Goal: Task Accomplishment & Management: Manage account settings

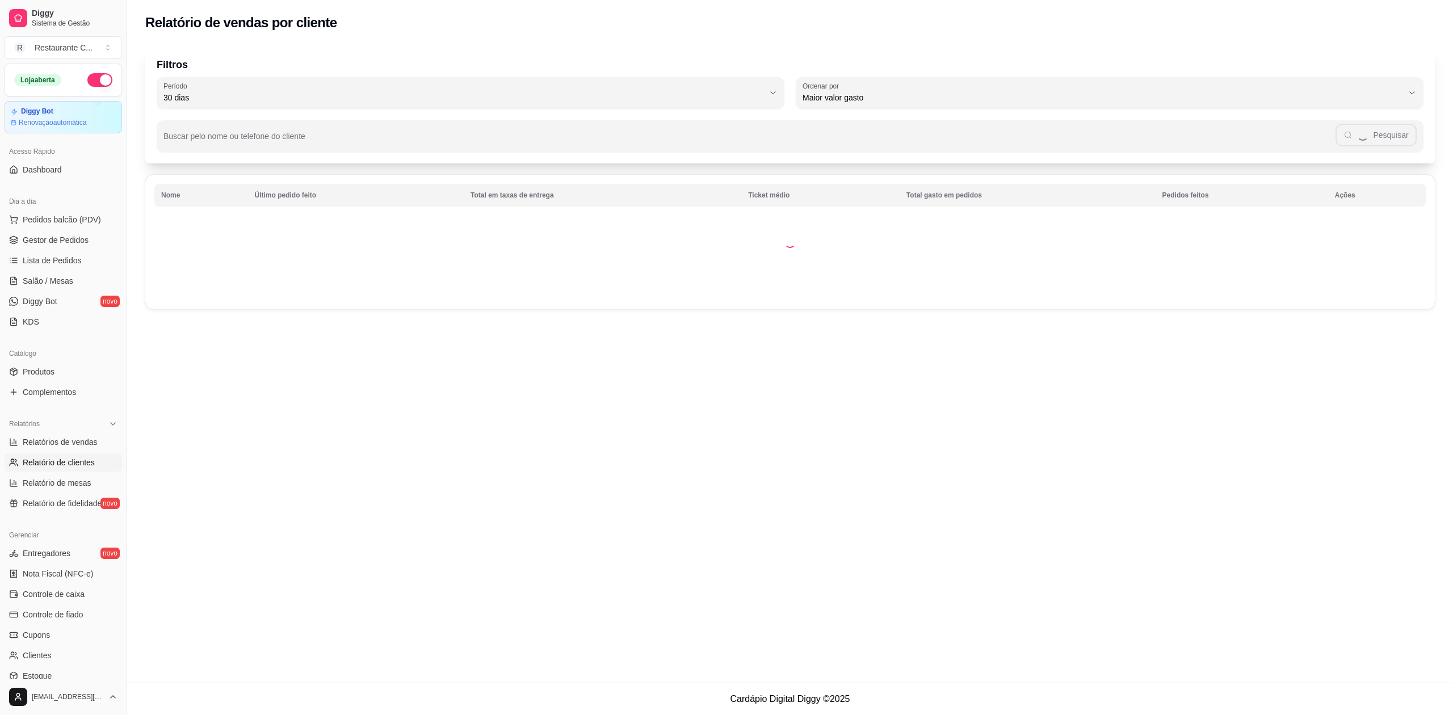
select select "30"
select select "HIGHEST_TOTAL_SPENT_WITH_ORDERS"
click at [51, 235] on span "Gestor de Pedidos" at bounding box center [56, 239] width 66 height 11
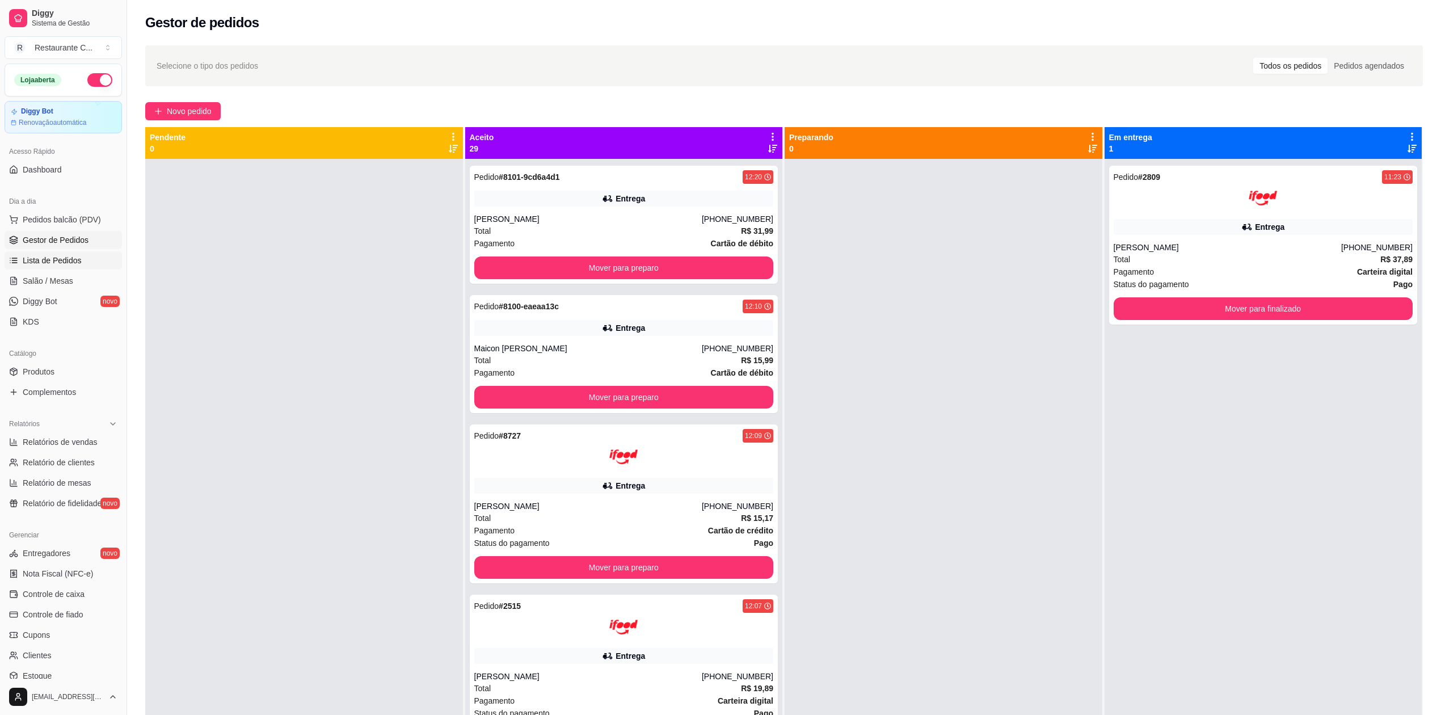
click at [78, 259] on span "Lista de Pedidos" at bounding box center [52, 260] width 59 height 11
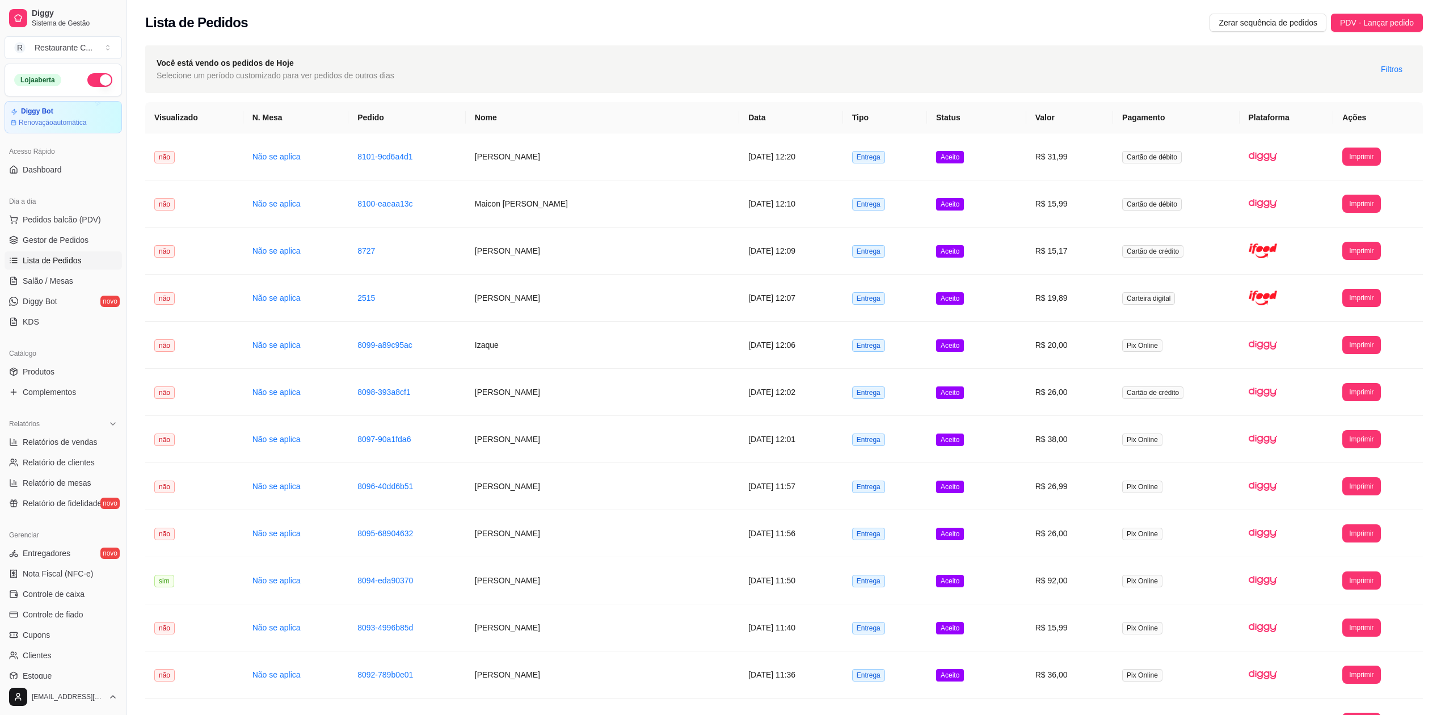
click at [65, 266] on span "Lista de Pedidos" at bounding box center [52, 260] width 59 height 11
click at [77, 241] on span "Gestor de Pedidos" at bounding box center [56, 239] width 66 height 11
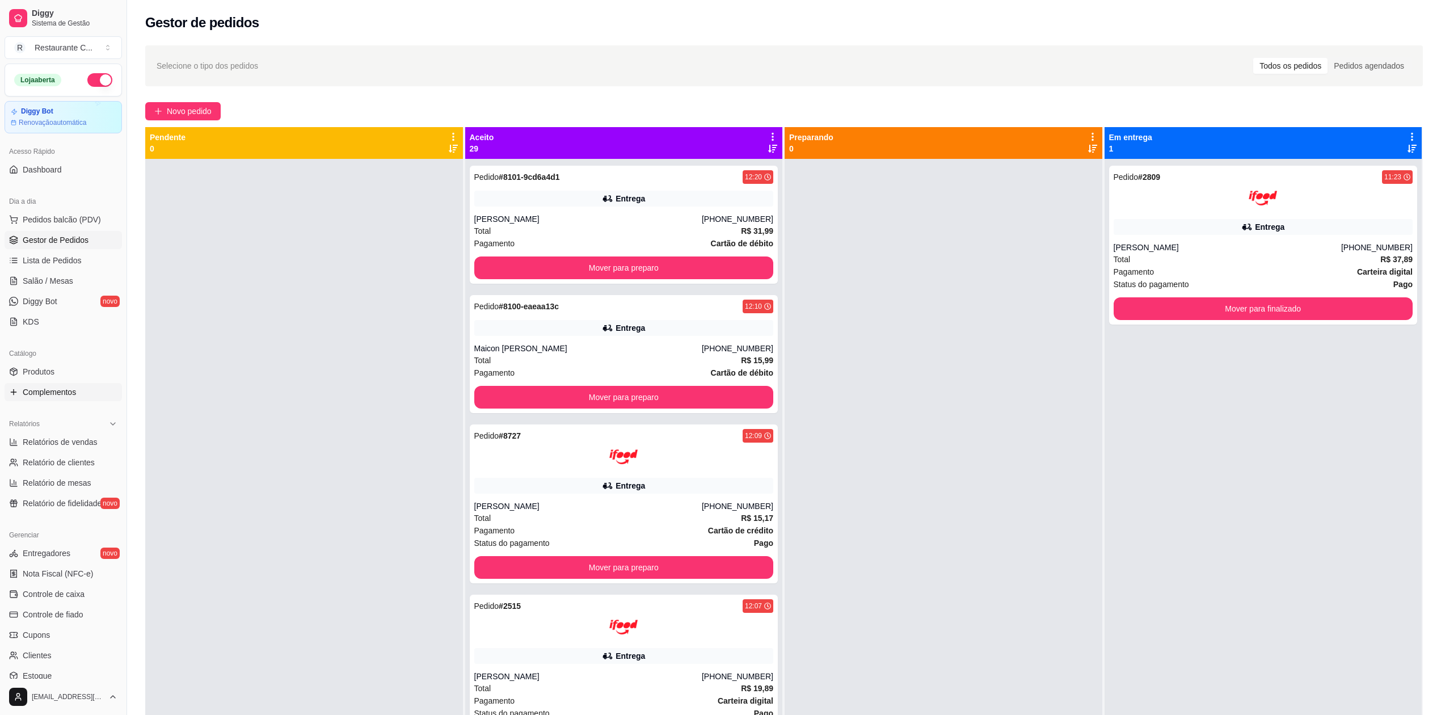
click at [62, 389] on span "Complementos" at bounding box center [49, 391] width 53 height 11
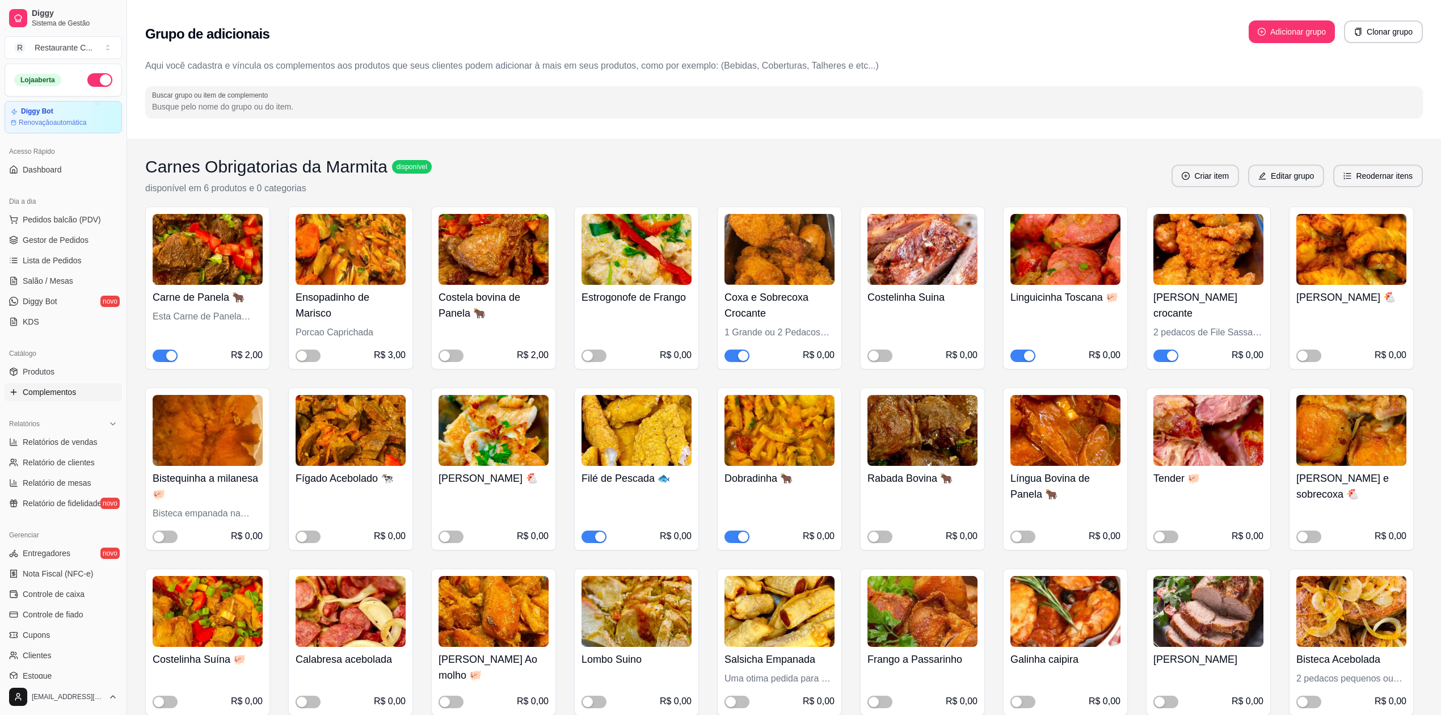
click at [164, 355] on span "button" at bounding box center [165, 356] width 25 height 12
click at [73, 241] on span "Gestor de Pedidos" at bounding box center [56, 239] width 66 height 11
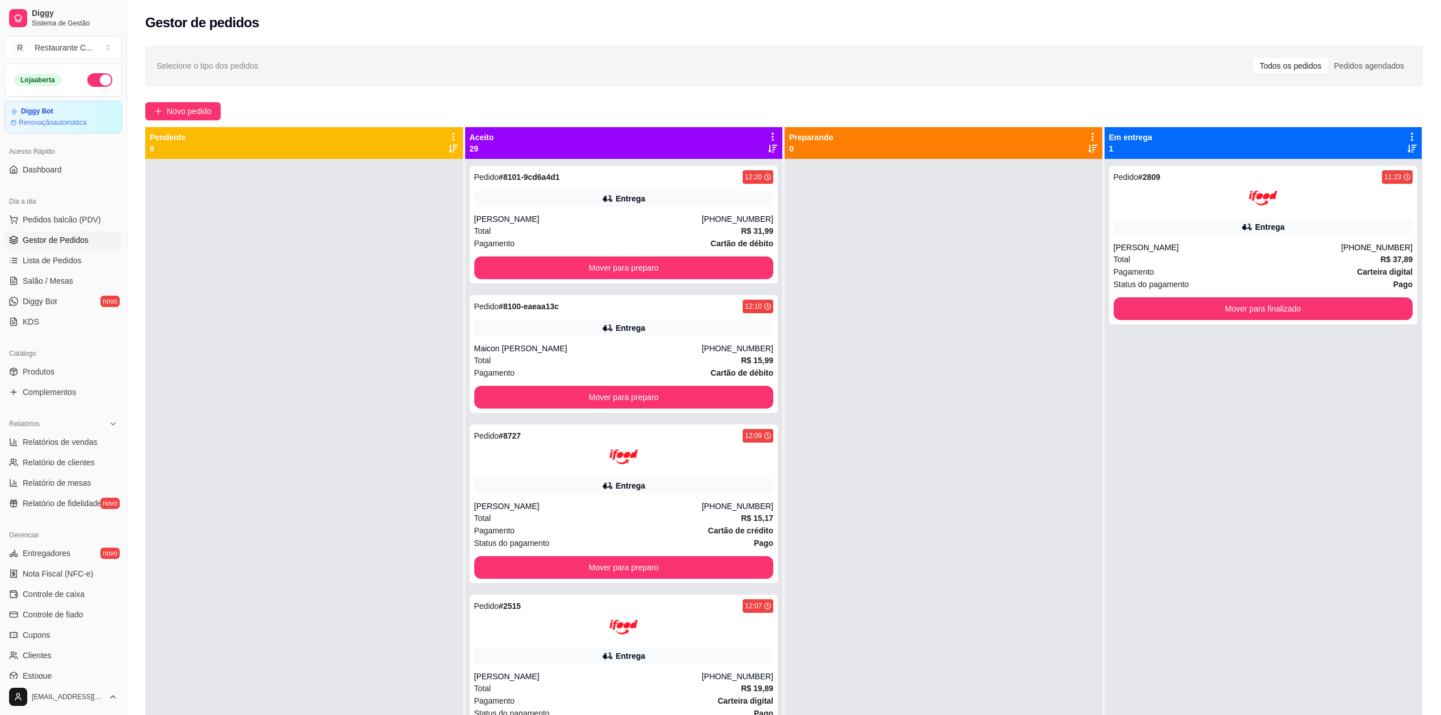
click at [768, 130] on div "Aceito 29" at bounding box center [624, 143] width 318 height 32
click at [772, 136] on icon at bounding box center [773, 137] width 2 height 8
click at [710, 152] on li "Mover pedidos de etapa Com essa opção você tem a opção de mover todos os pedido…" at bounding box center [679, 172] width 177 height 45
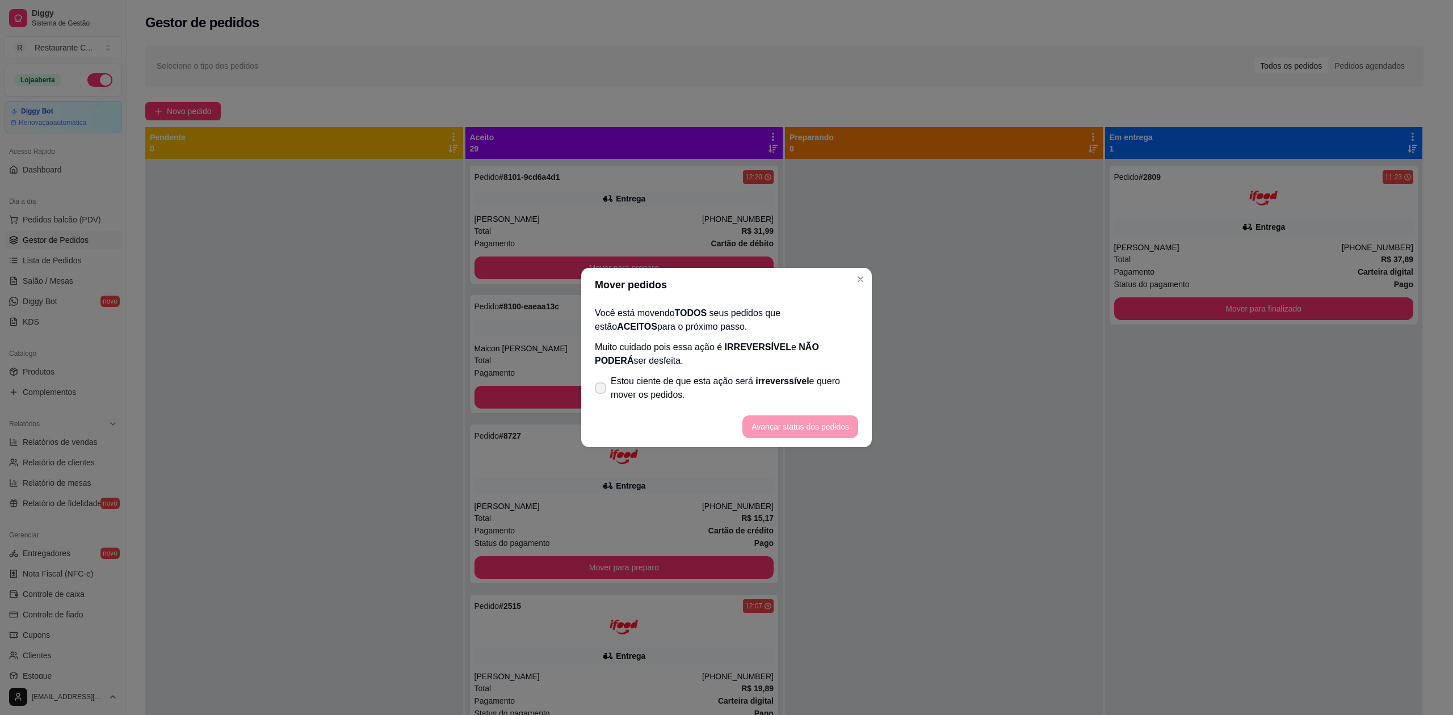
click at [608, 399] on label "Estou ciente de que esta ação será irreverssível e quero mover os pedidos." at bounding box center [726, 388] width 272 height 36
click at [601, 398] on input "Estou ciente de que esta ação será irreverssível e quero mover os pedidos." at bounding box center [597, 393] width 7 height 7
checkbox input "true"
click at [786, 429] on button "Avançar status dos pedidos" at bounding box center [800, 427] width 112 height 22
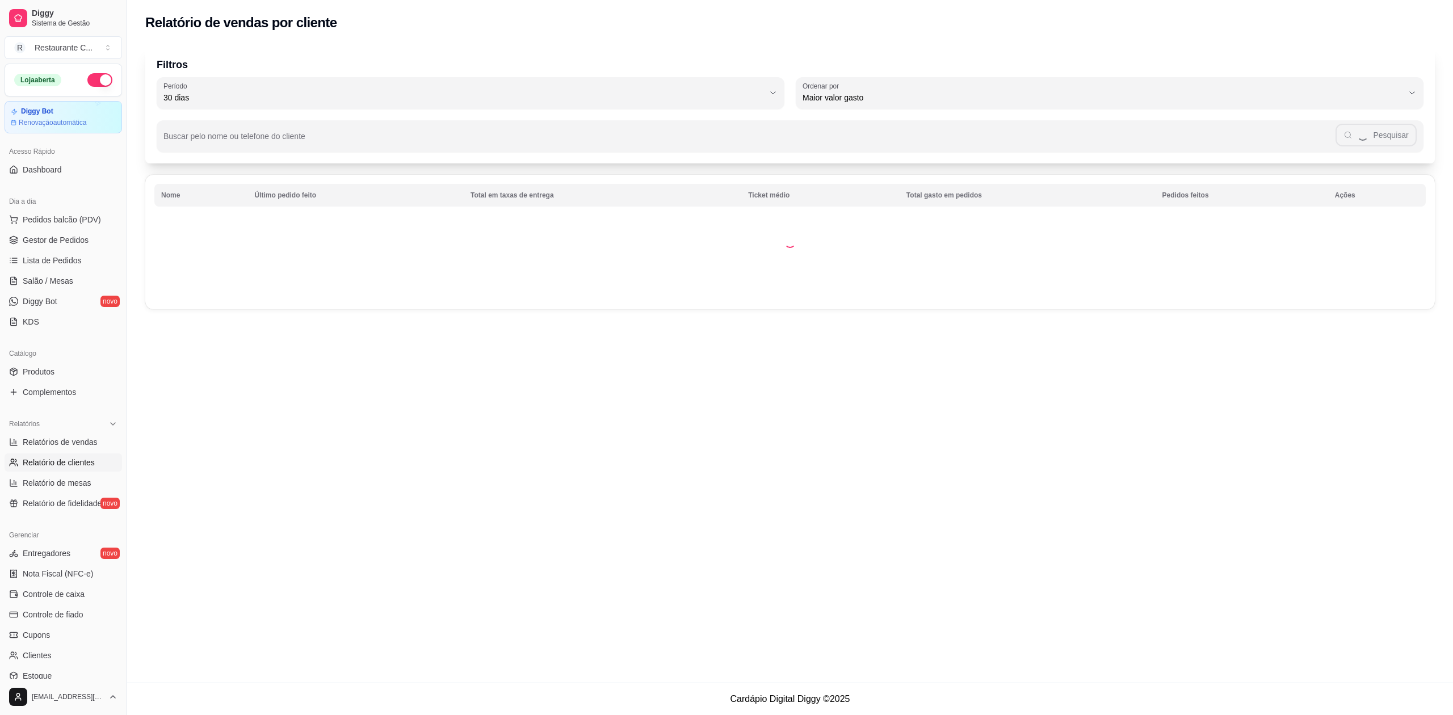
select select "30"
select select "HIGHEST_TOTAL_SPENT_WITH_ORDERS"
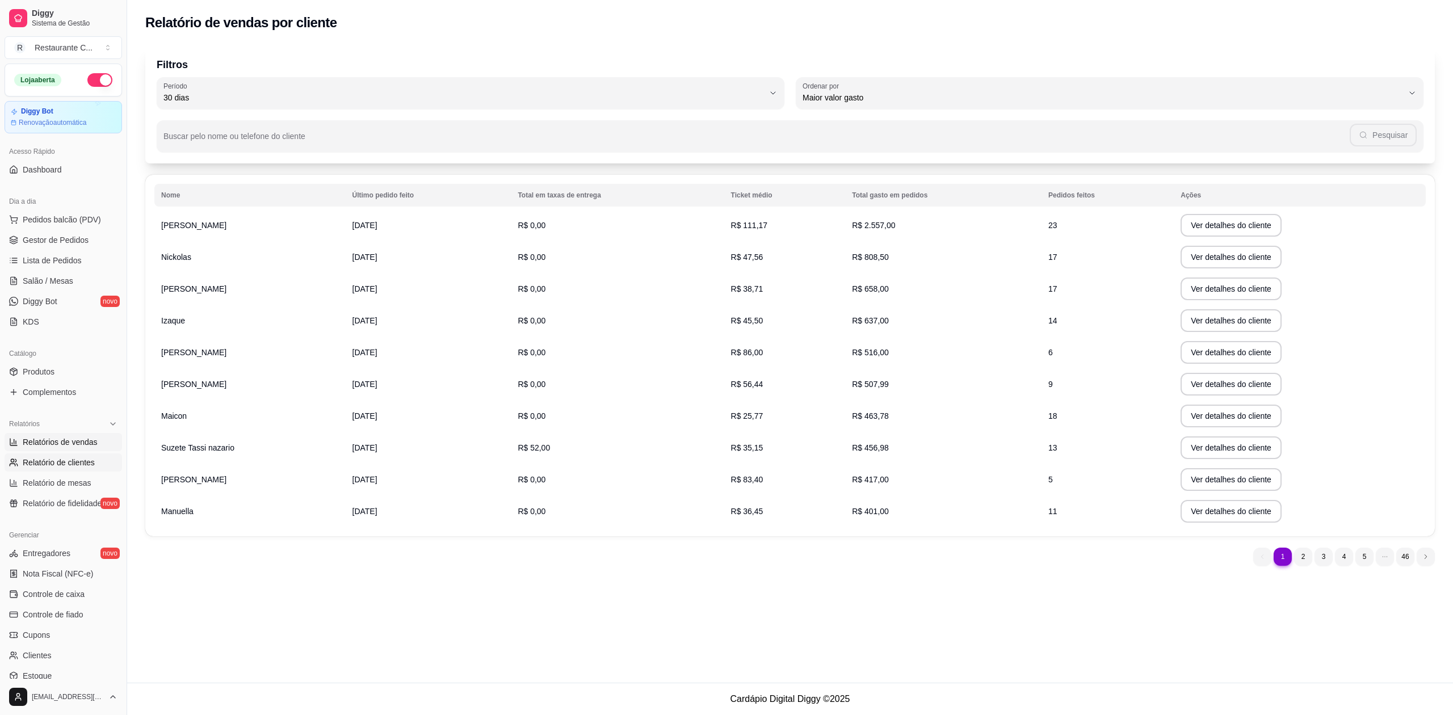
click at [82, 441] on span "Relatórios de vendas" at bounding box center [60, 441] width 75 height 11
select select "ALL"
select select "0"
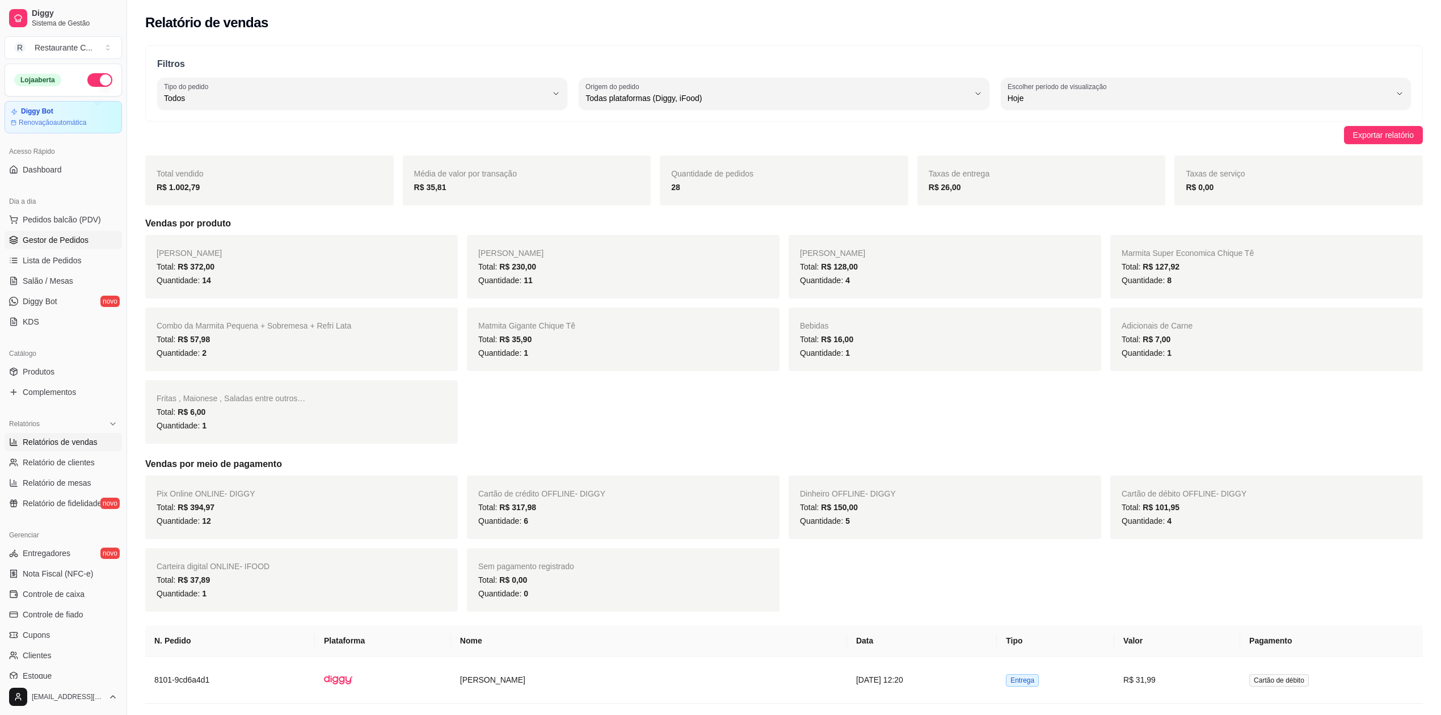
click at [57, 238] on span "Gestor de Pedidos" at bounding box center [56, 239] width 66 height 11
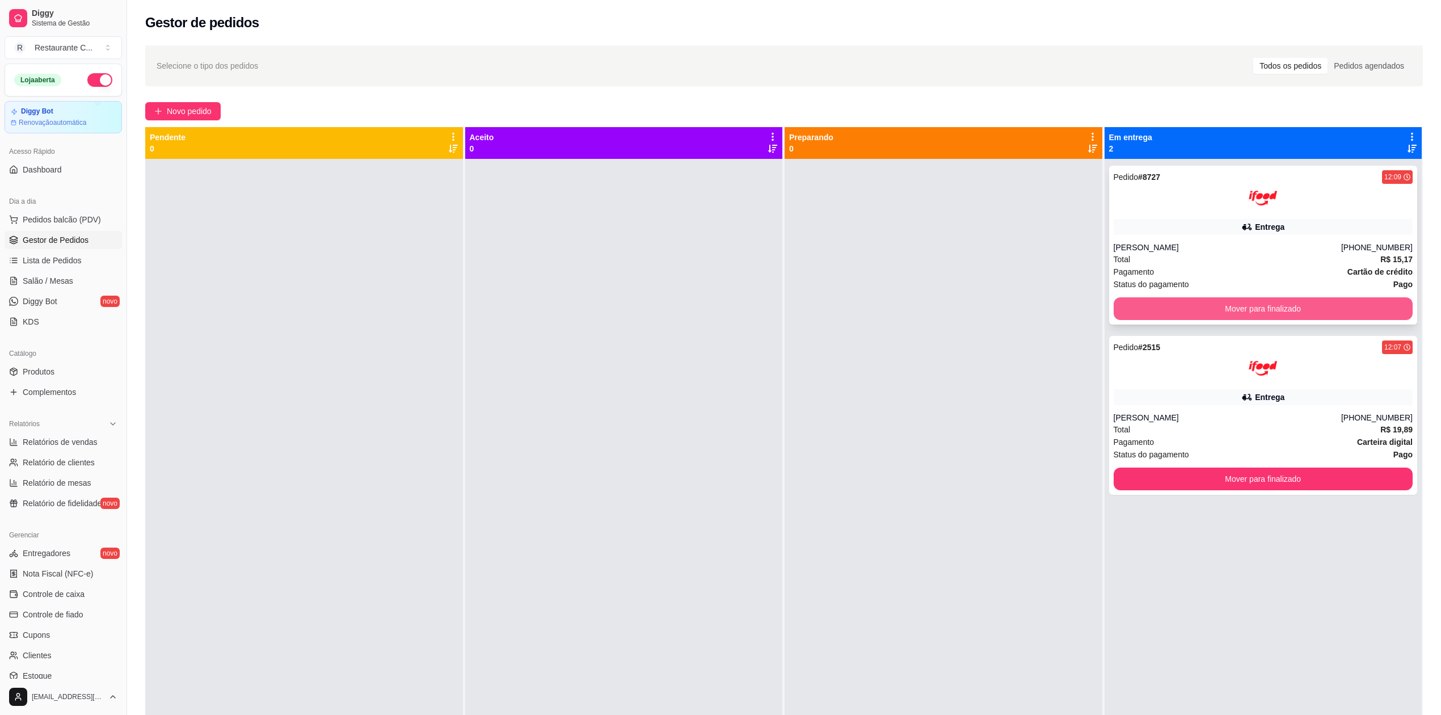
click at [1210, 304] on button "Mover para finalizado" at bounding box center [1264, 308] width 300 height 23
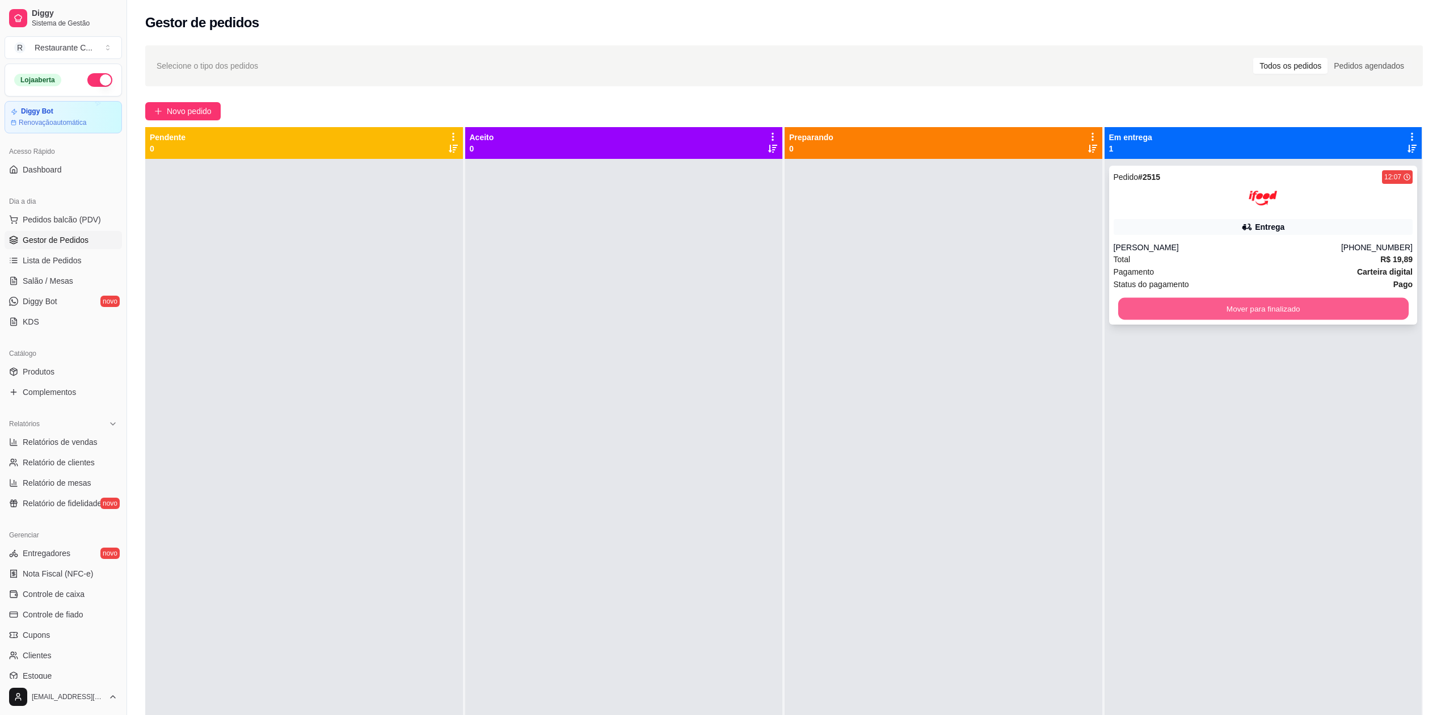
click at [1210, 304] on button "Mover para finalizado" at bounding box center [1263, 309] width 291 height 22
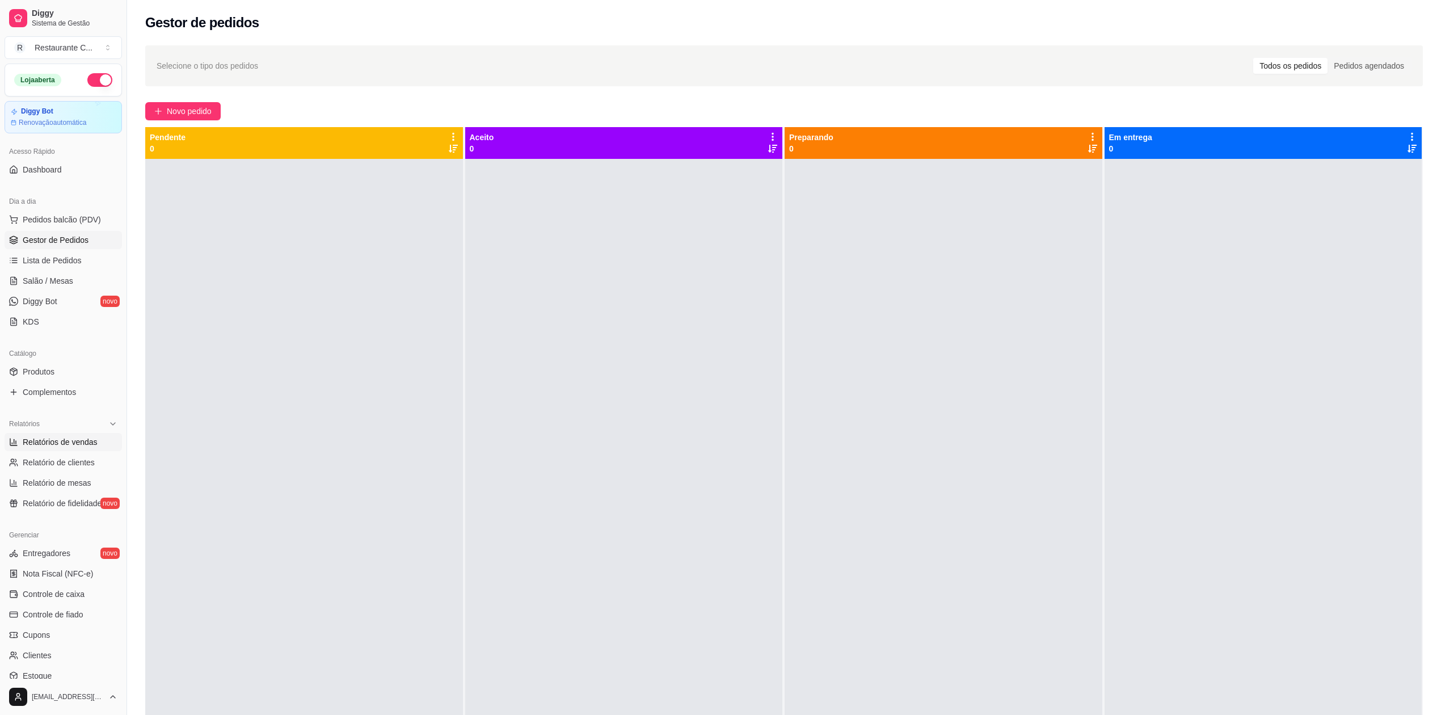
click at [79, 443] on span "Relatórios de vendas" at bounding box center [60, 441] width 75 height 11
select select "ALL"
select select "0"
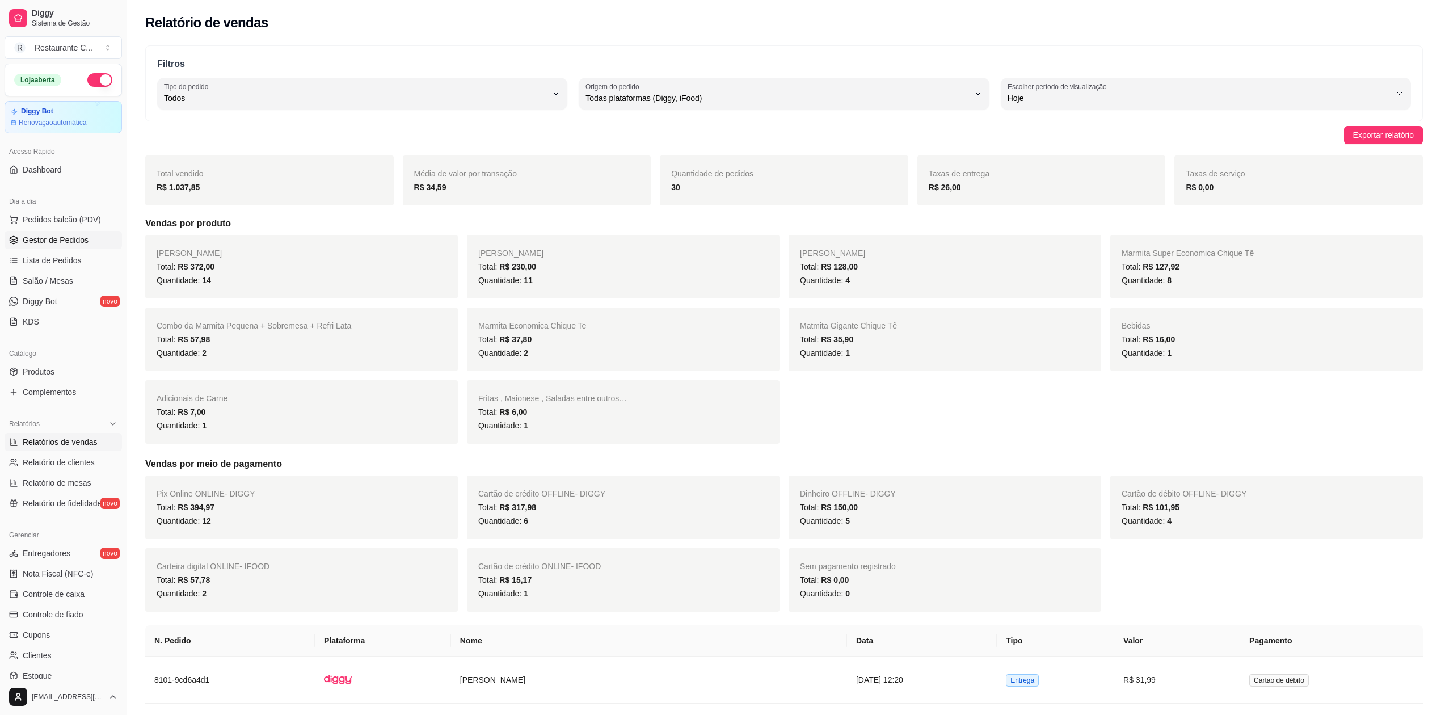
click at [67, 244] on span "Gestor de Pedidos" at bounding box center [56, 239] width 66 height 11
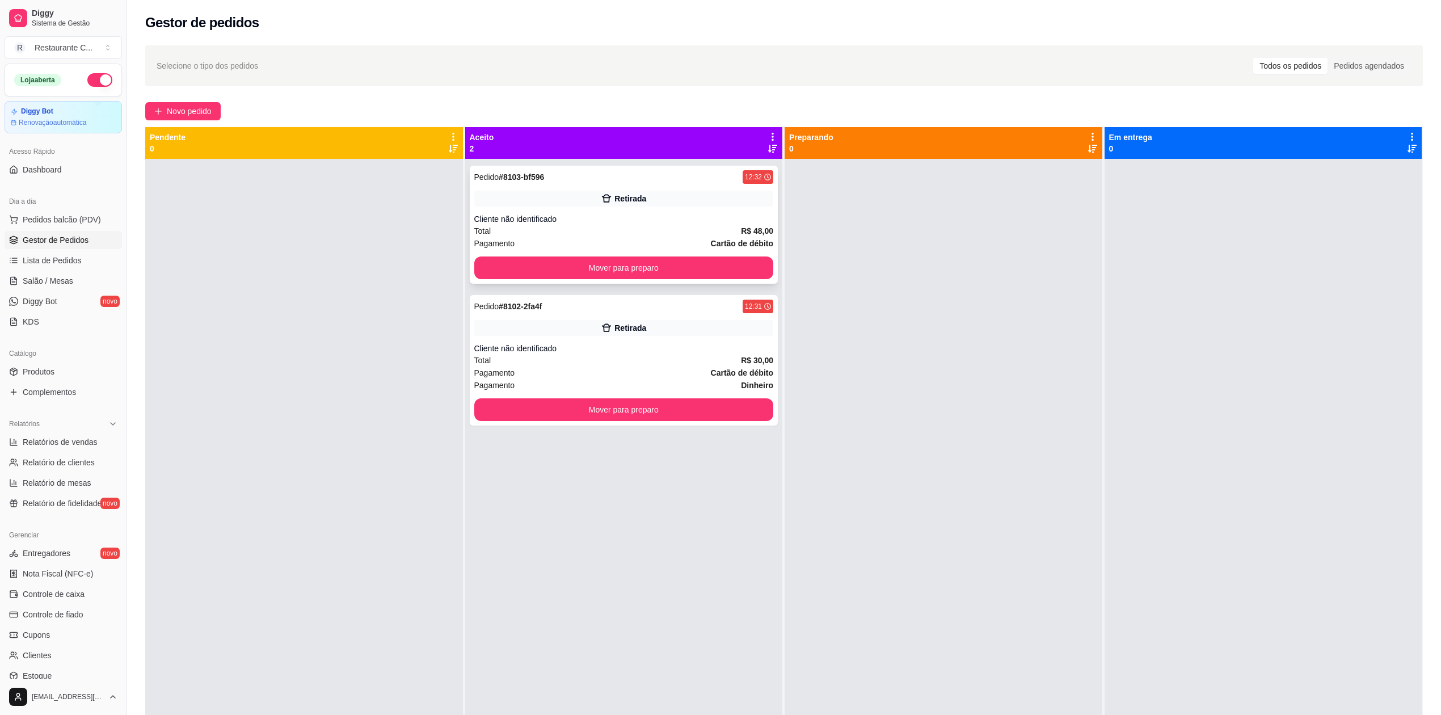
click at [593, 275] on button "Mover para preparo" at bounding box center [624, 267] width 300 height 23
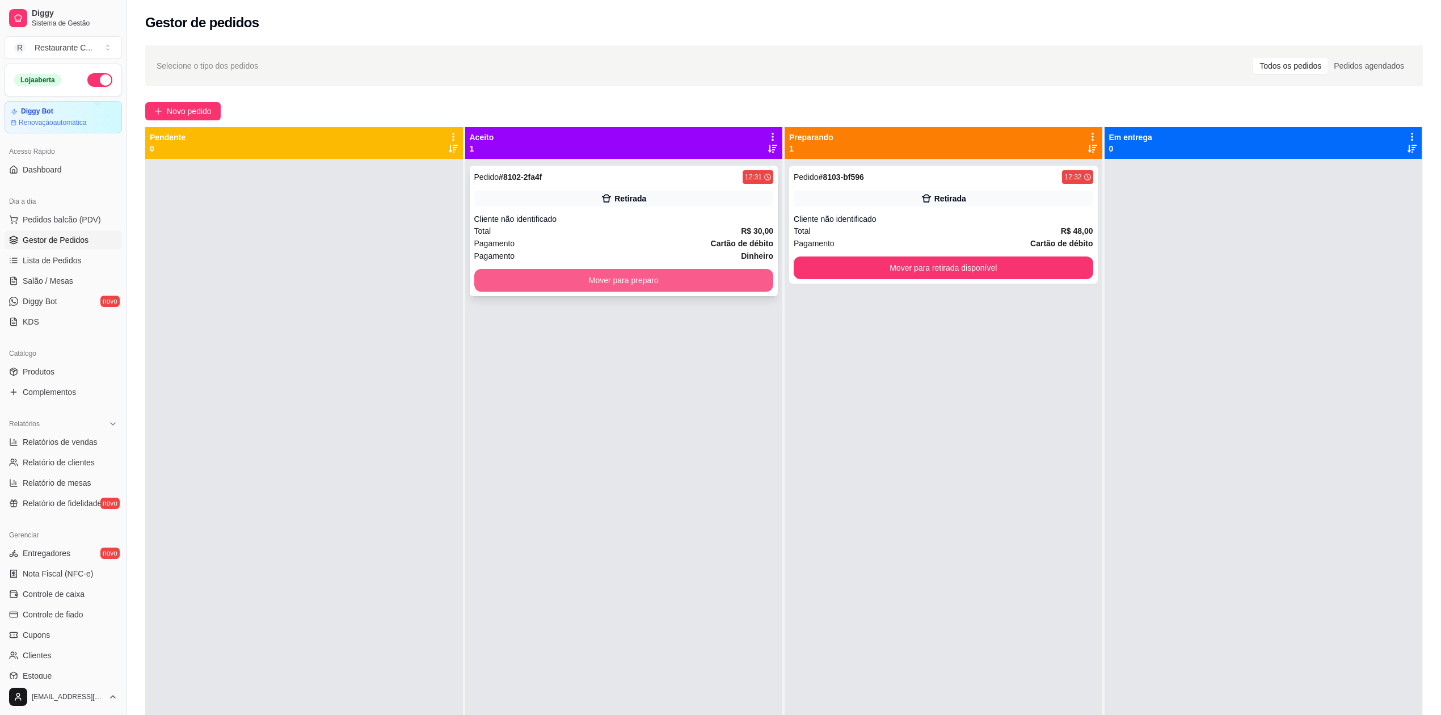
click at [600, 271] on button "Mover para preparo" at bounding box center [624, 280] width 300 height 23
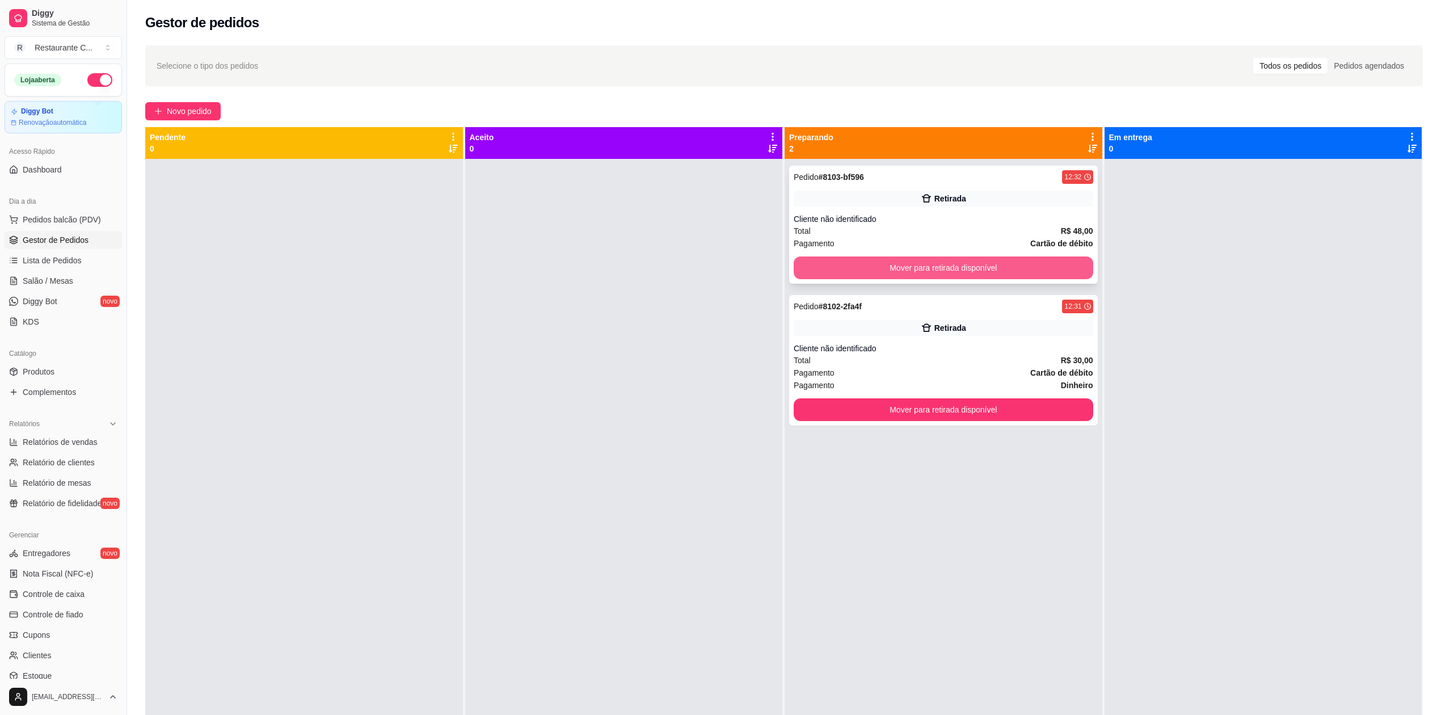
click at [860, 267] on button "Mover para retirada disponível" at bounding box center [944, 267] width 300 height 23
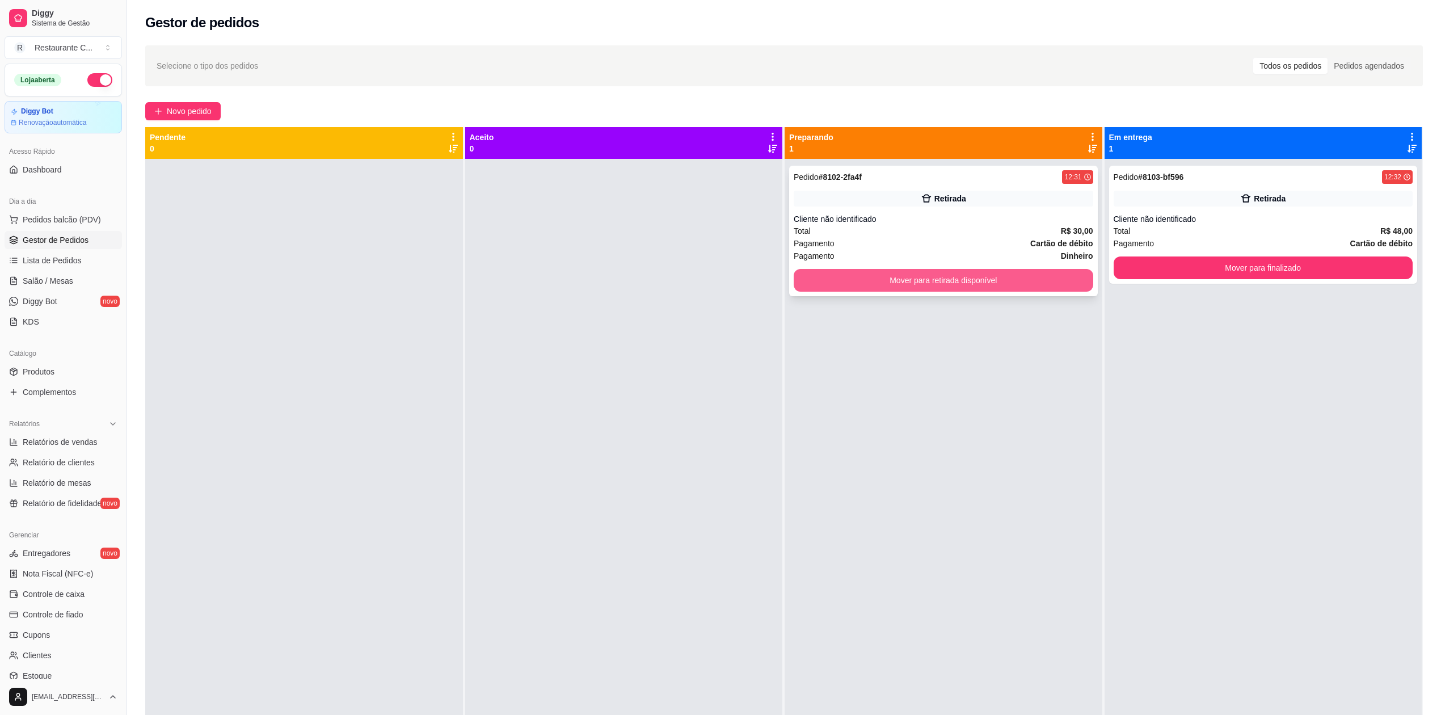
click at [915, 280] on button "Mover para retirada disponível" at bounding box center [944, 280] width 300 height 23
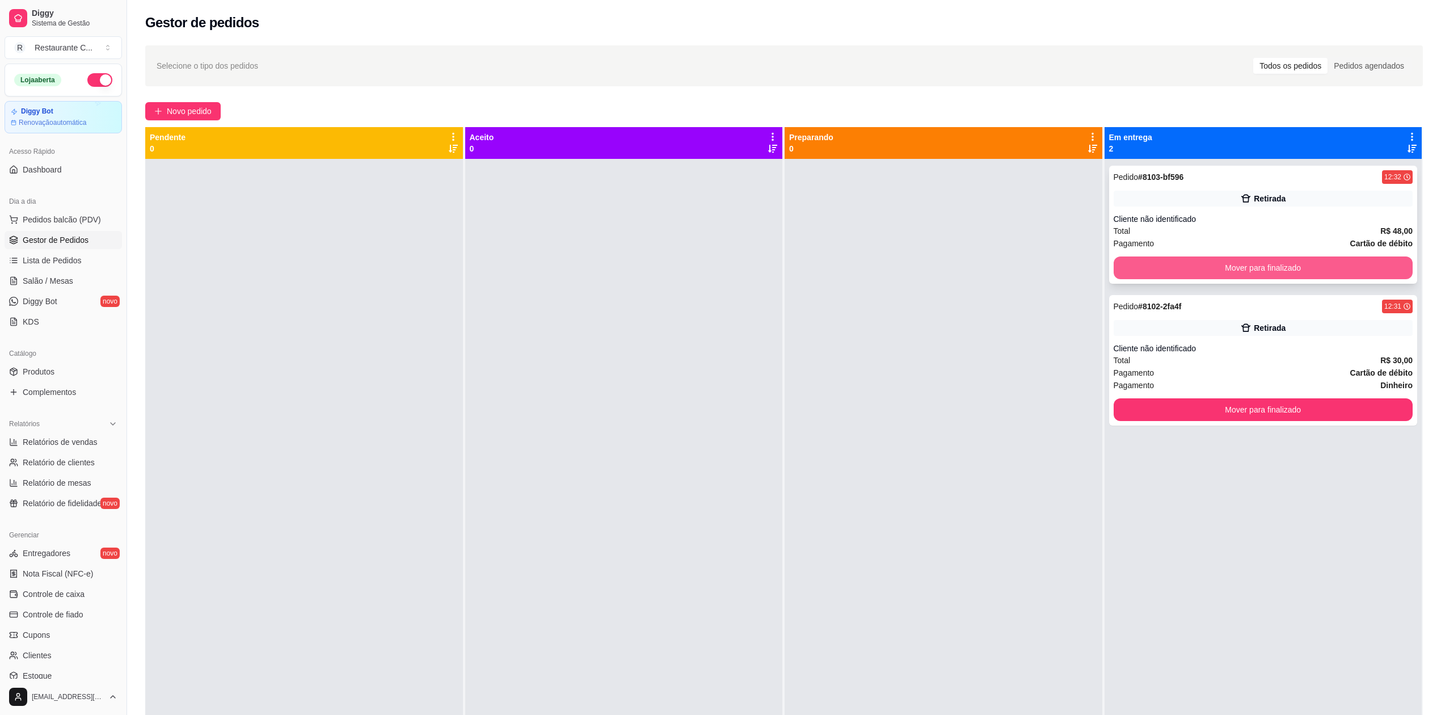
click at [1143, 268] on button "Mover para finalizado" at bounding box center [1264, 267] width 300 height 23
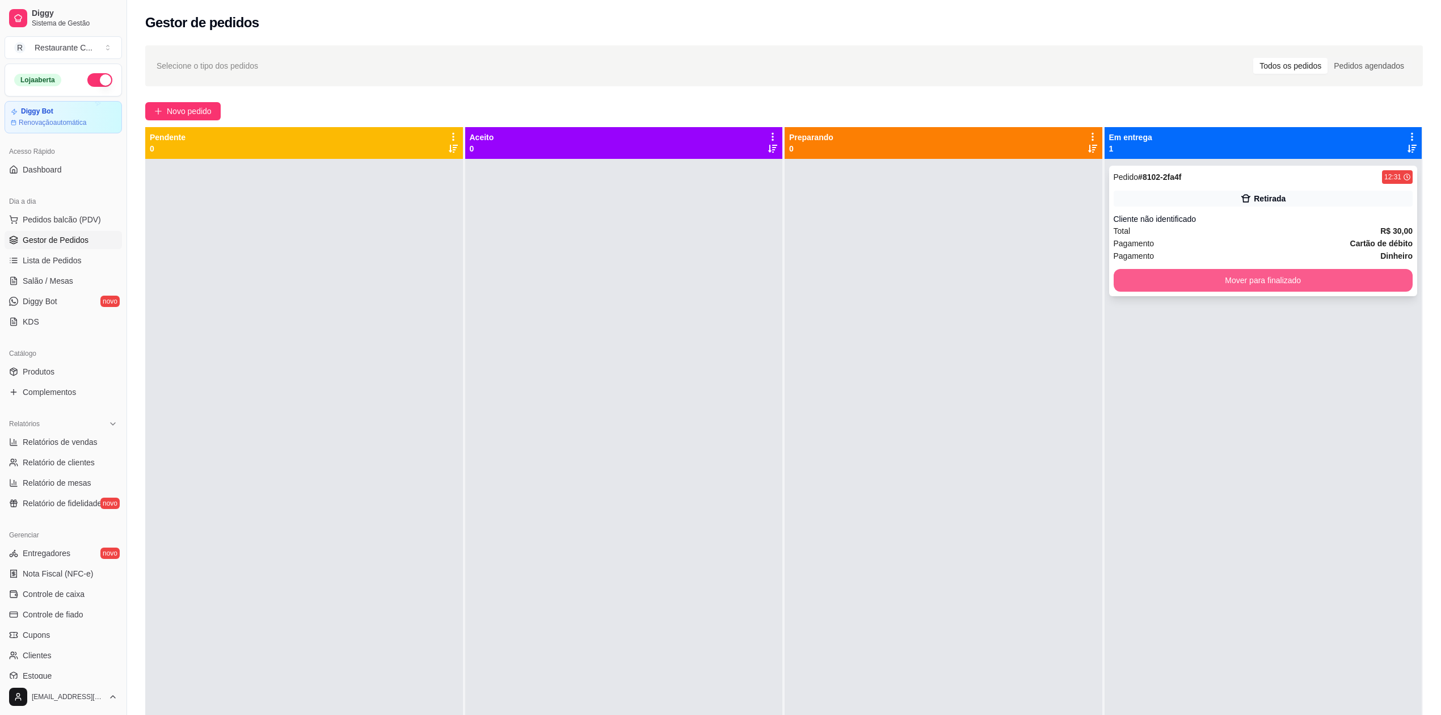
click at [1160, 271] on button "Mover para finalizado" at bounding box center [1264, 280] width 300 height 23
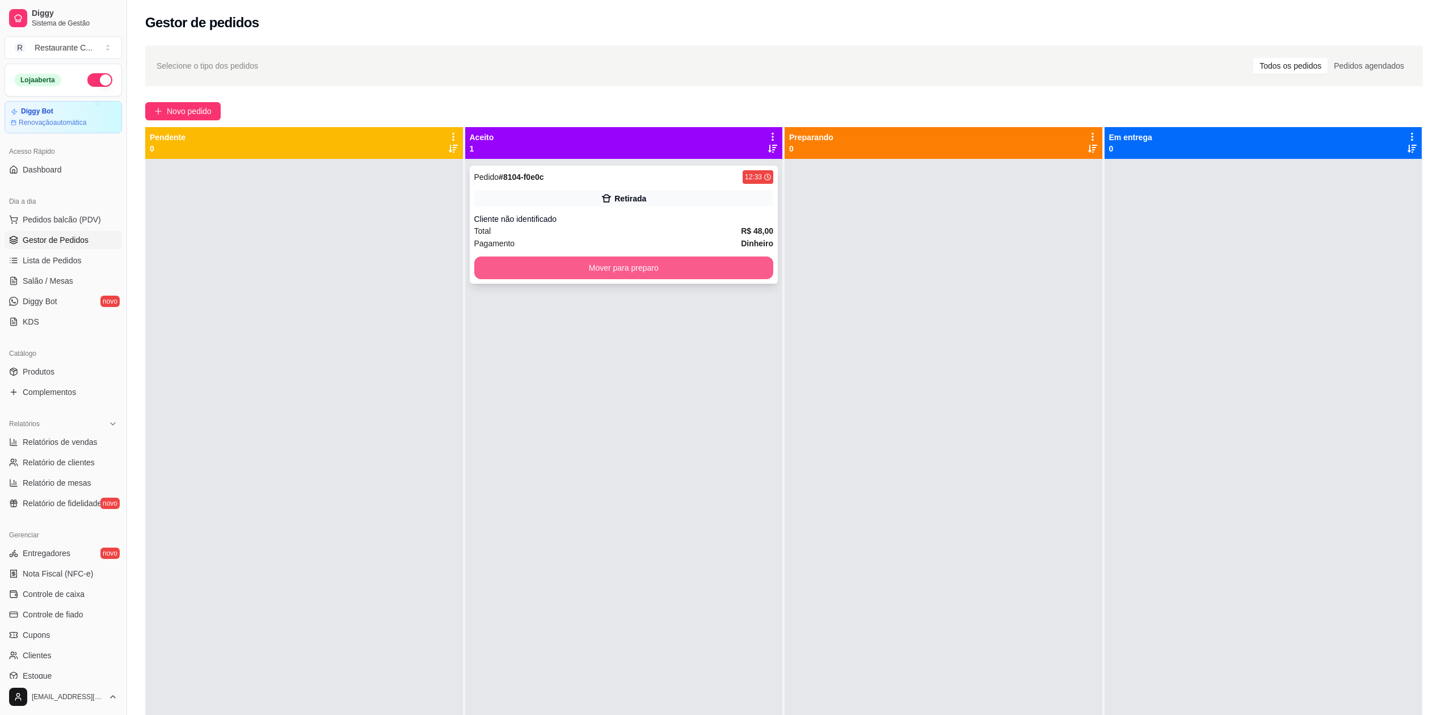
click at [680, 267] on button "Mover para preparo" at bounding box center [624, 267] width 300 height 23
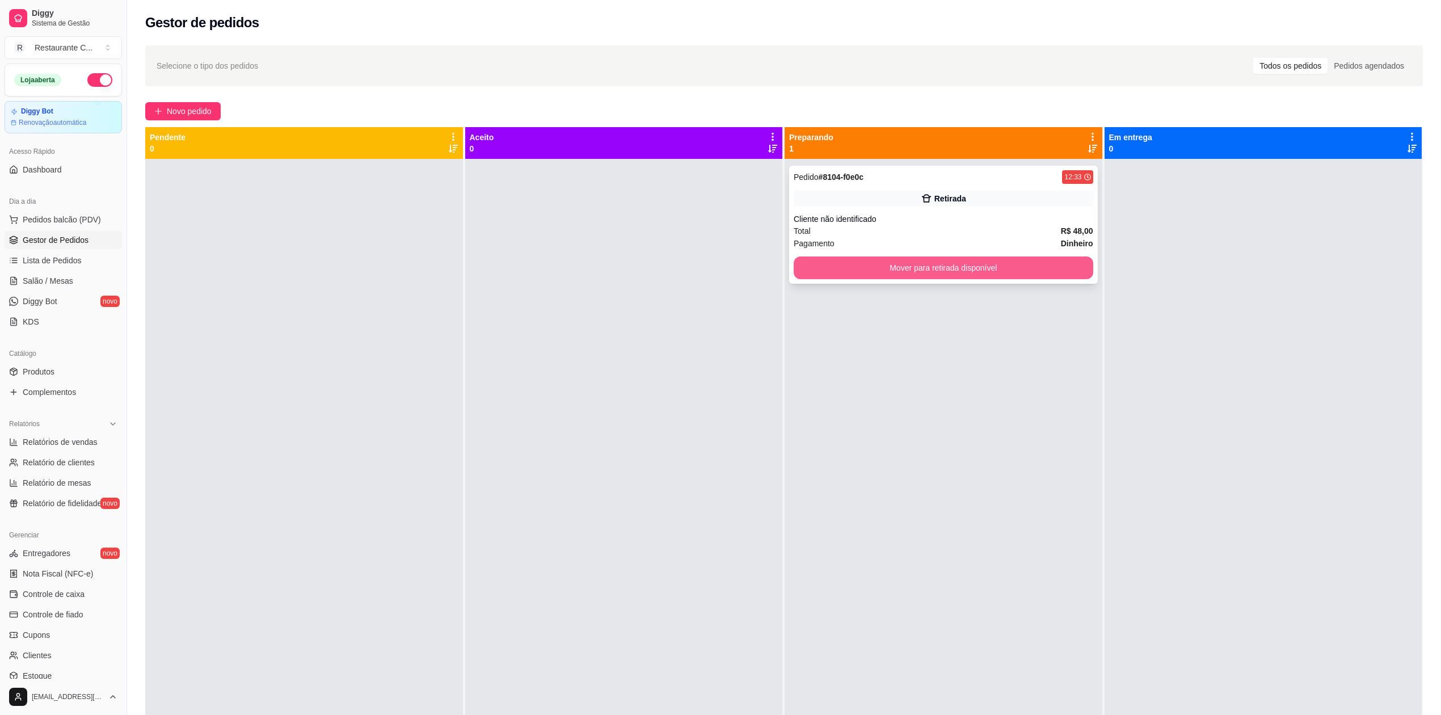
click at [834, 273] on button "Mover para retirada disponível" at bounding box center [944, 267] width 300 height 23
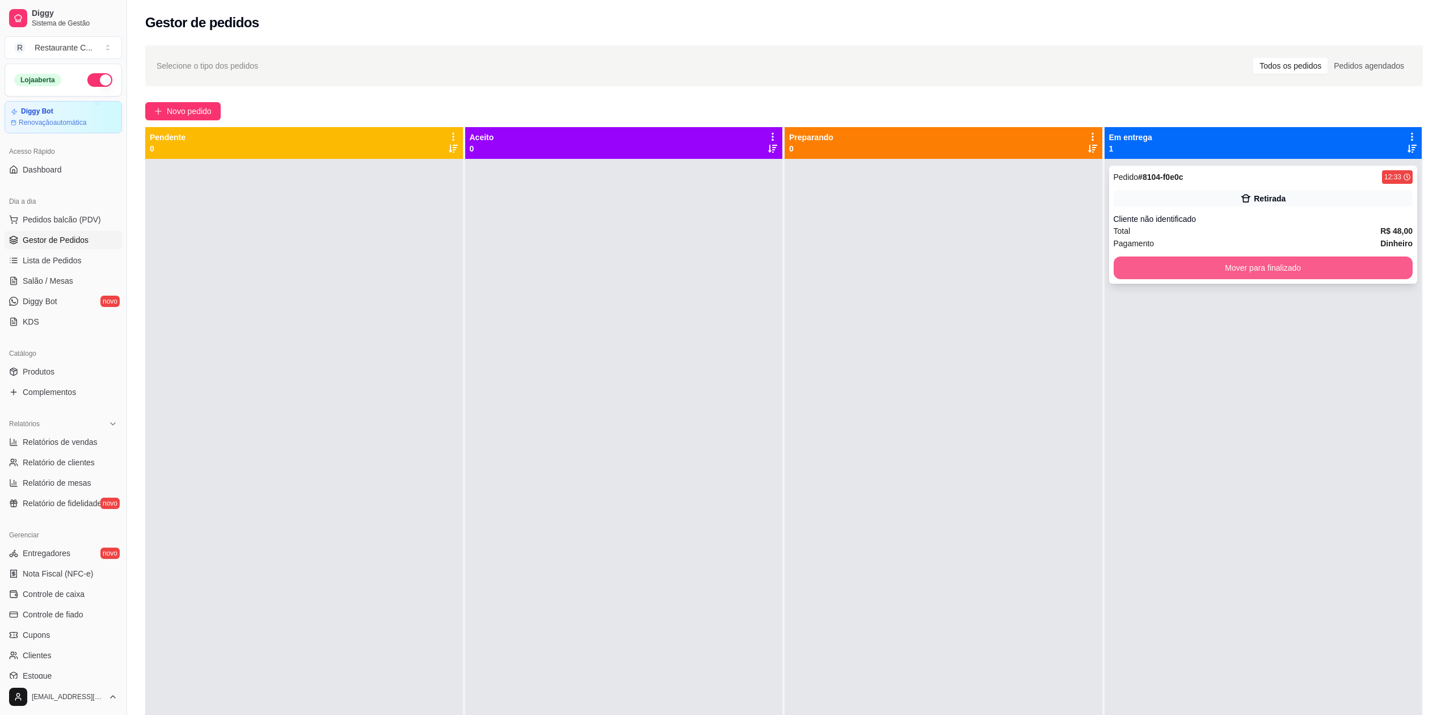
click at [1177, 271] on button "Mover para finalizado" at bounding box center [1264, 267] width 300 height 23
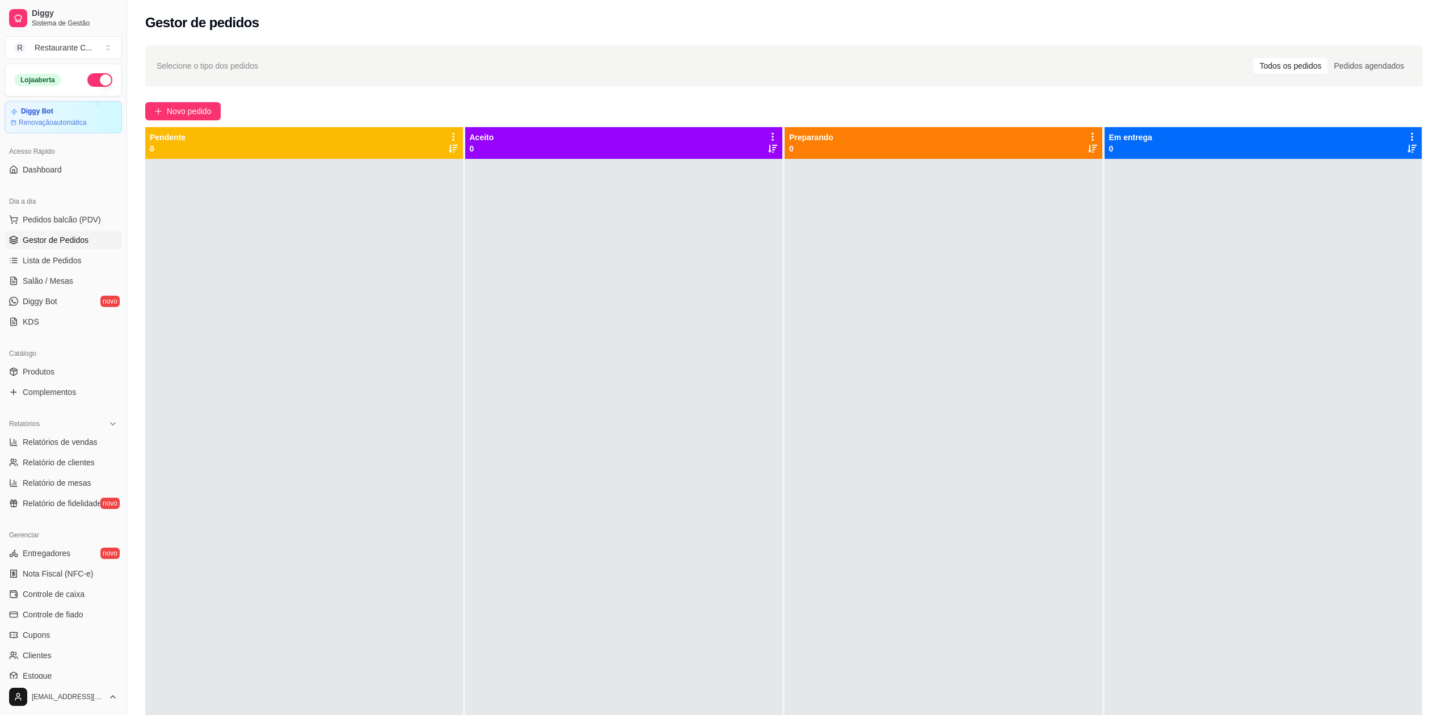
click at [939, 321] on div at bounding box center [944, 516] width 318 height 715
click at [89, 439] on span "Relatórios de vendas" at bounding box center [60, 441] width 75 height 11
select select "ALL"
select select "0"
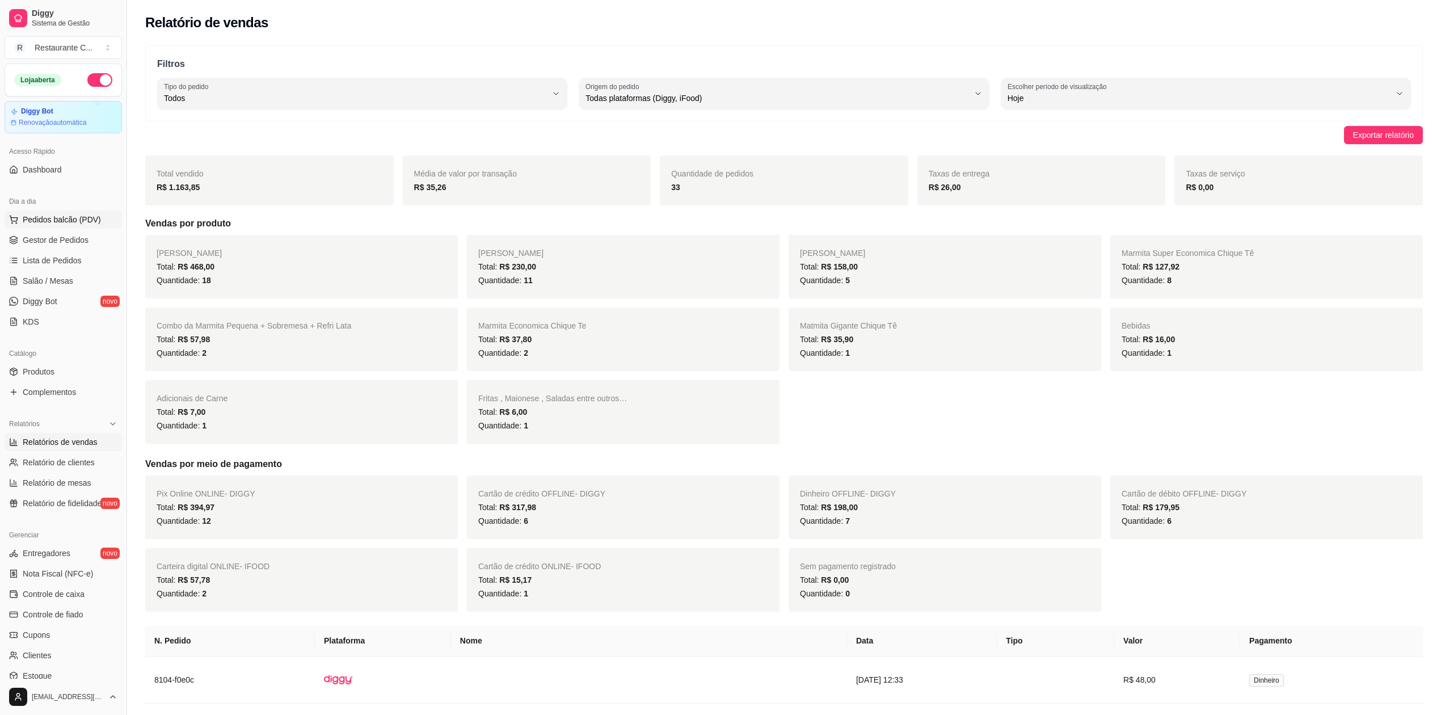
click at [70, 222] on span "Pedidos balcão (PDV)" at bounding box center [62, 219] width 78 height 11
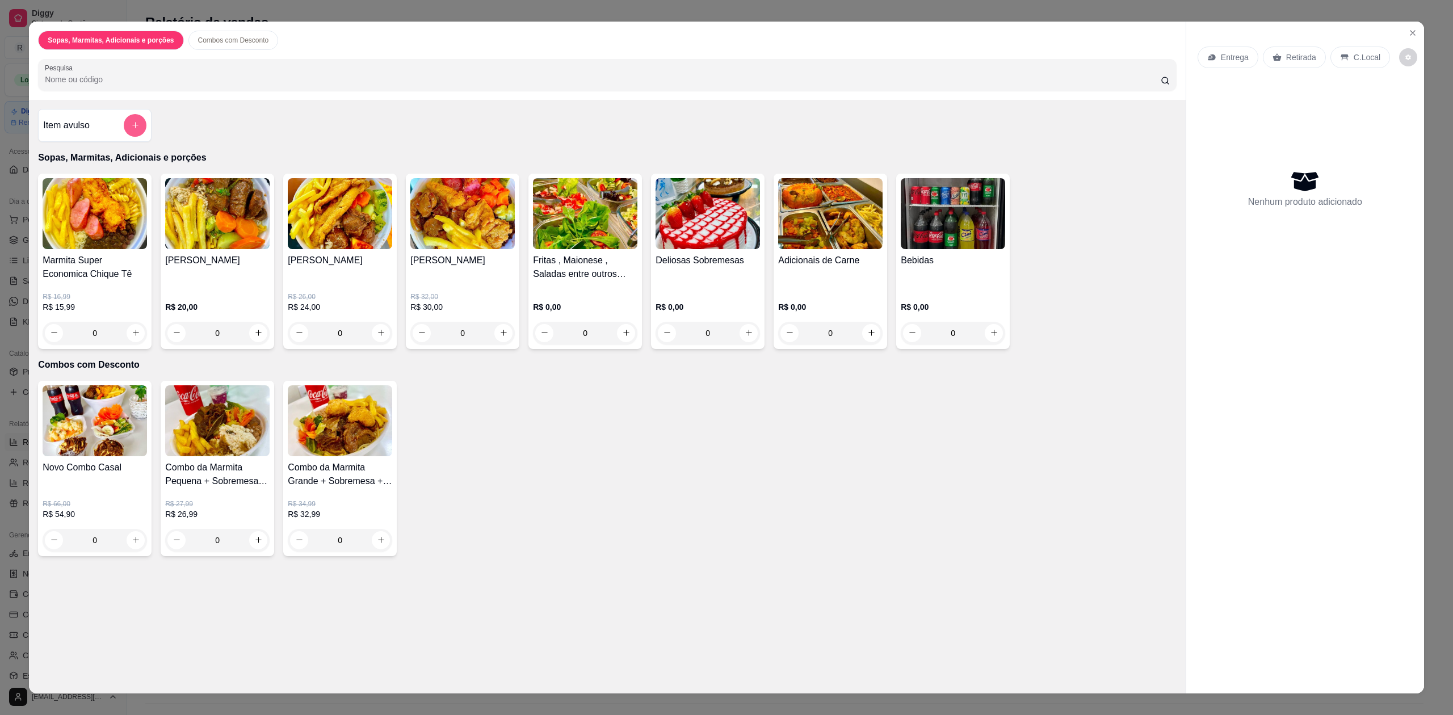
click at [124, 116] on button "add-separate-item" at bounding box center [135, 125] width 23 height 23
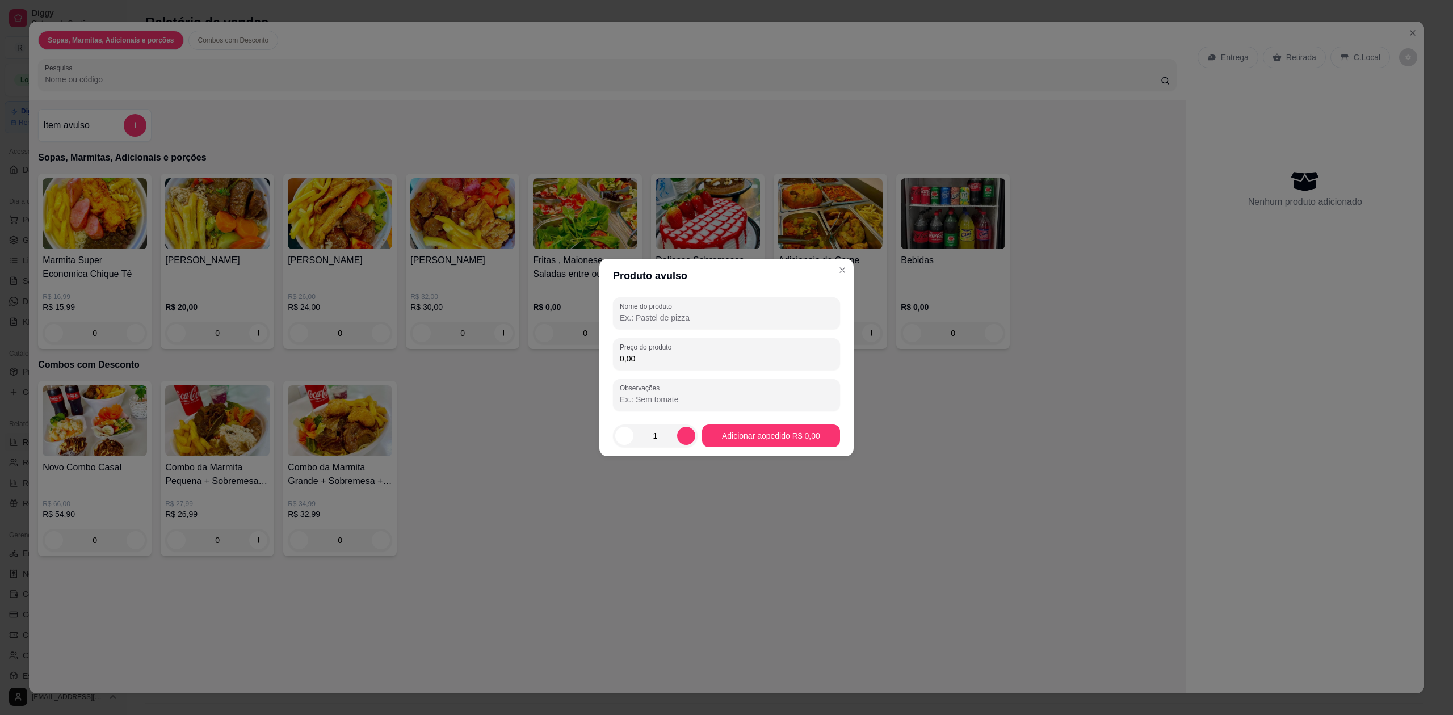
click at [718, 321] on input "Nome do produto" at bounding box center [726, 317] width 213 height 11
type input "almoço"
click at [693, 364] on input "0,00" at bounding box center [726, 358] width 213 height 11
type input "30,00"
click at [687, 444] on div "1" at bounding box center [655, 435] width 80 height 23
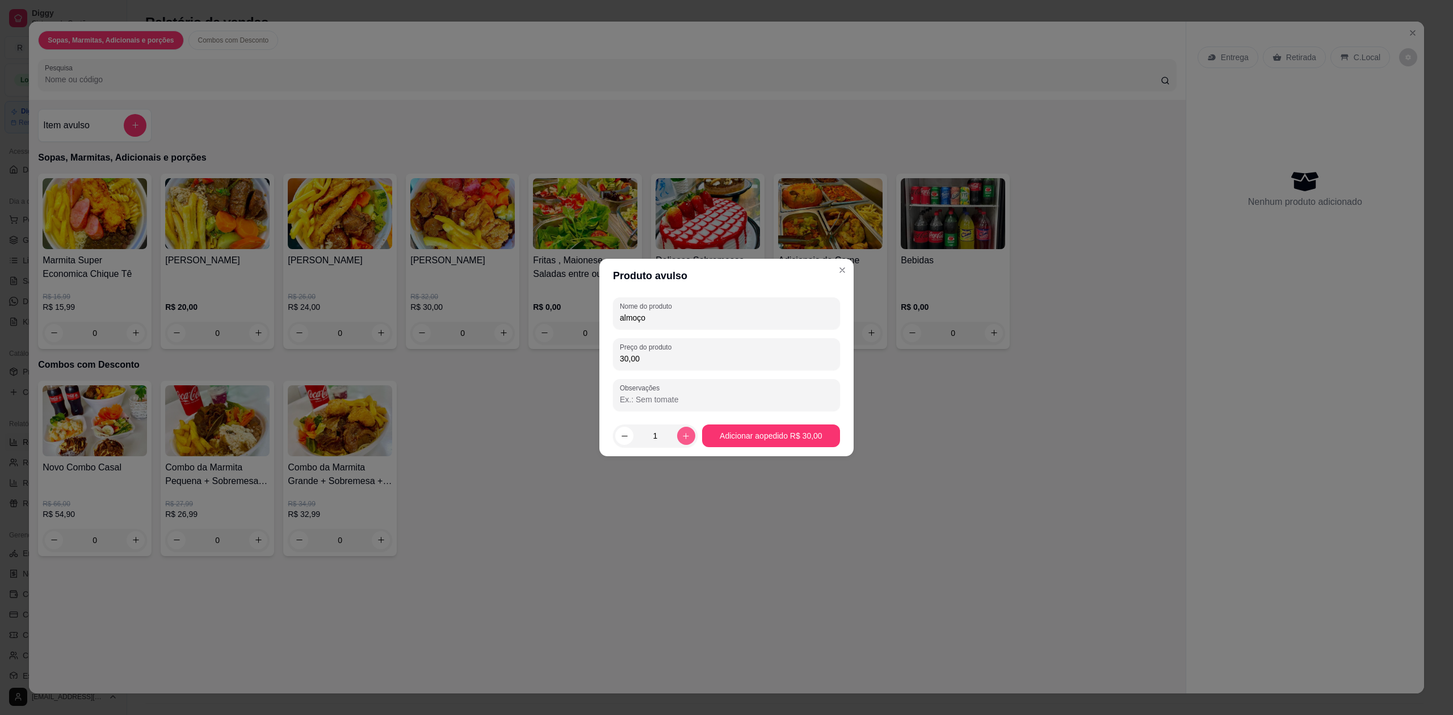
click at [687, 439] on icon "increase-product-quantity" at bounding box center [686, 436] width 9 height 9
type input "2"
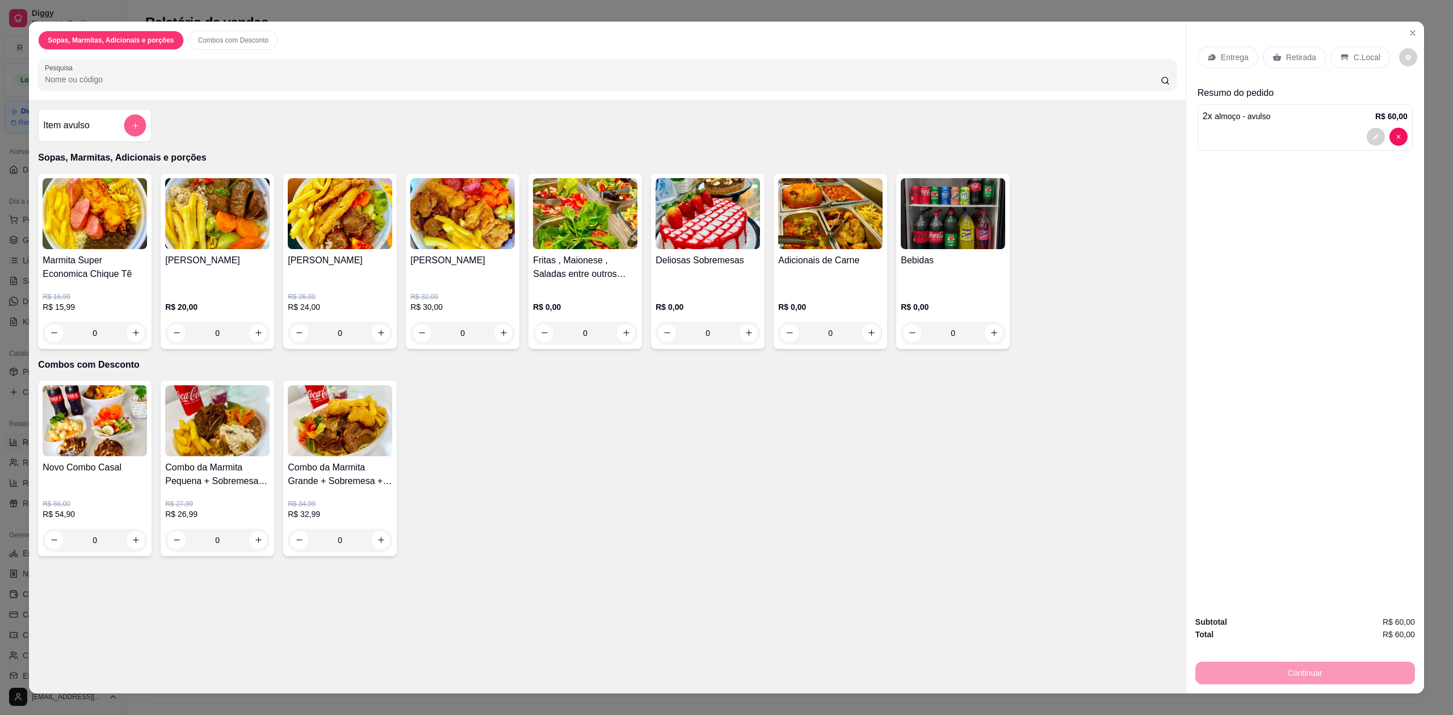
click at [137, 121] on button "add-separate-item" at bounding box center [135, 125] width 22 height 22
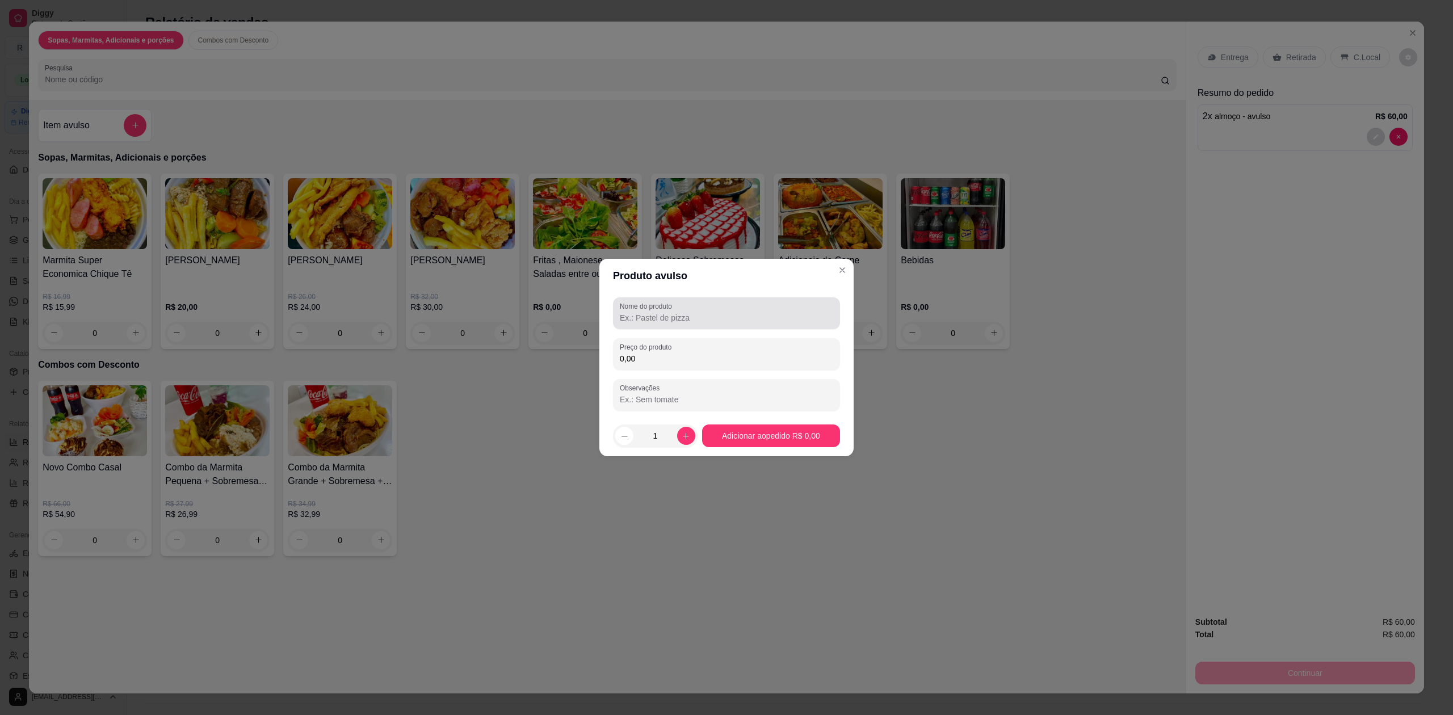
click at [709, 316] on input "Nome do produto" at bounding box center [726, 317] width 213 height 11
type input "coca cola 2 lts"
click at [661, 361] on input "0,00" at bounding box center [726, 358] width 213 height 11
type input "16,00"
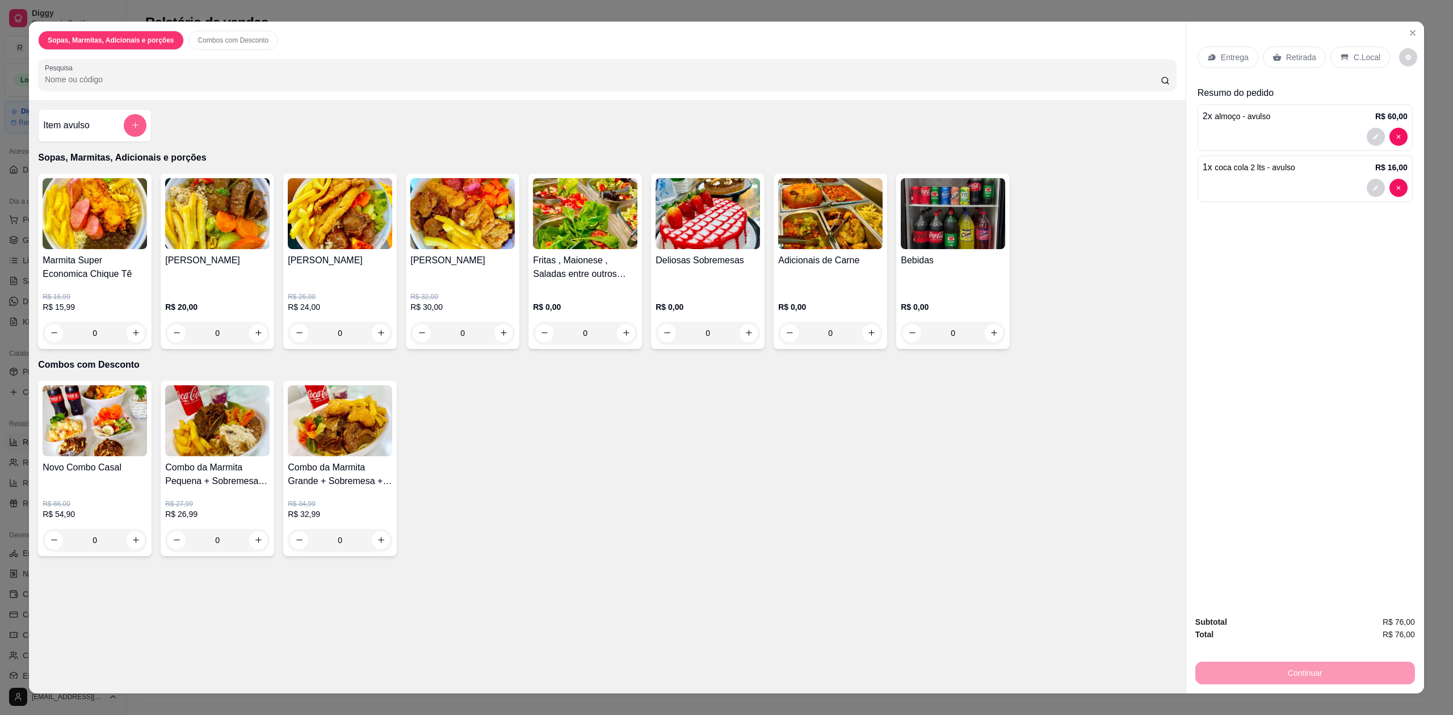
click at [132, 134] on button "add-separate-item" at bounding box center [135, 125] width 23 height 23
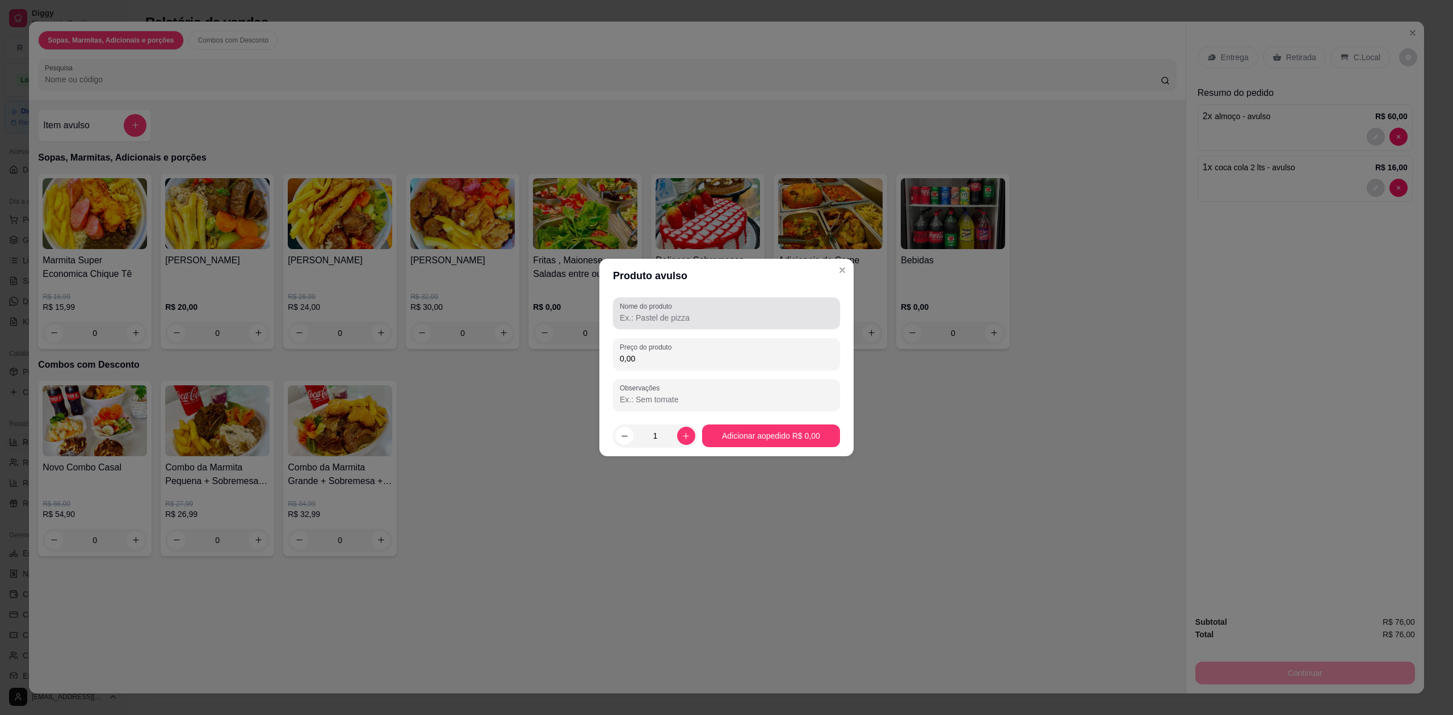
click at [679, 314] on input "Nome do produto" at bounding box center [726, 317] width 213 height 11
type input "agua 500 ml"
click at [666, 353] on input "0,00" at bounding box center [726, 358] width 213 height 11
type input "4,00"
click at [682, 439] on icon "increase-product-quantity" at bounding box center [686, 436] width 9 height 9
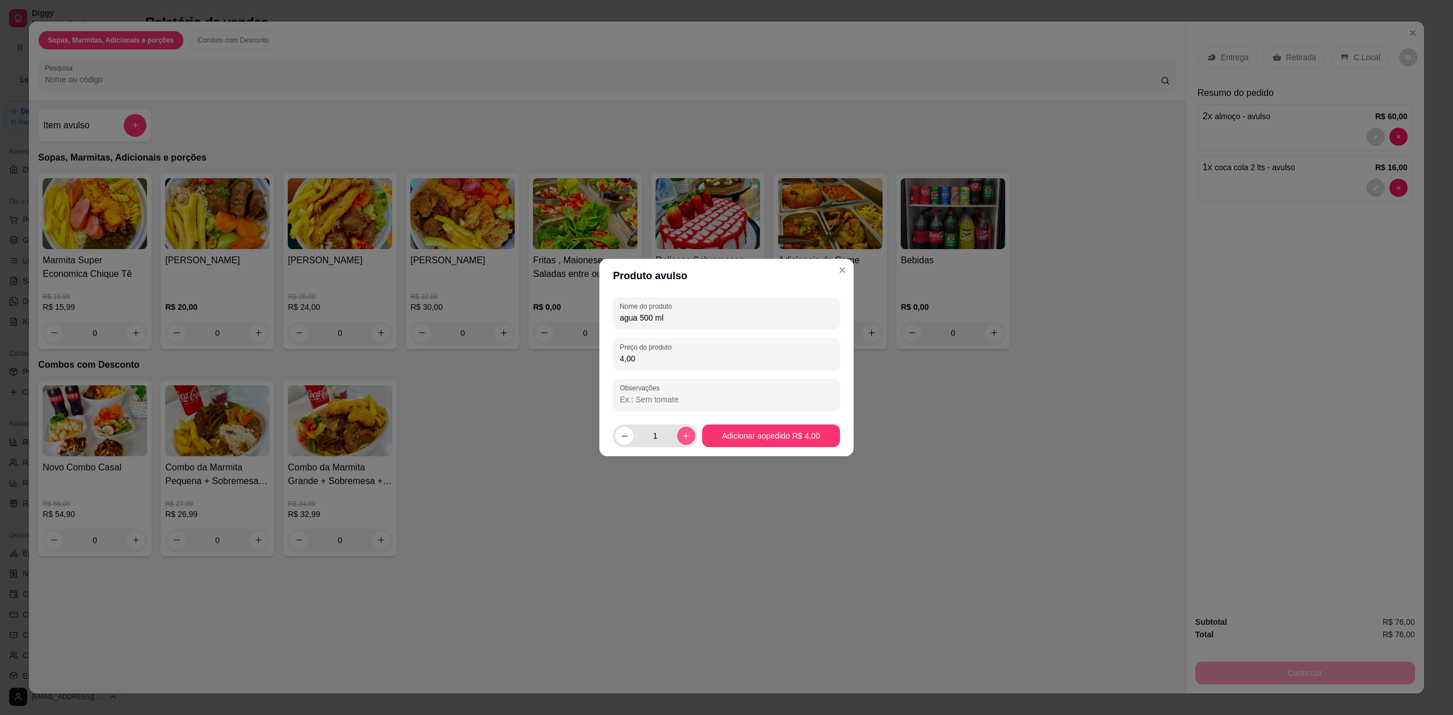
type input "2"
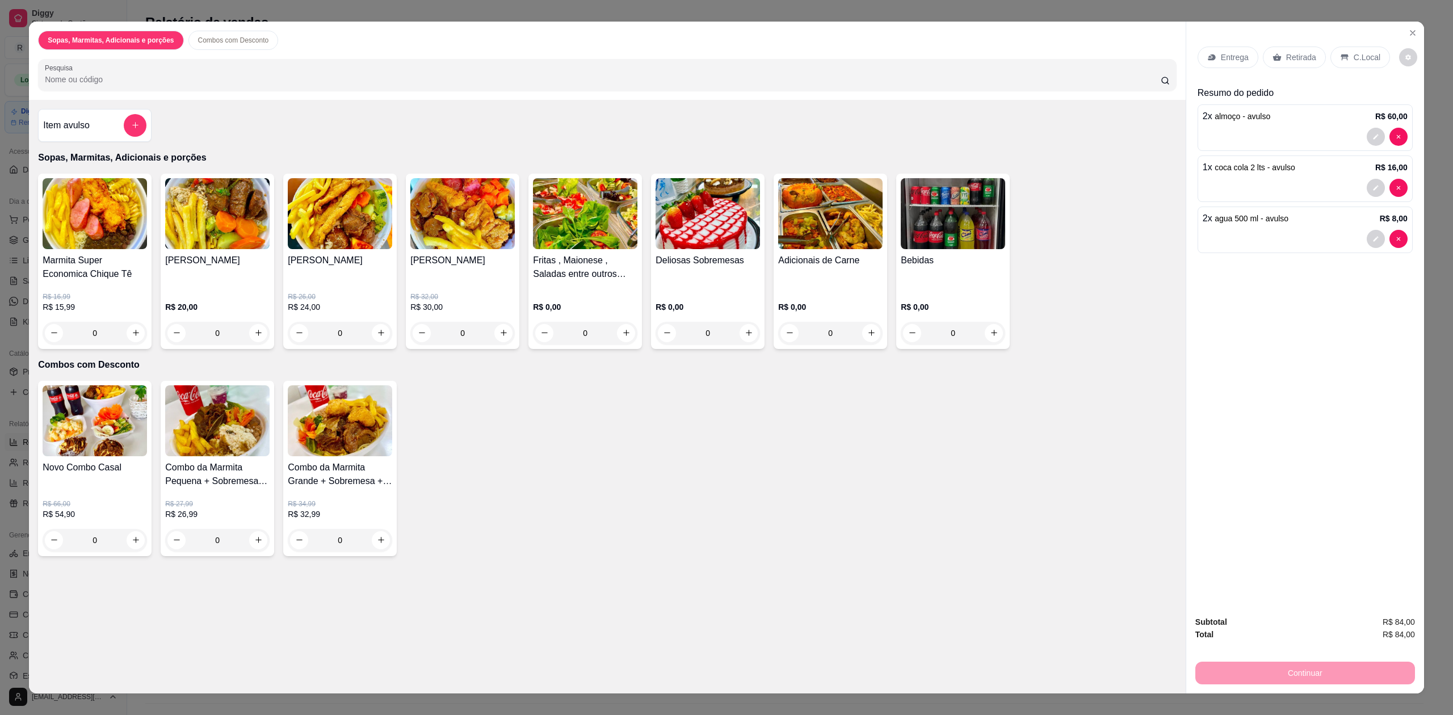
click at [1360, 60] on p "C.Local" at bounding box center [1366, 57] width 27 height 11
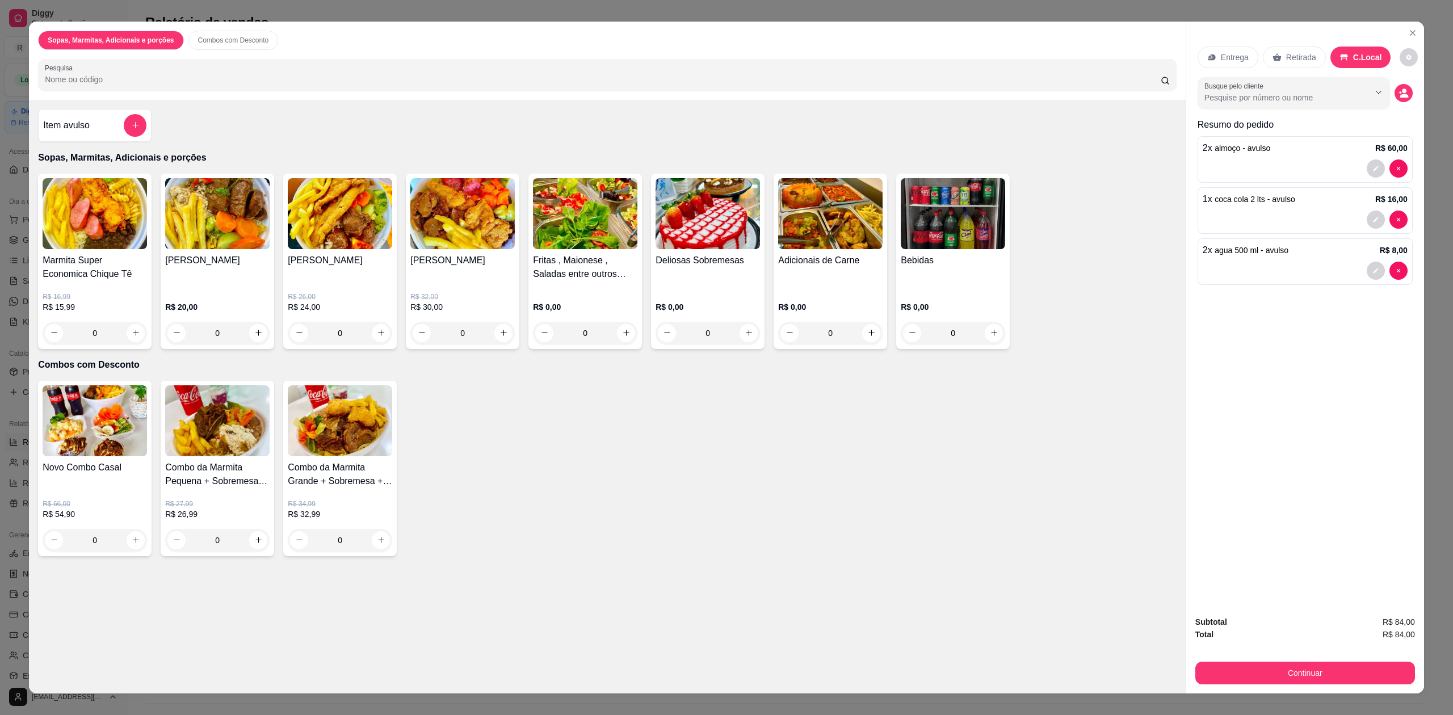
click at [1303, 57] on p "Retirada" at bounding box center [1301, 57] width 30 height 11
click at [1306, 673] on button "Continuar" at bounding box center [1304, 673] width 213 height 22
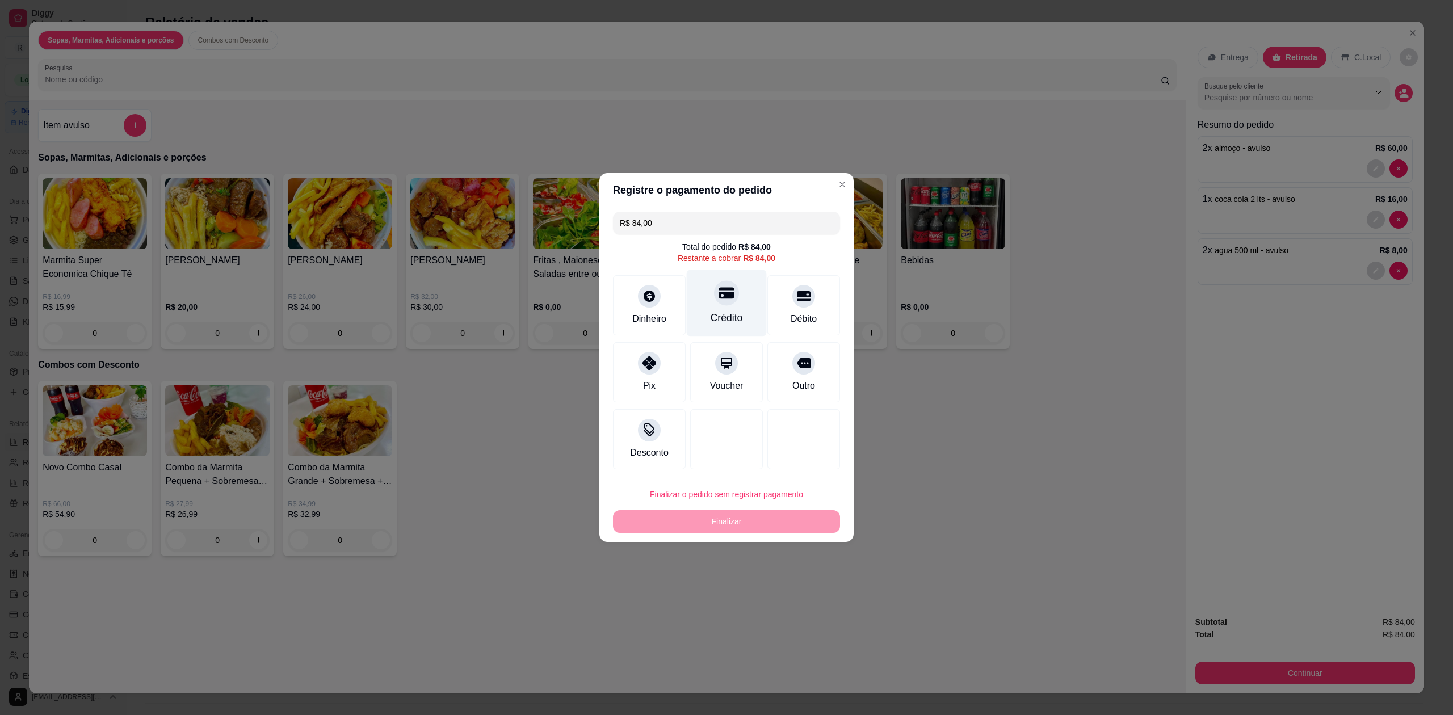
click at [718, 307] on div "Crédito" at bounding box center [727, 303] width 80 height 66
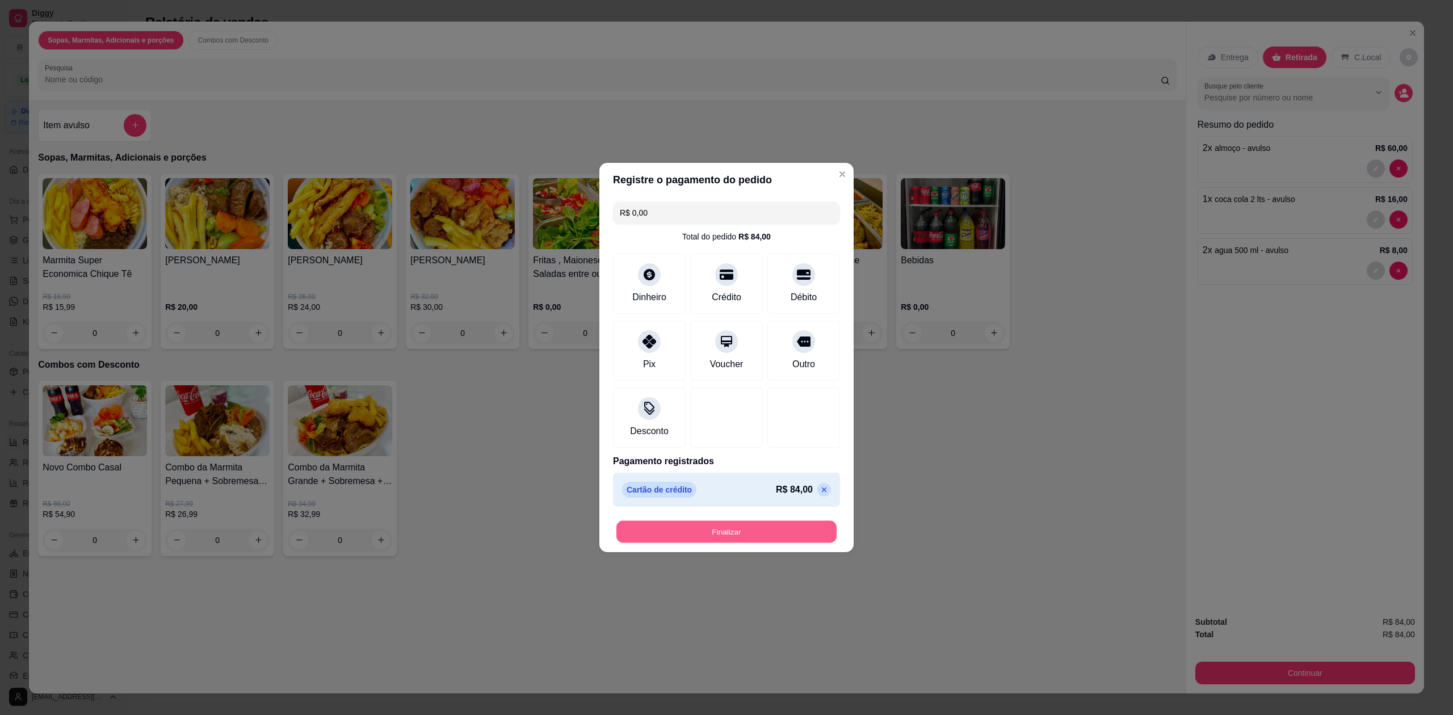
click at [722, 538] on button "Finalizar" at bounding box center [726, 532] width 220 height 22
type input "-R$ 84,00"
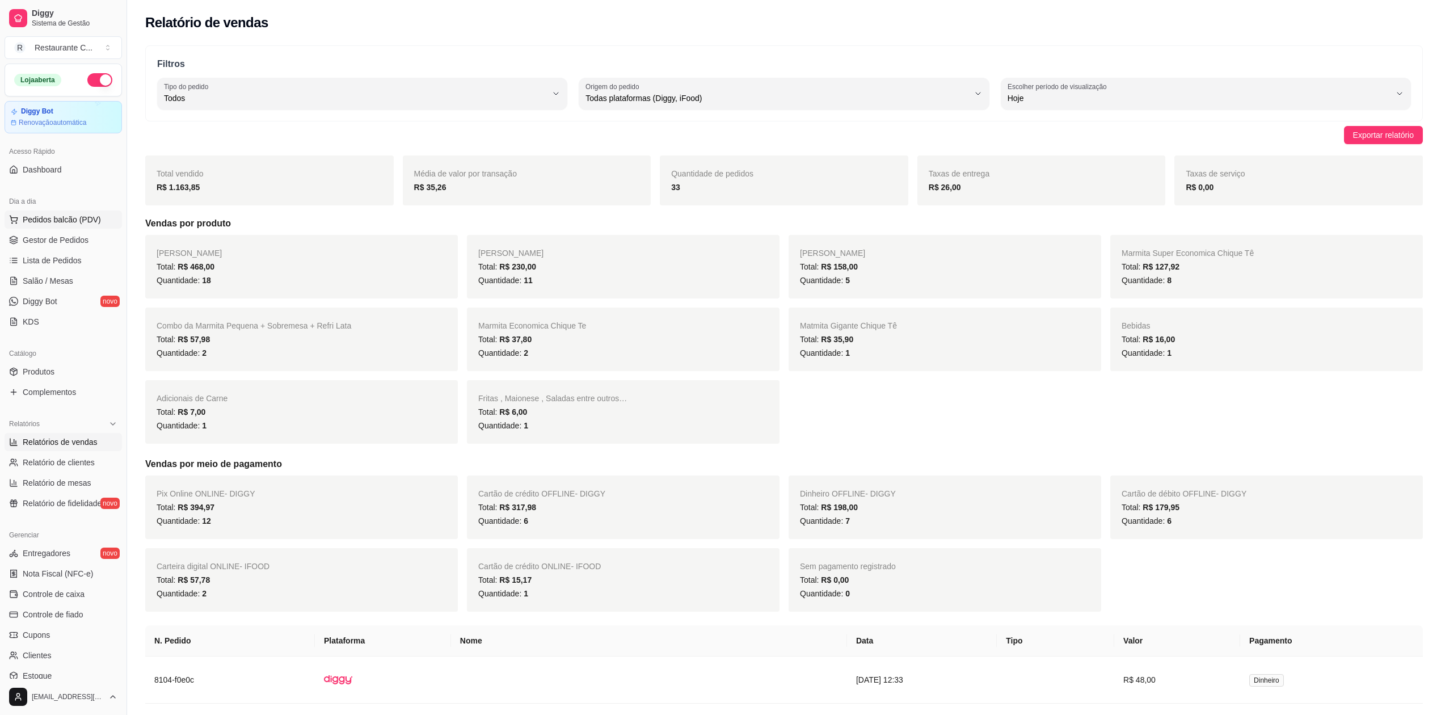
click at [62, 225] on span "Pedidos balcão (PDV)" at bounding box center [62, 219] width 78 height 11
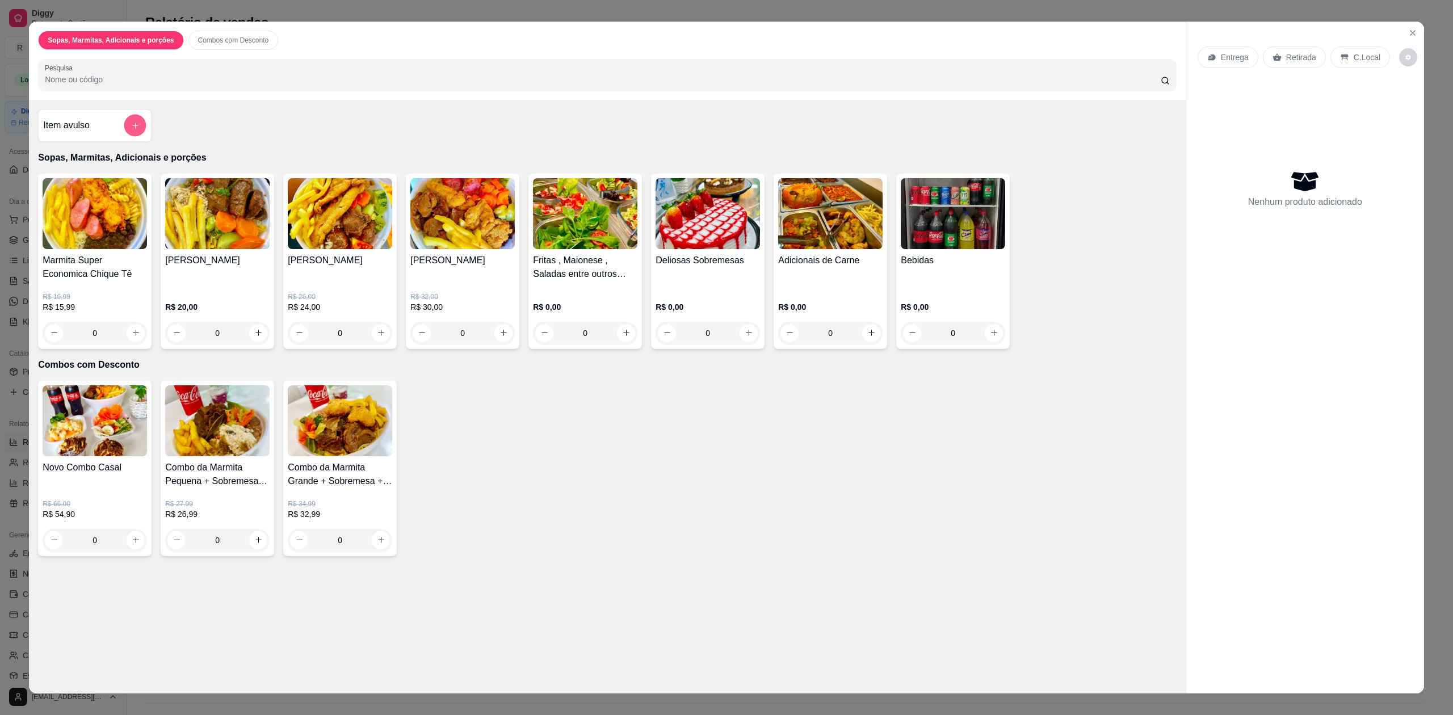
click at [124, 134] on button "add-separate-item" at bounding box center [135, 125] width 22 height 22
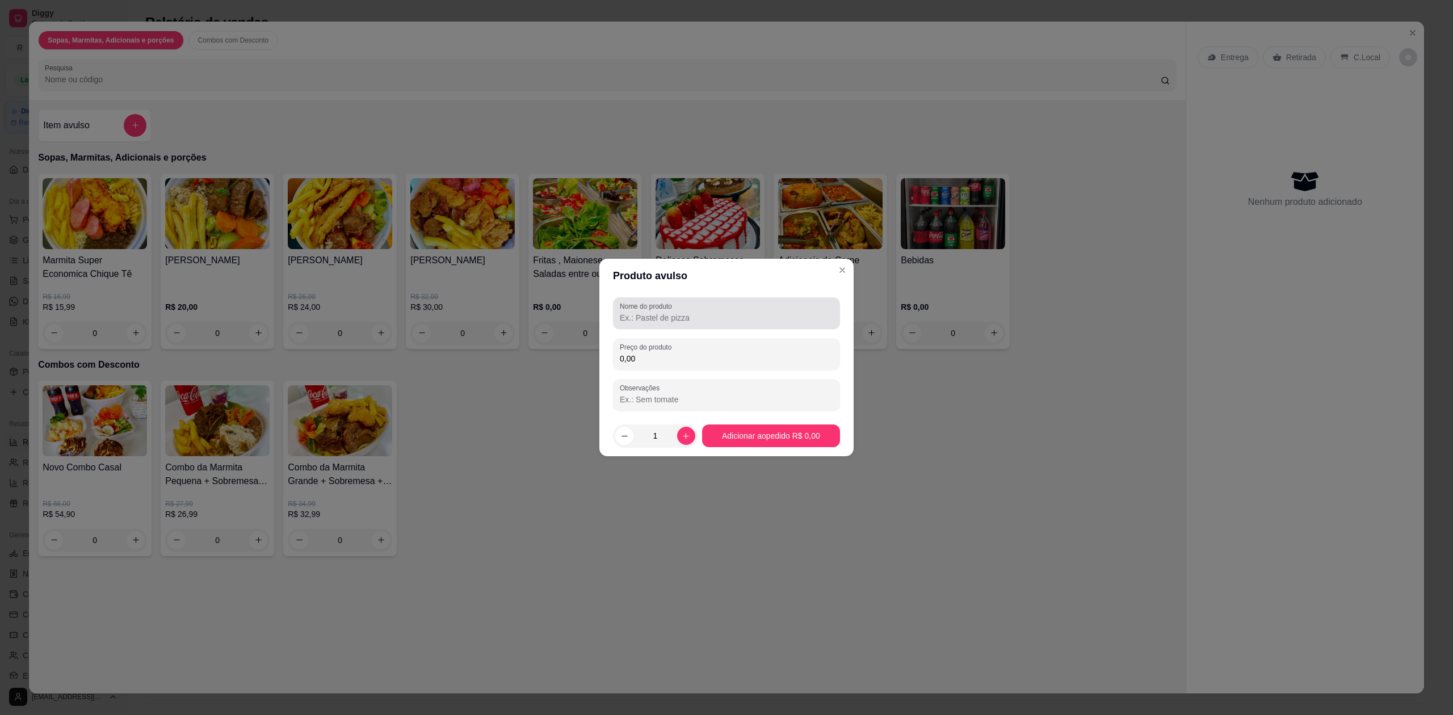
click at [709, 313] on input "Nome do produto" at bounding box center [726, 317] width 213 height 11
type input "almoço"
click at [706, 348] on div "0,00" at bounding box center [726, 354] width 213 height 23
type input "30,00"
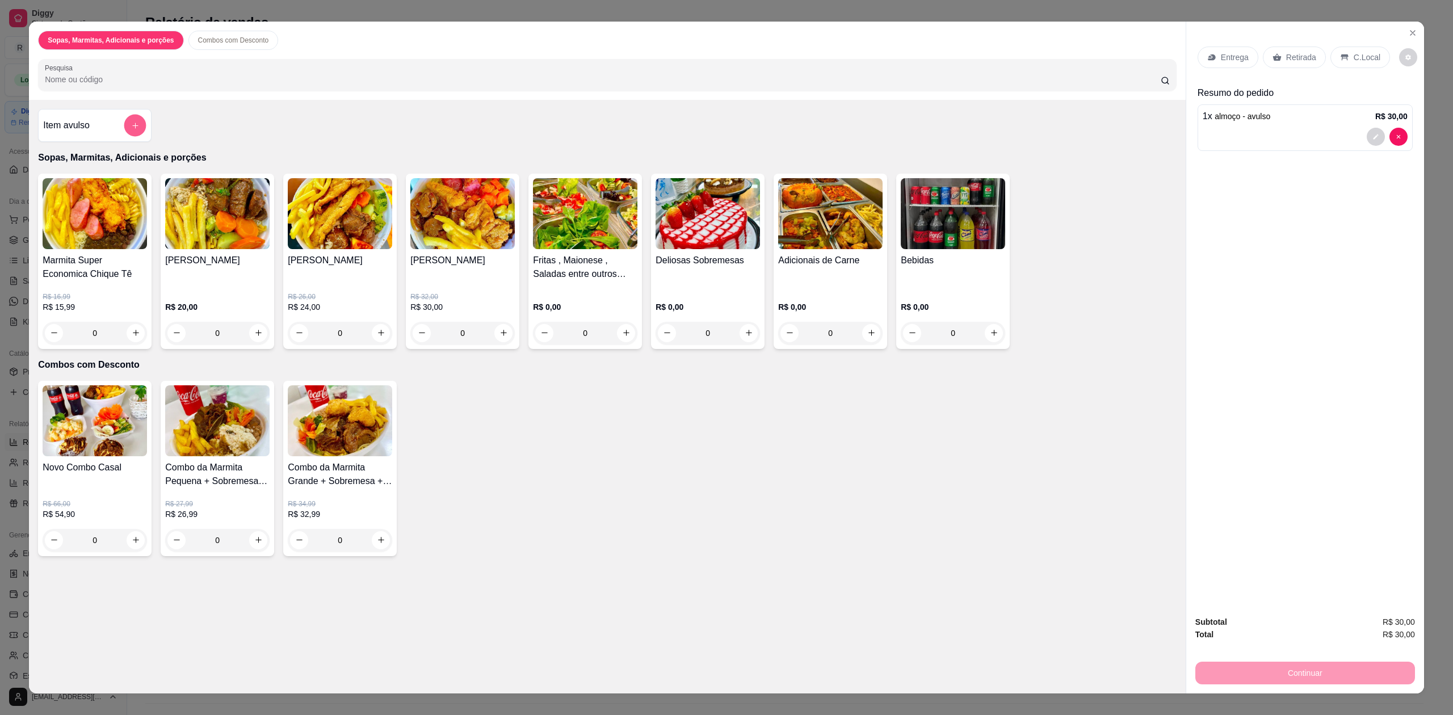
click at [136, 124] on button "add-separate-item" at bounding box center [135, 125] width 22 height 22
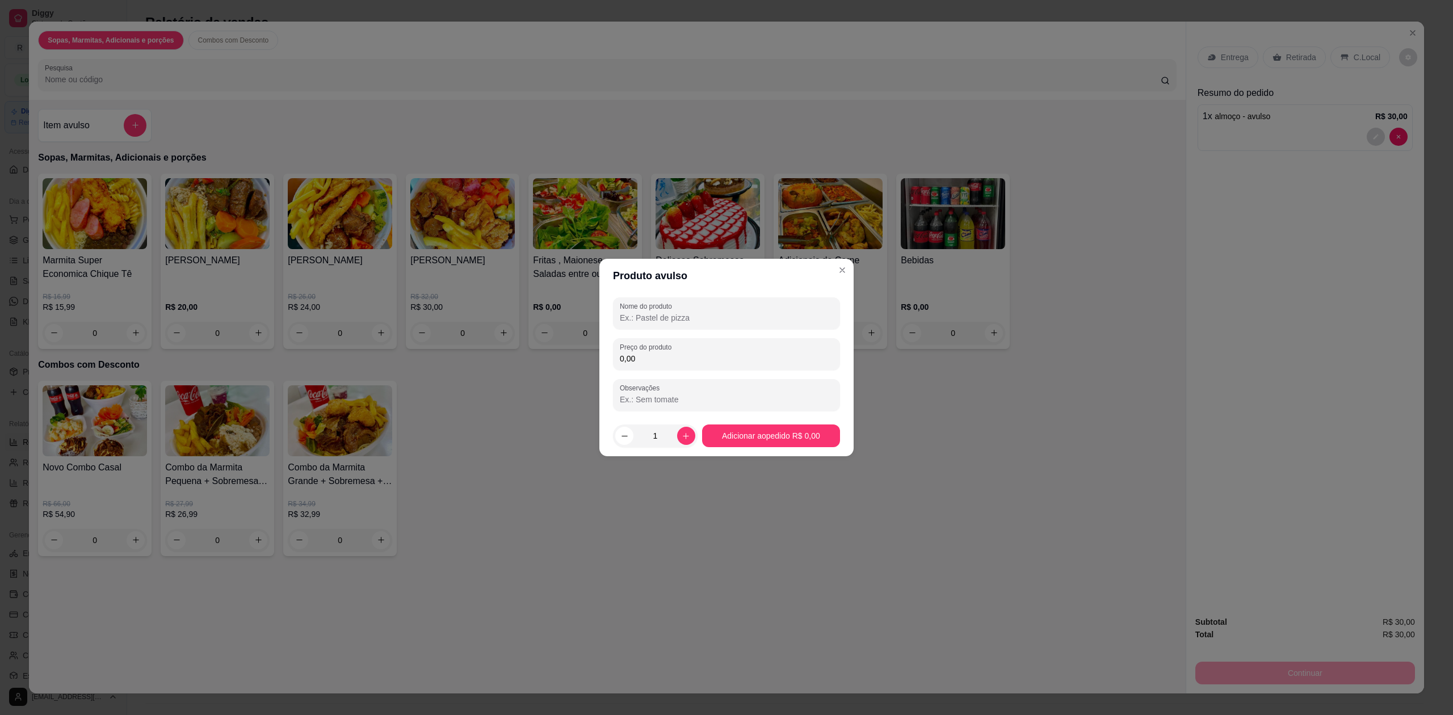
click at [723, 314] on input "Nome do produto" at bounding box center [726, 317] width 213 height 11
type input "agua gas 500 ml"
click at [703, 355] on input "0,00" at bounding box center [726, 358] width 213 height 11
type input "4,00"
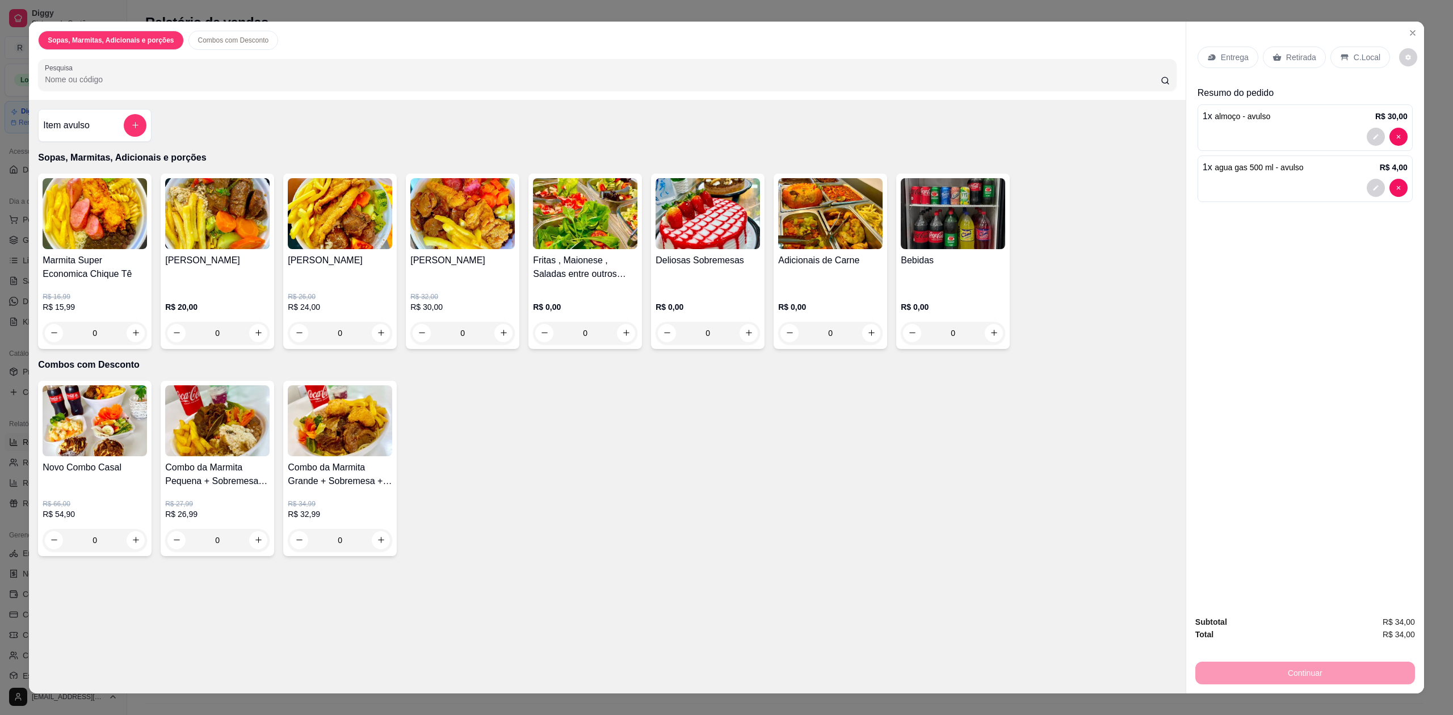
click at [1340, 60] on icon at bounding box center [1344, 57] width 9 height 9
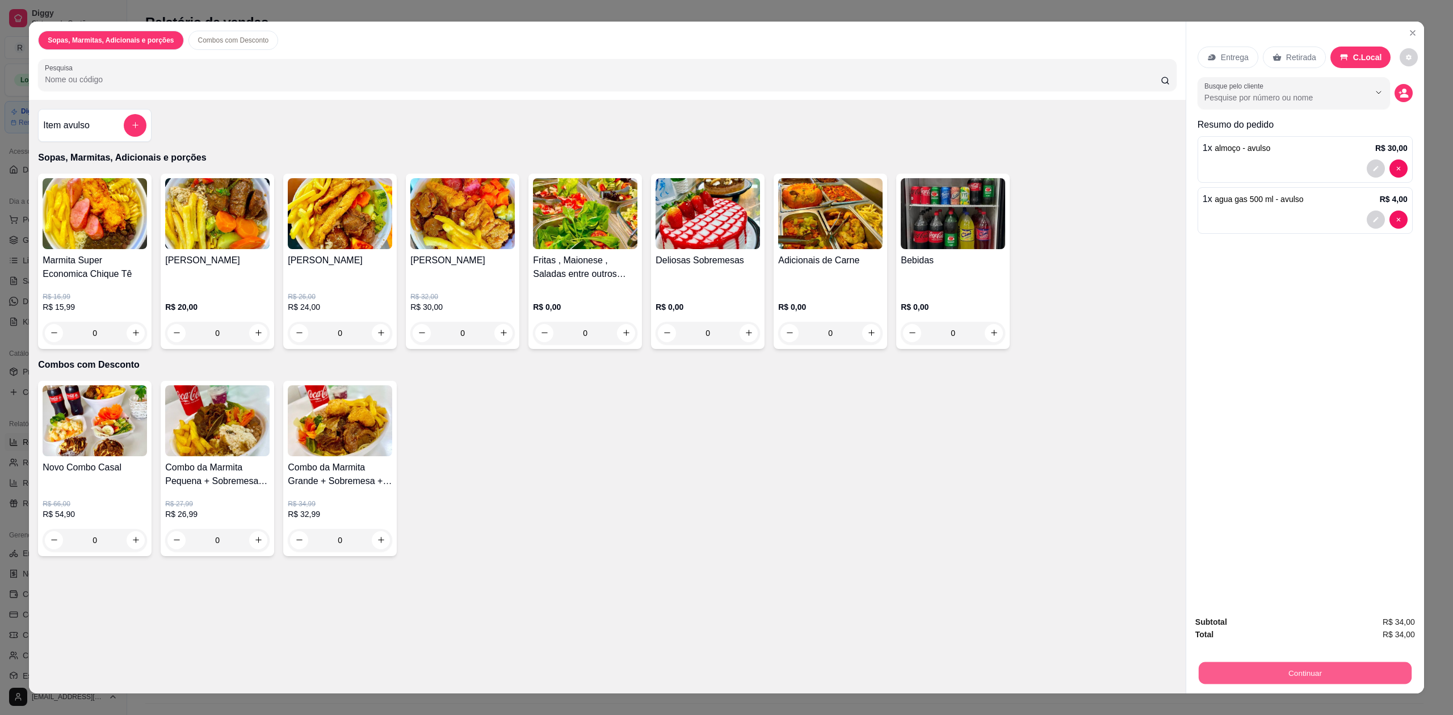
click at [1303, 668] on button "Continuar" at bounding box center [1304, 673] width 213 height 22
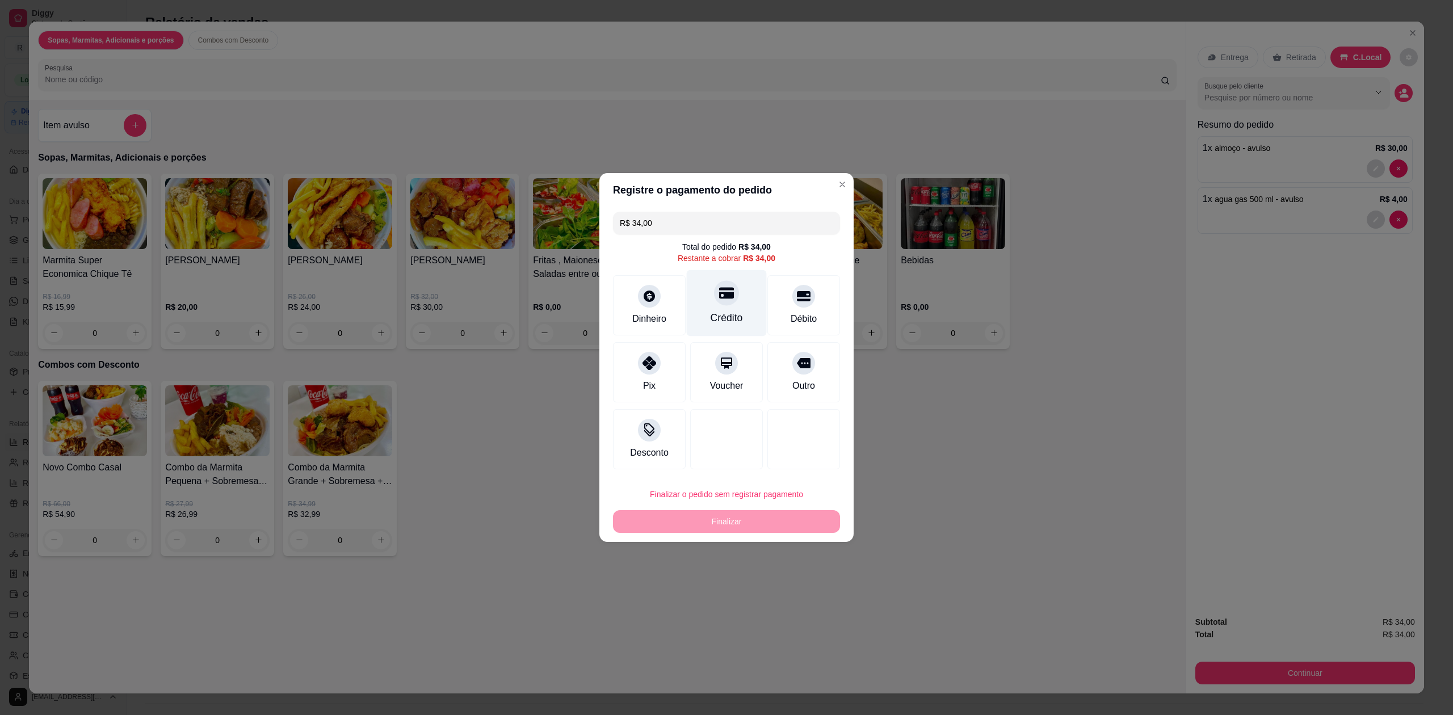
click at [744, 313] on div "Crédito" at bounding box center [727, 303] width 80 height 66
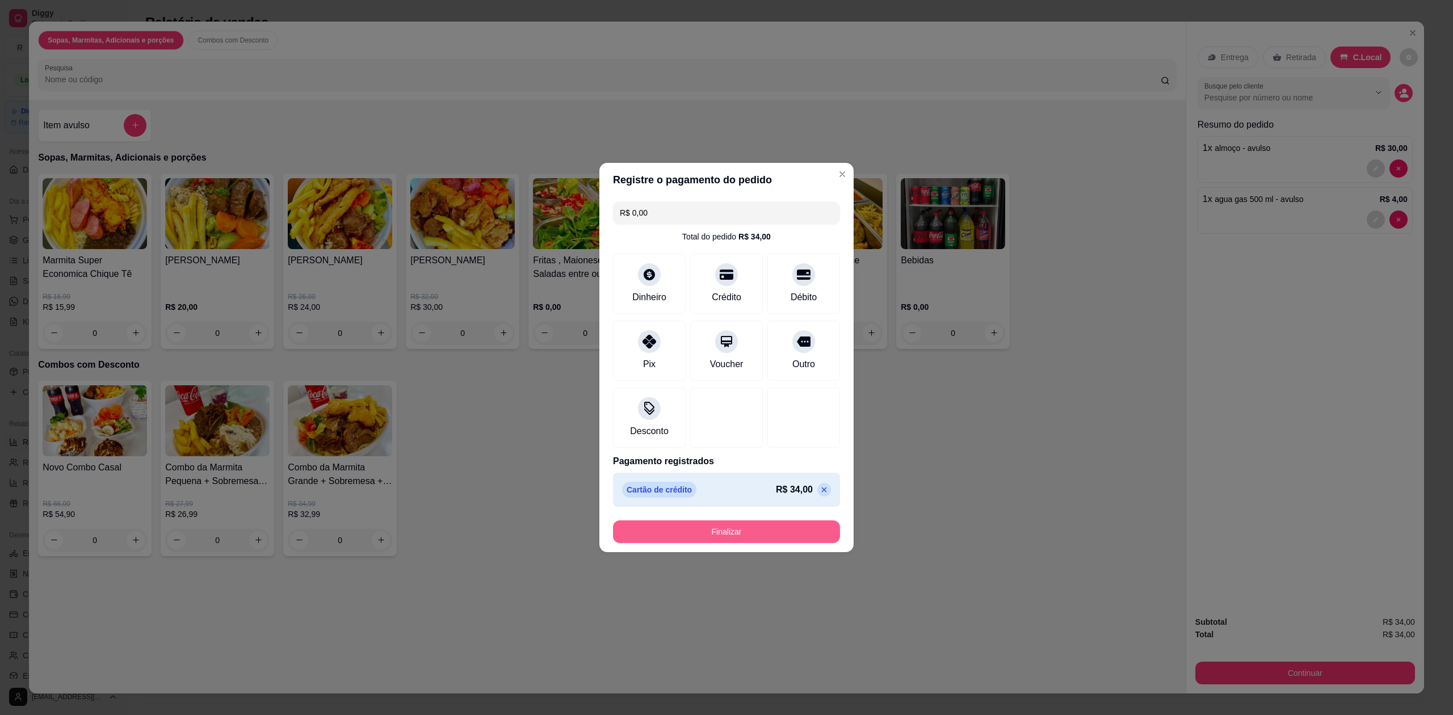
click at [759, 529] on button "Finalizar" at bounding box center [726, 531] width 227 height 23
type input "-R$ 34,00"
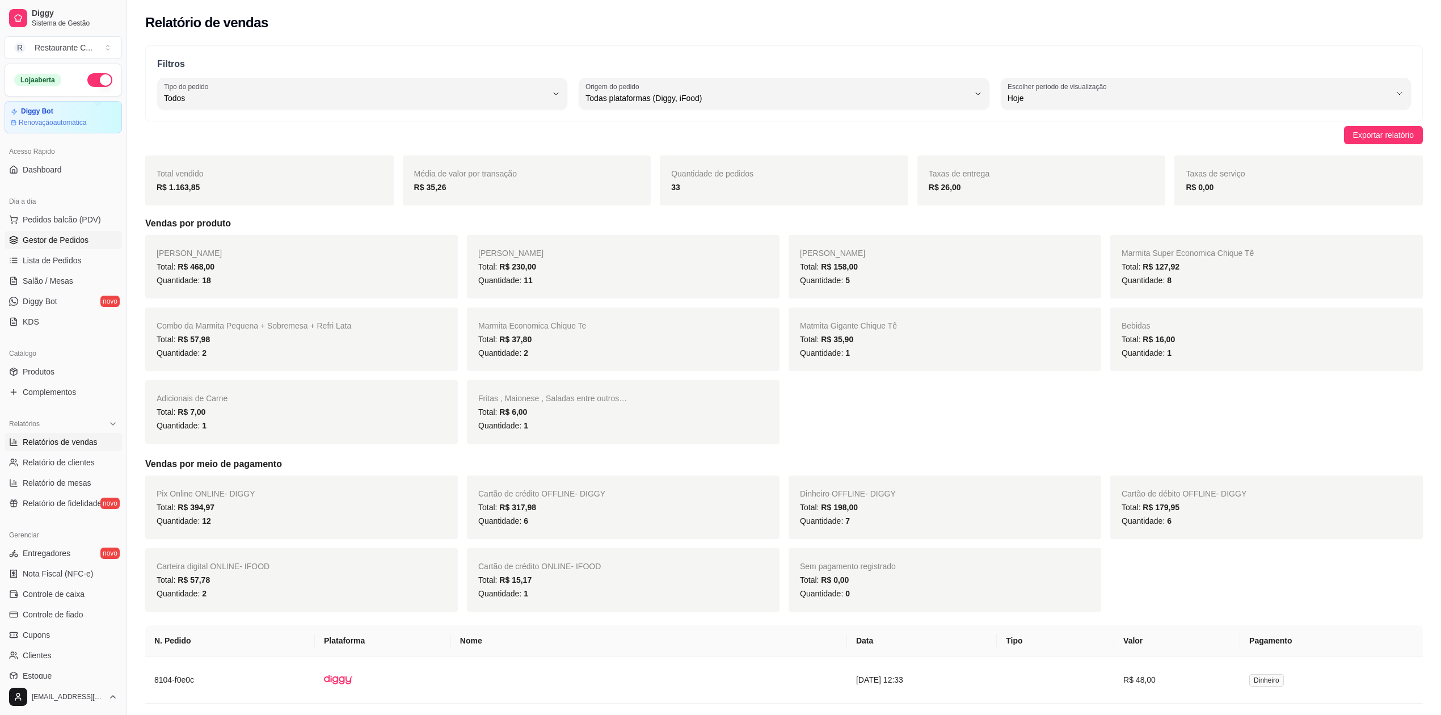
click at [66, 236] on span "Gestor de Pedidos" at bounding box center [56, 239] width 66 height 11
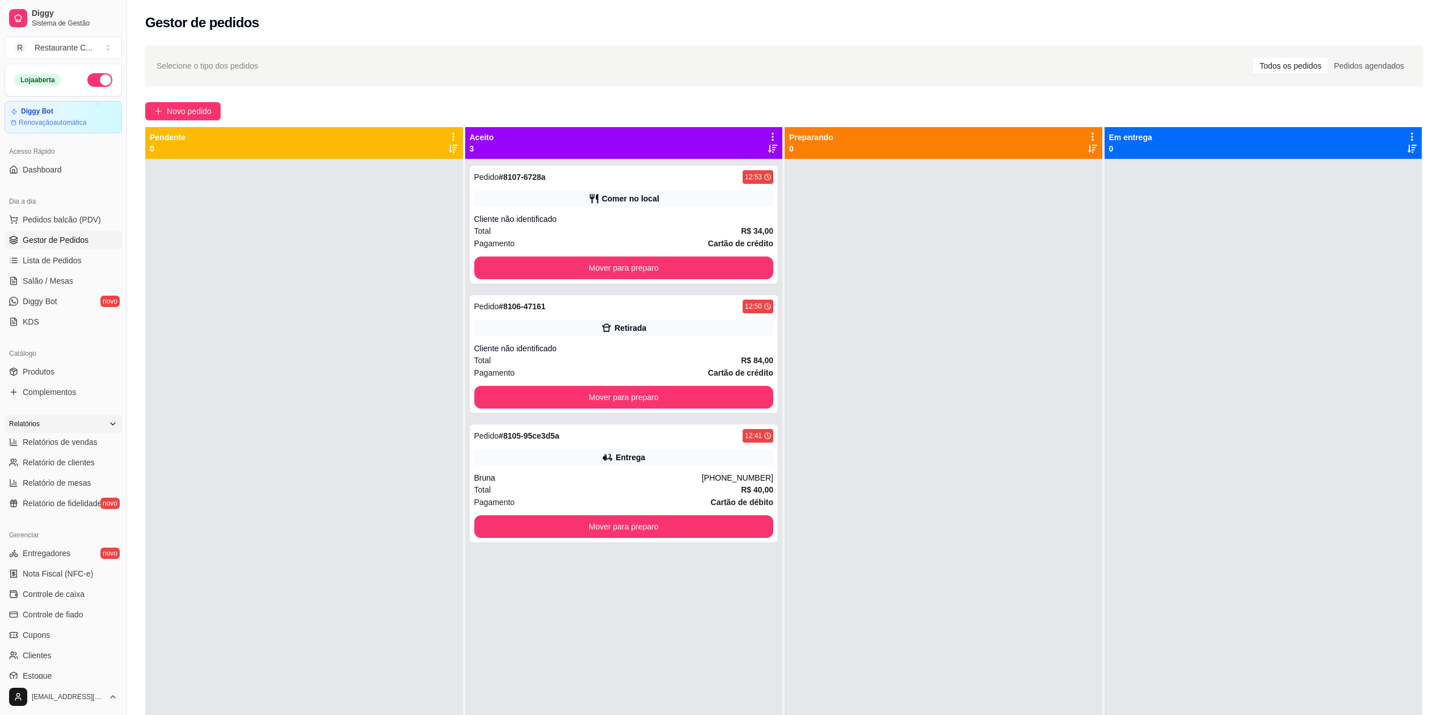
click at [46, 432] on div "Relatórios" at bounding box center [63, 424] width 117 height 18
click at [62, 238] on span "Gestor de Pedidos" at bounding box center [56, 239] width 66 height 11
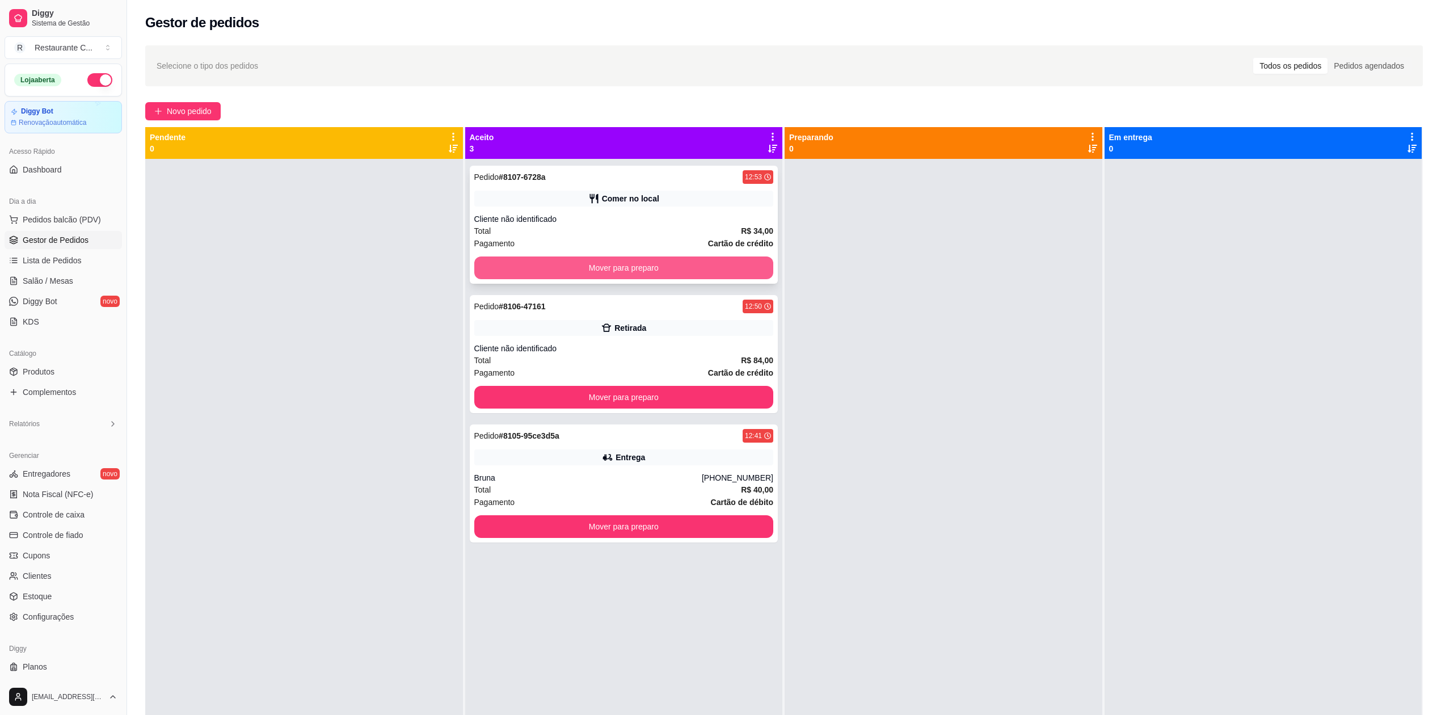
click at [545, 275] on button "Mover para preparo" at bounding box center [624, 267] width 300 height 23
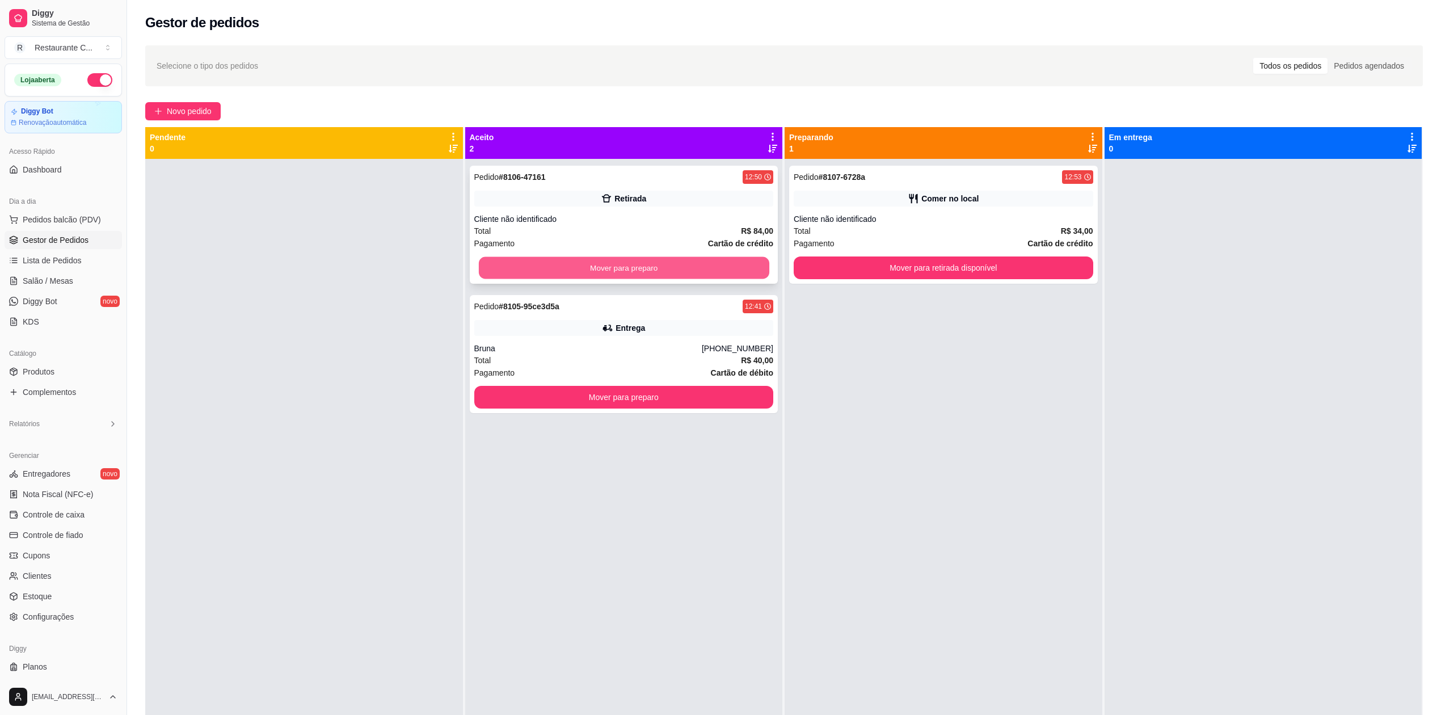
click at [567, 272] on button "Mover para preparo" at bounding box center [623, 268] width 291 height 22
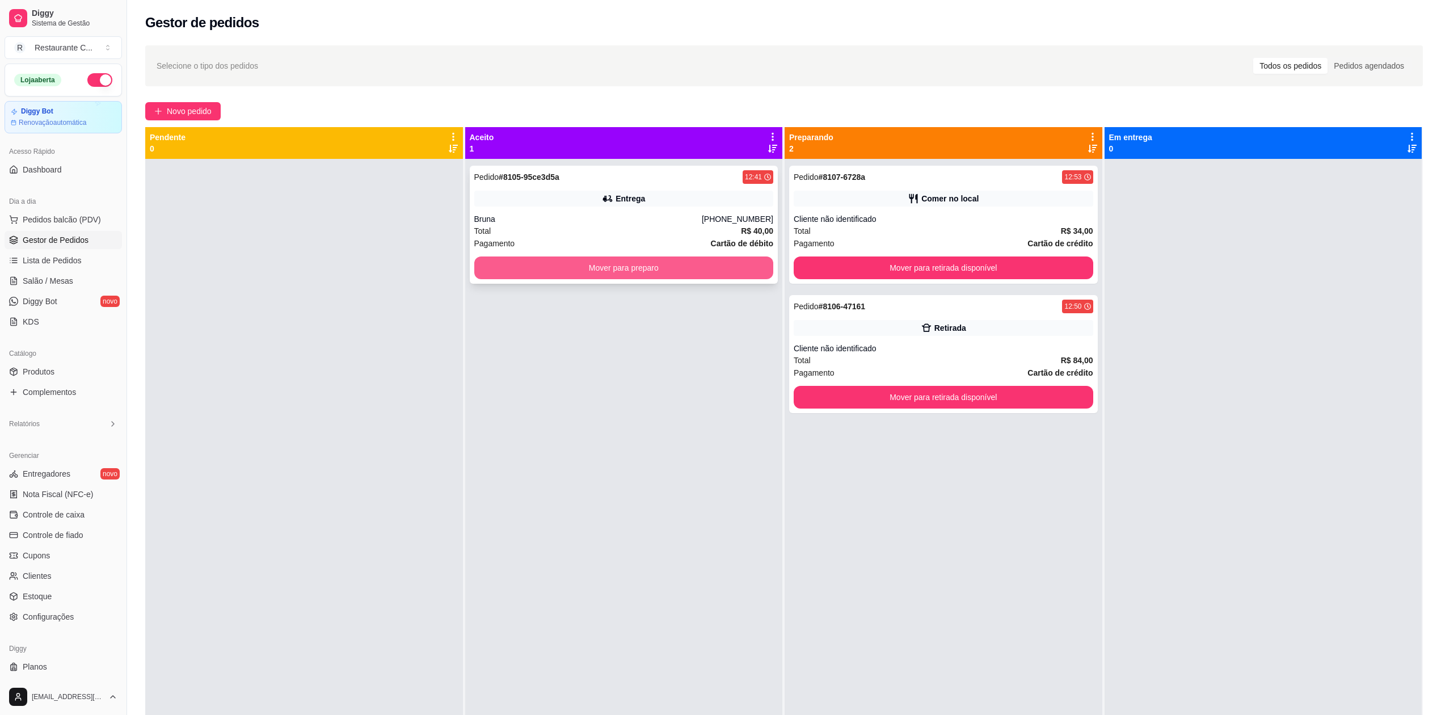
click at [670, 273] on button "Mover para preparo" at bounding box center [624, 267] width 300 height 23
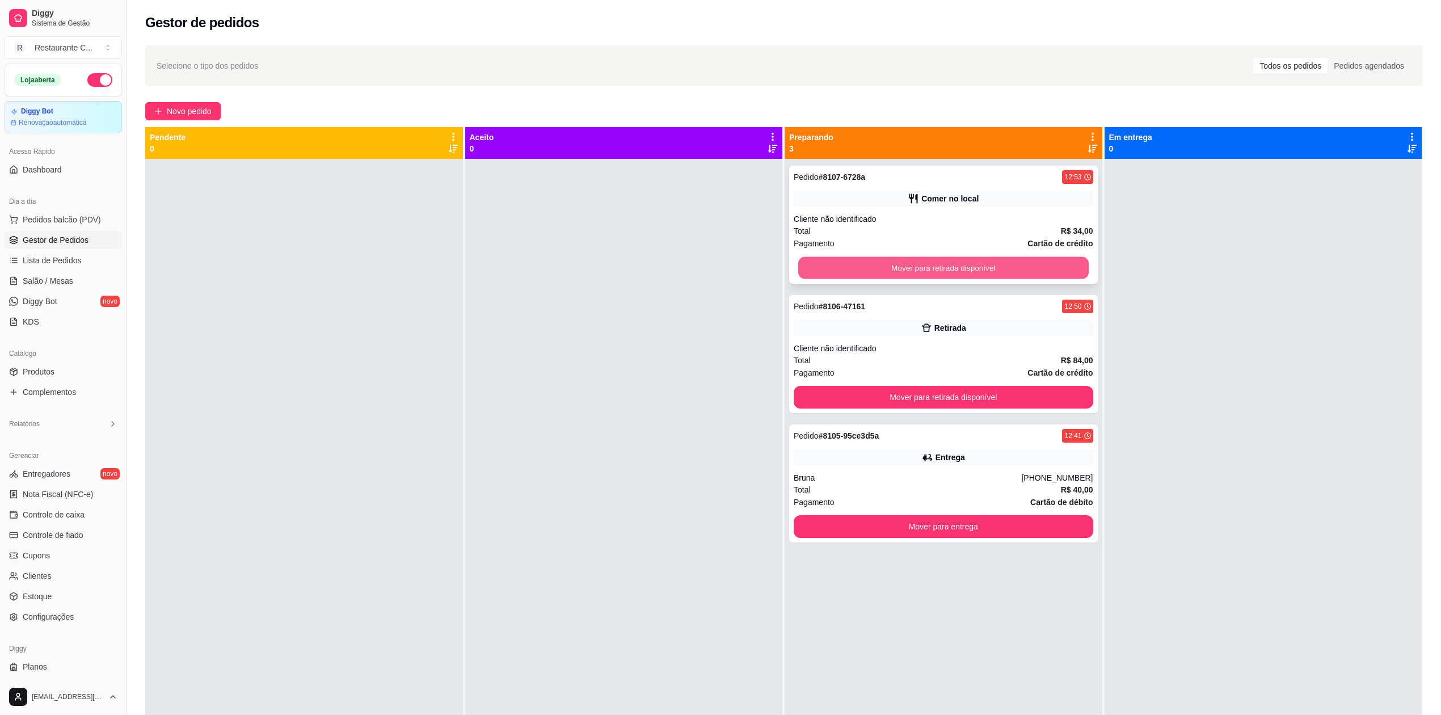
click at [937, 274] on button "Mover para retirada disponível" at bounding box center [943, 268] width 291 height 22
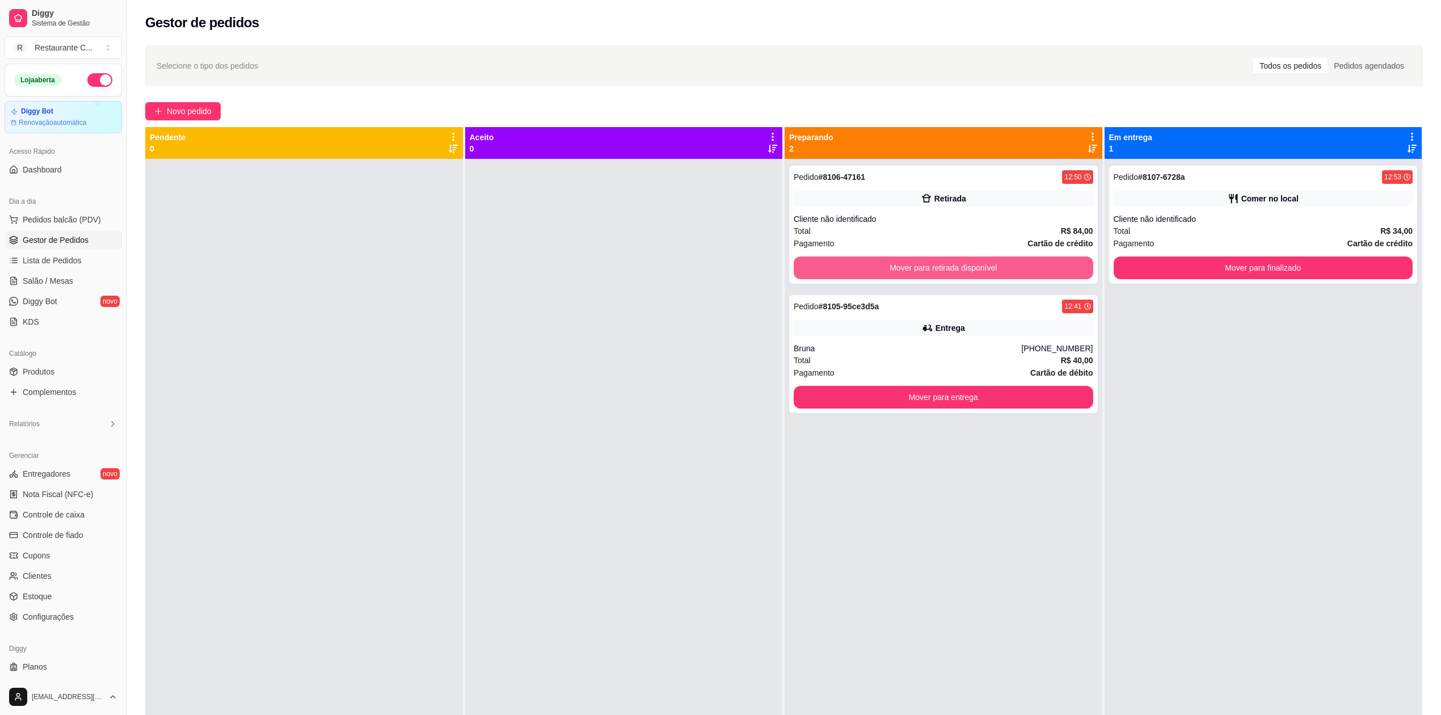
click at [937, 274] on button "Mover para retirada disponível" at bounding box center [944, 267] width 300 height 23
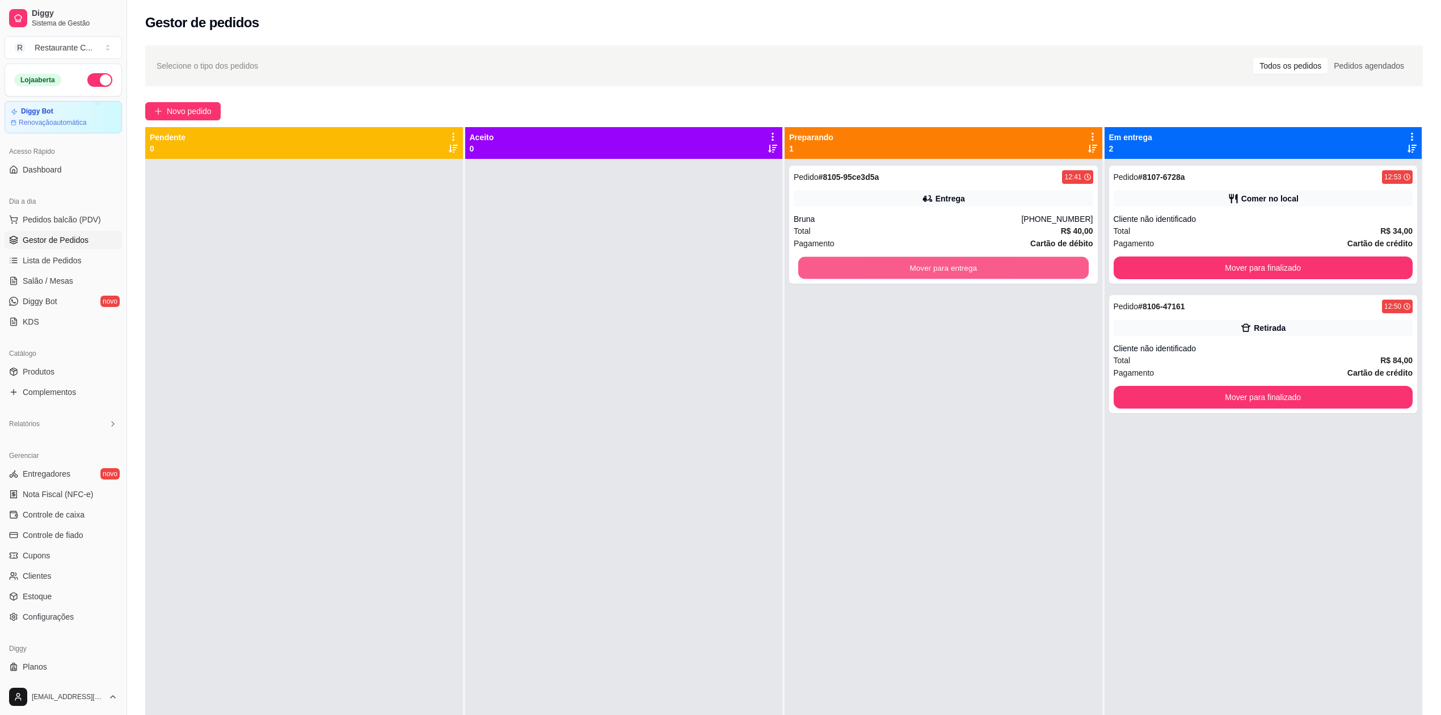
click at [937, 274] on button "Mover para entrega" at bounding box center [943, 268] width 291 height 22
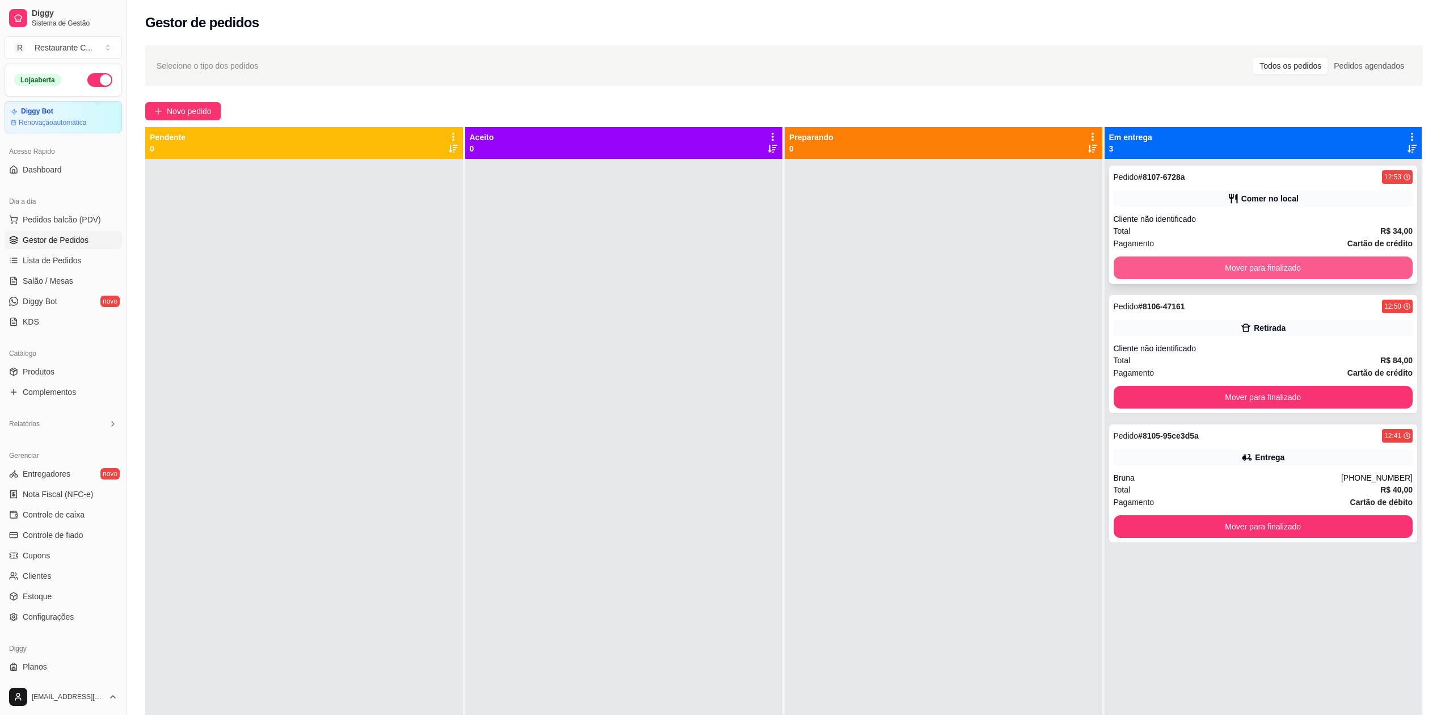
click at [1181, 264] on button "Mover para finalizado" at bounding box center [1264, 267] width 300 height 23
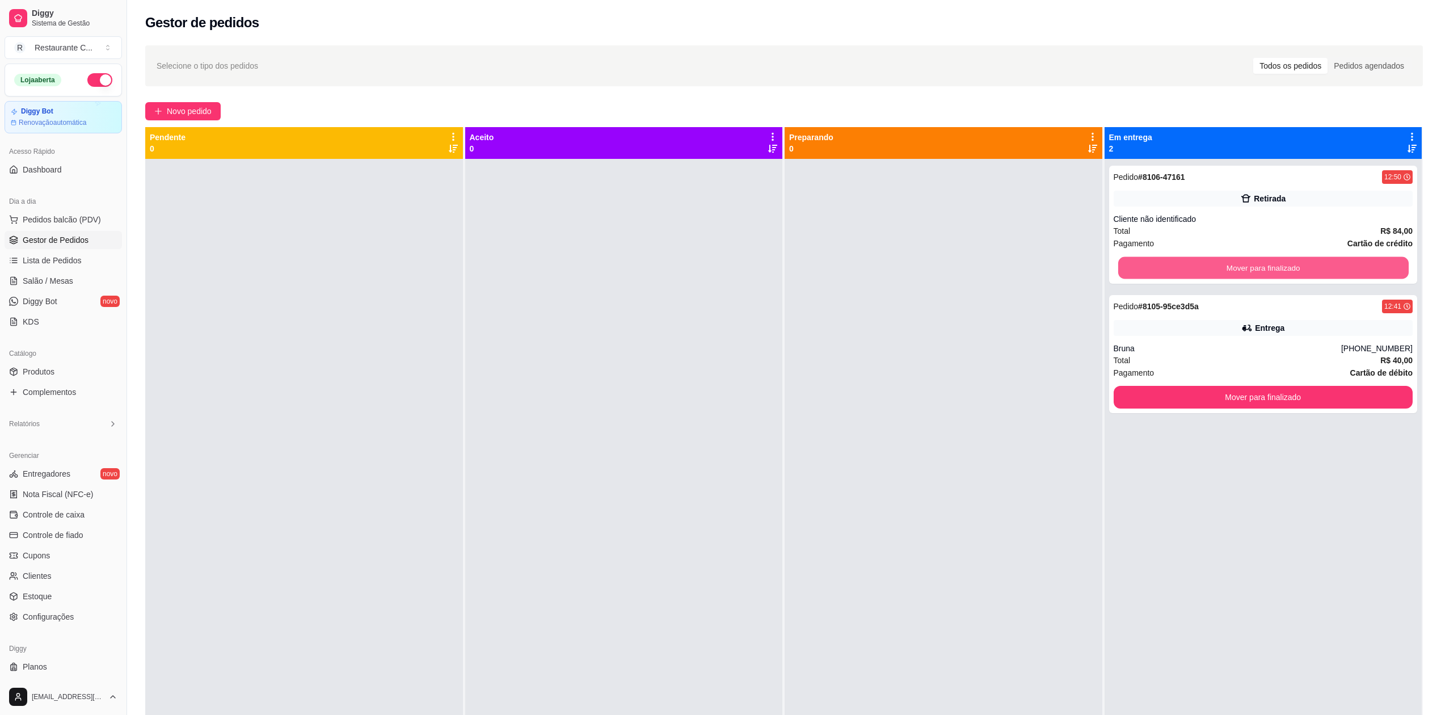
click at [1181, 264] on button "Mover para finalizado" at bounding box center [1263, 268] width 291 height 22
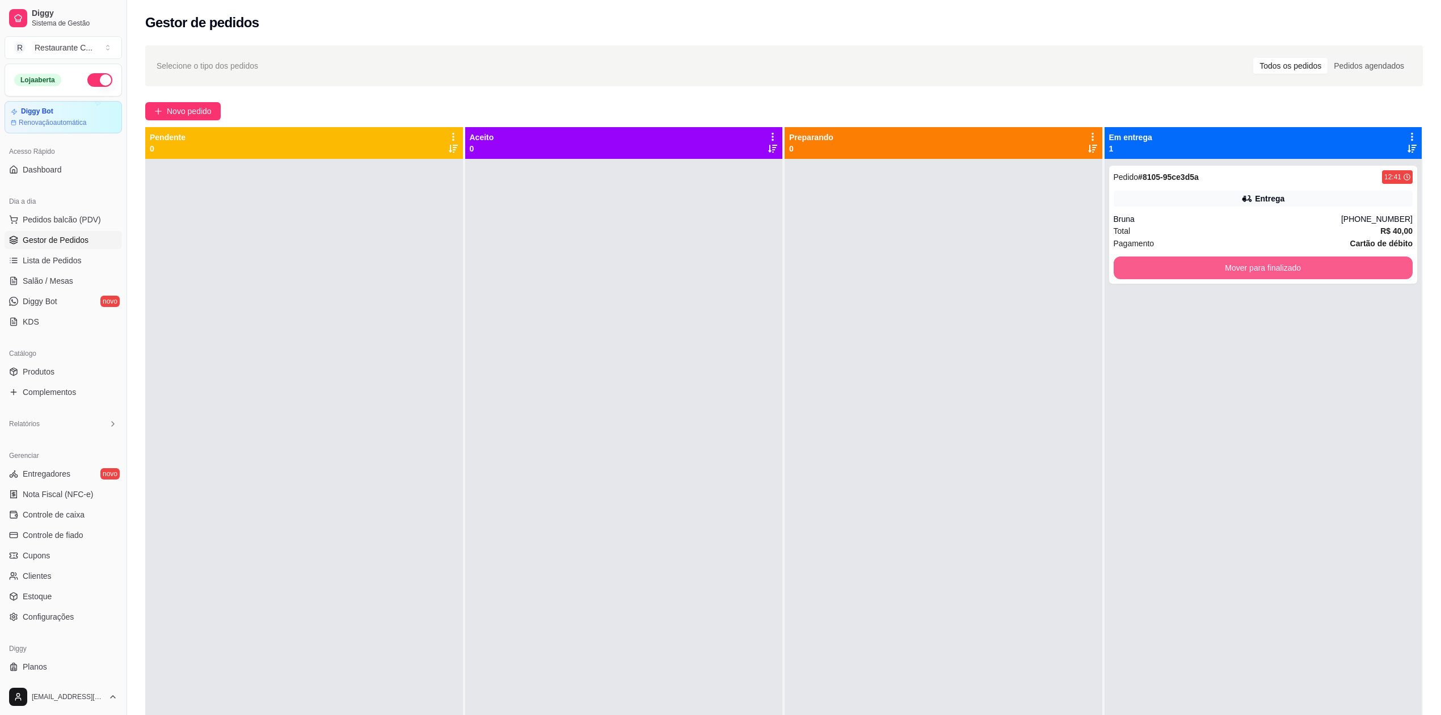
click at [1181, 264] on button "Mover para finalizado" at bounding box center [1264, 267] width 300 height 23
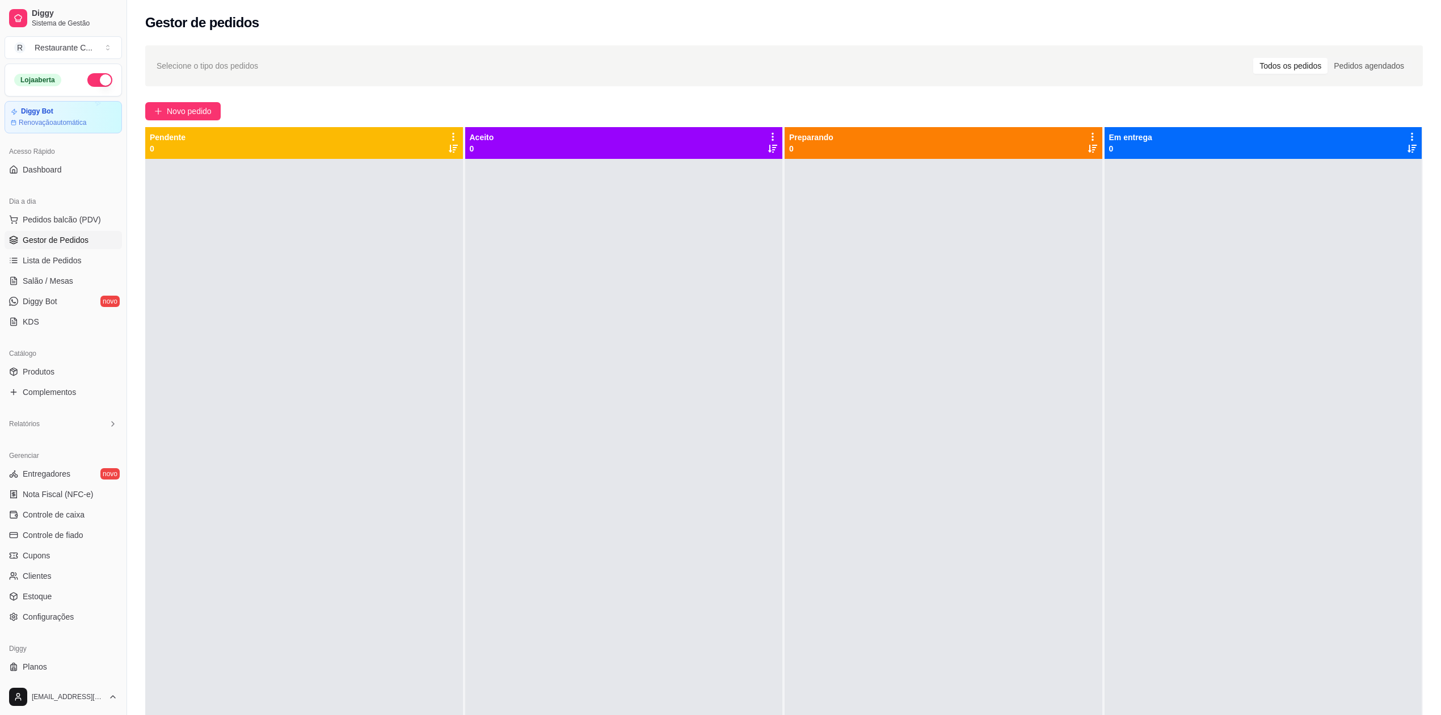
click at [960, 286] on div at bounding box center [944, 516] width 318 height 715
click at [66, 255] on span "Lista de Pedidos" at bounding box center [52, 260] width 59 height 11
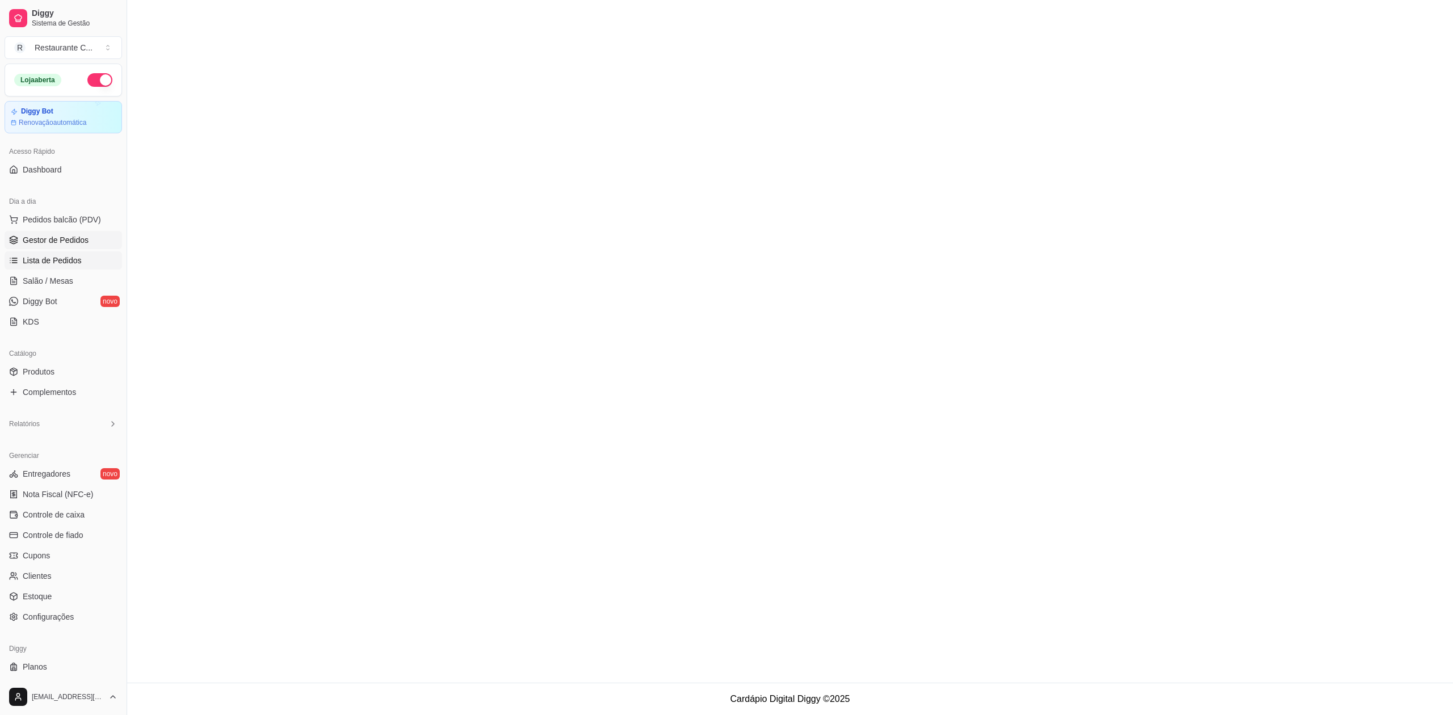
click at [66, 232] on link "Gestor de Pedidos" at bounding box center [63, 240] width 117 height 18
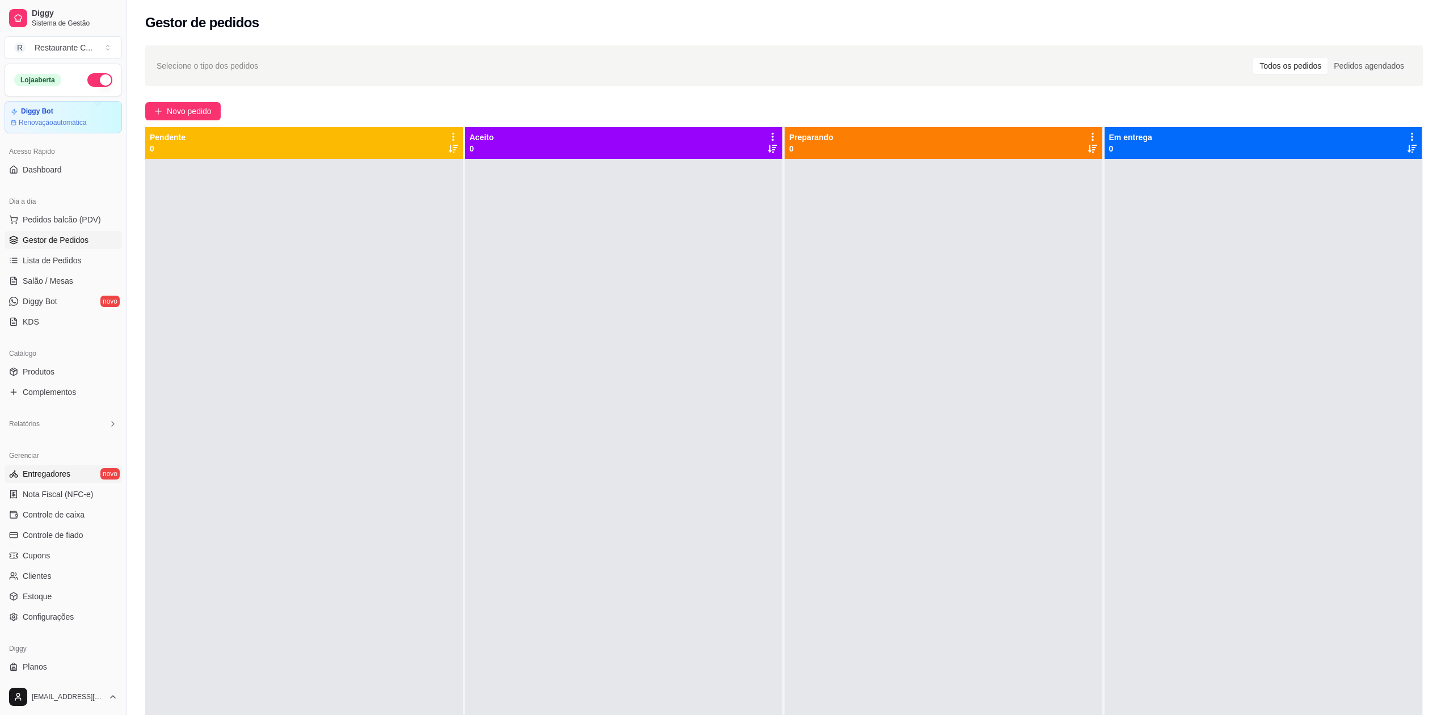
click at [64, 470] on span "Entregadores" at bounding box center [47, 473] width 48 height 11
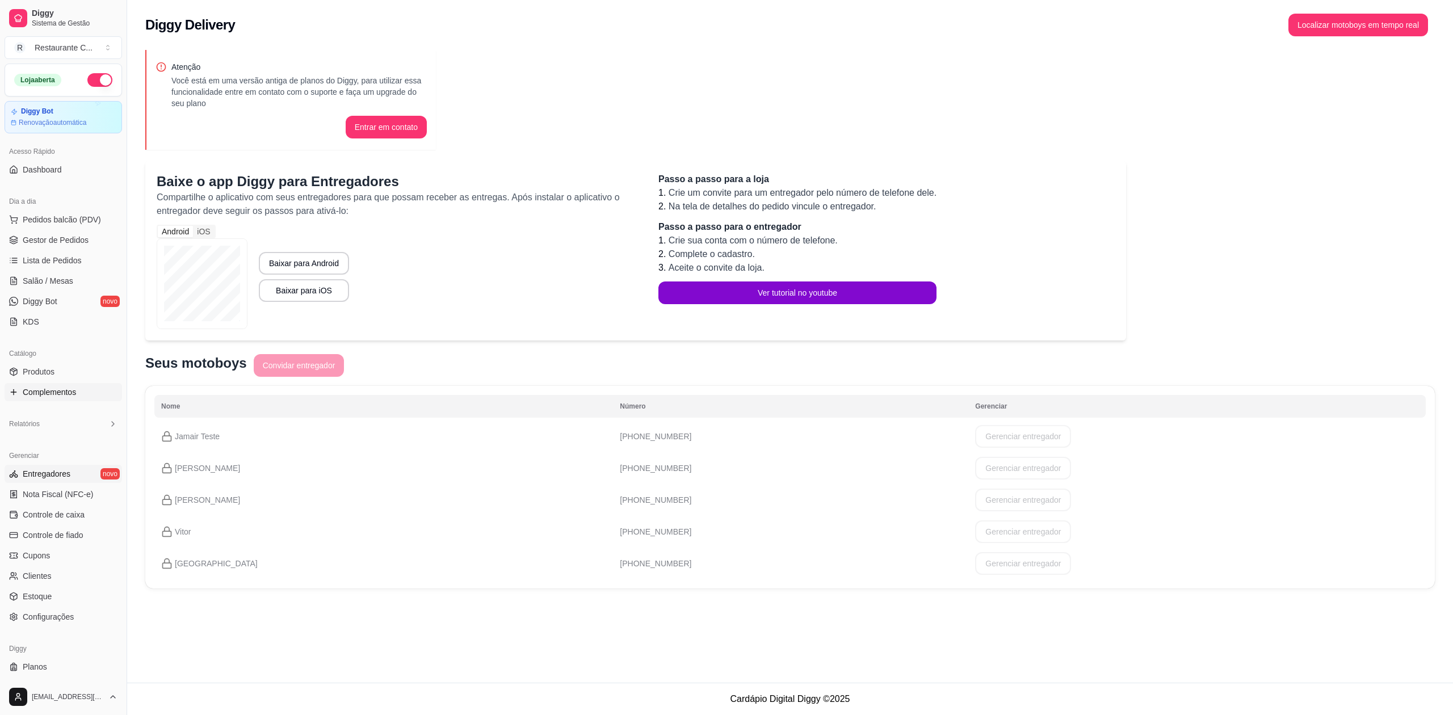
click at [60, 398] on link "Complementos" at bounding box center [63, 392] width 117 height 18
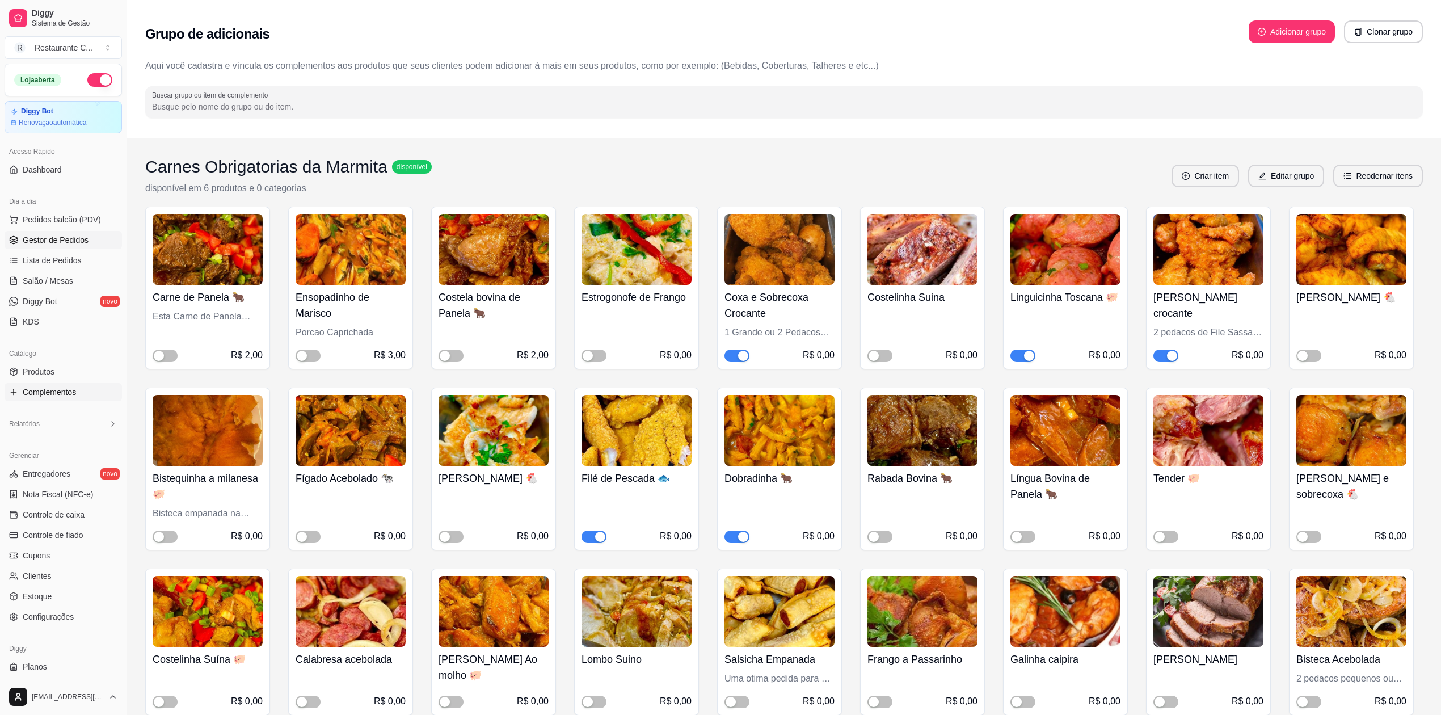
click at [48, 237] on span "Gestor de Pedidos" at bounding box center [56, 239] width 66 height 11
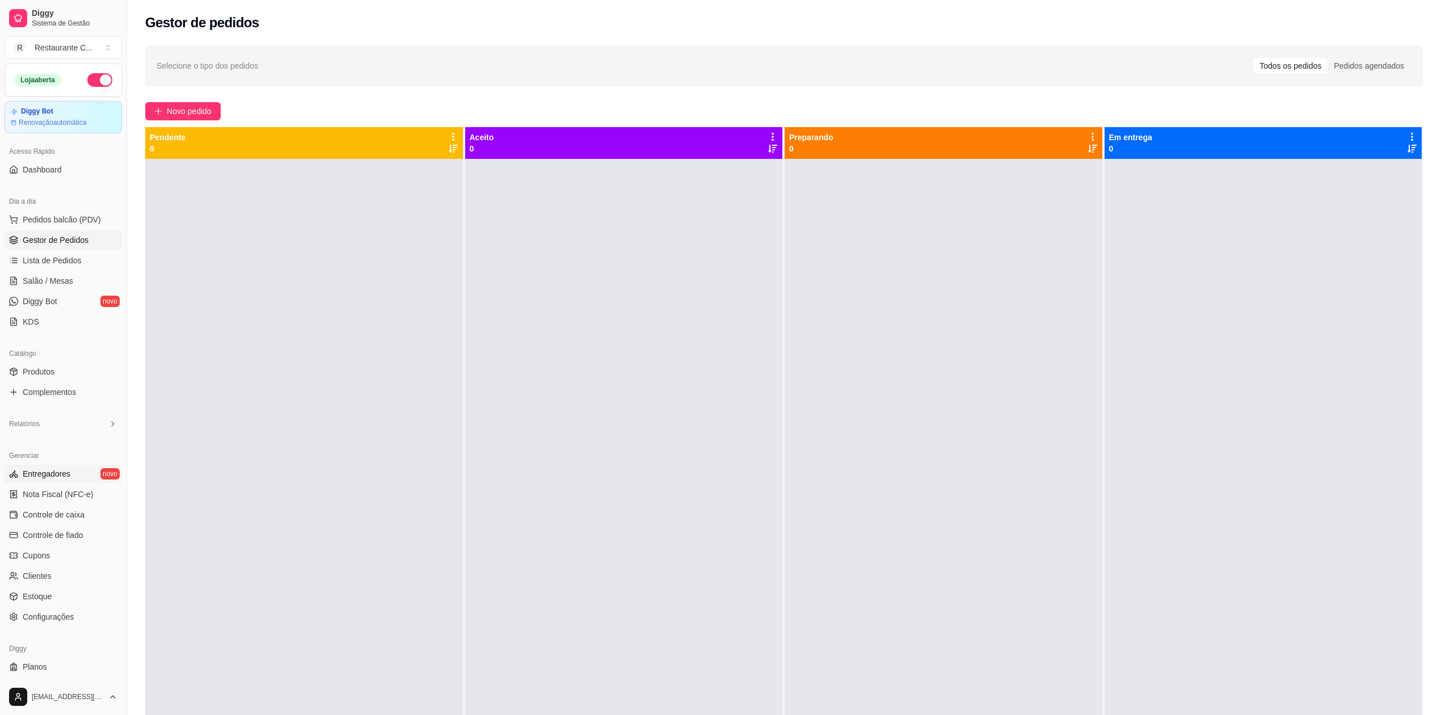
click at [52, 473] on span "Entregadores" at bounding box center [47, 473] width 48 height 11
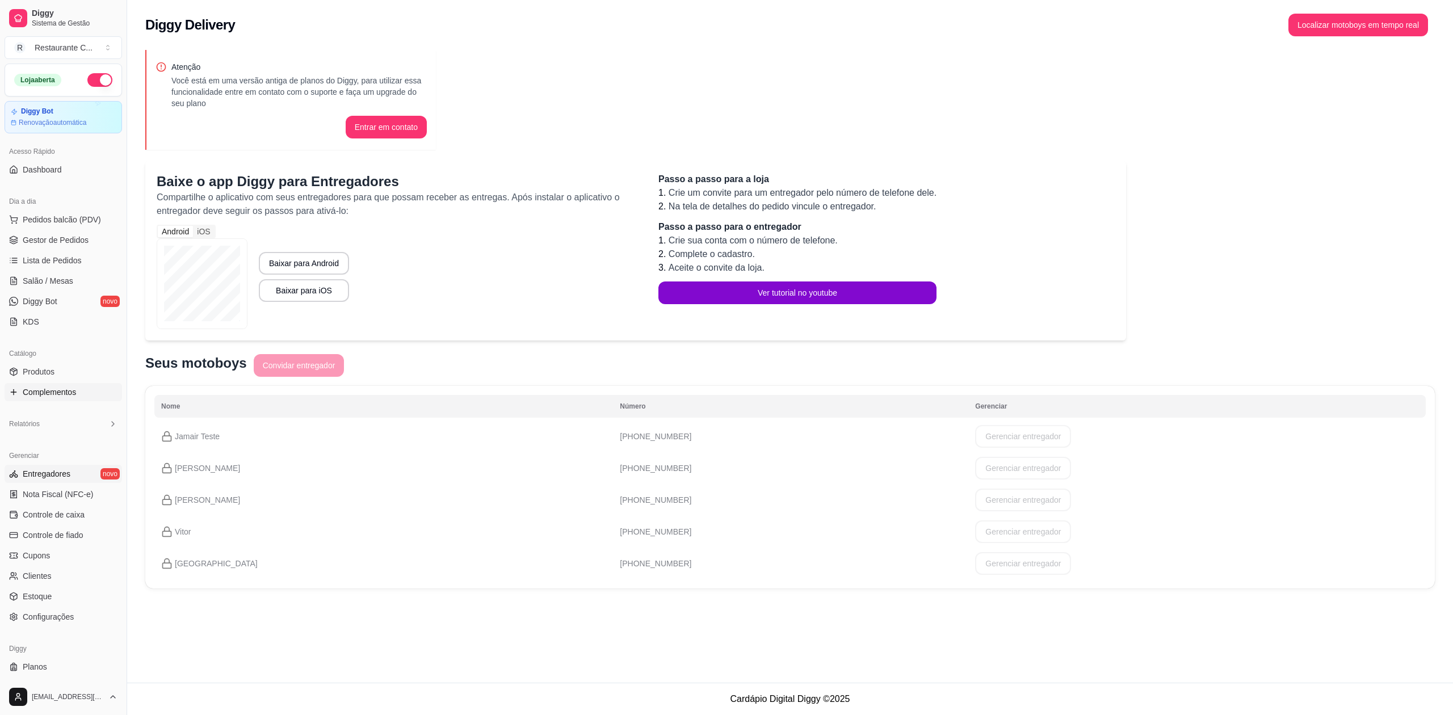
click at [65, 391] on span "Complementos" at bounding box center [49, 391] width 53 height 11
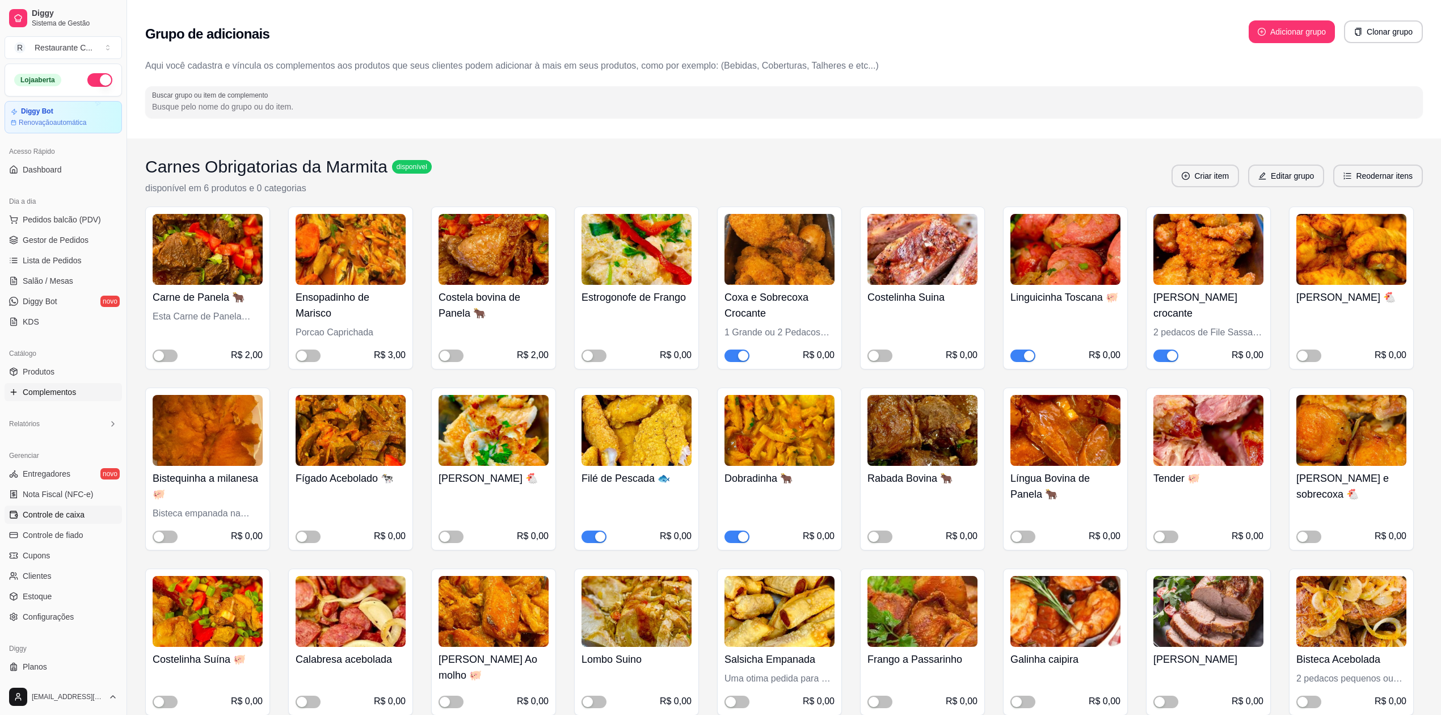
click at [74, 516] on span "Controle de caixa" at bounding box center [54, 514] width 62 height 11
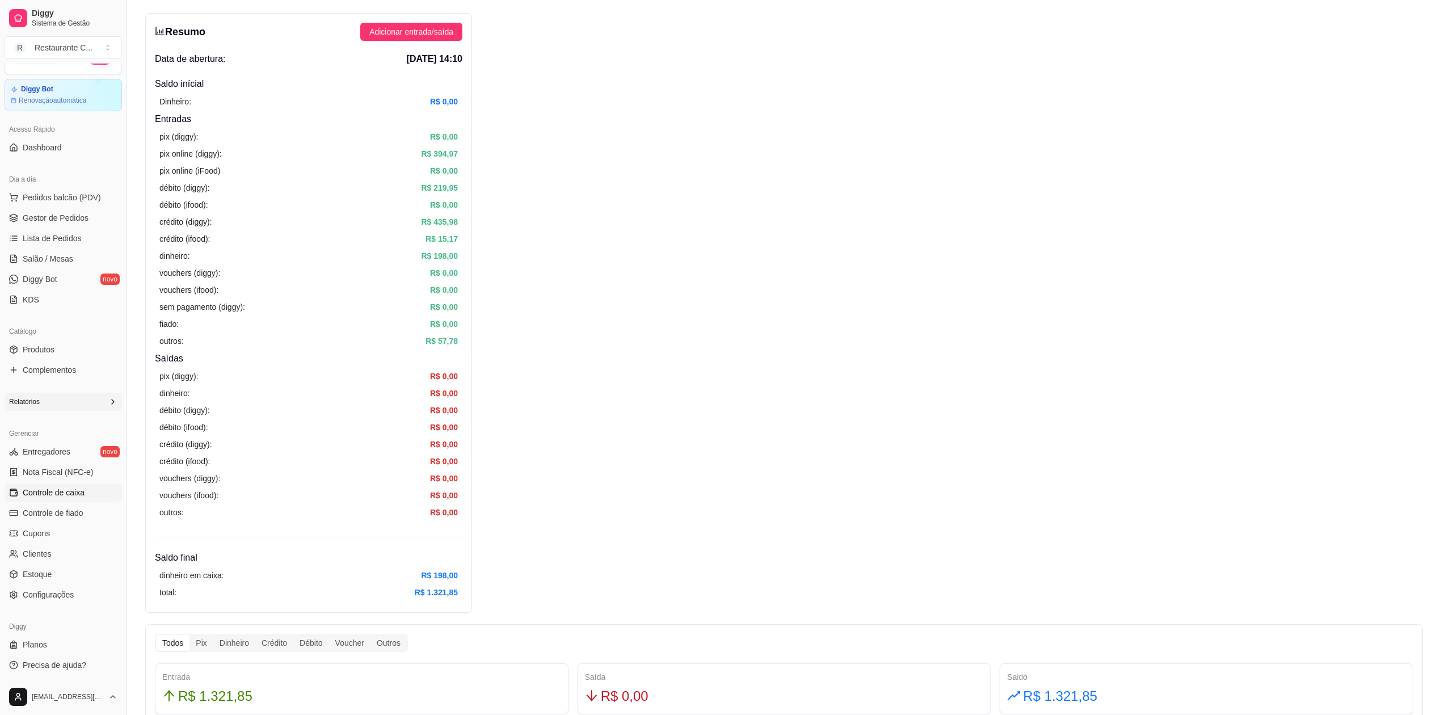
scroll to position [75, 0]
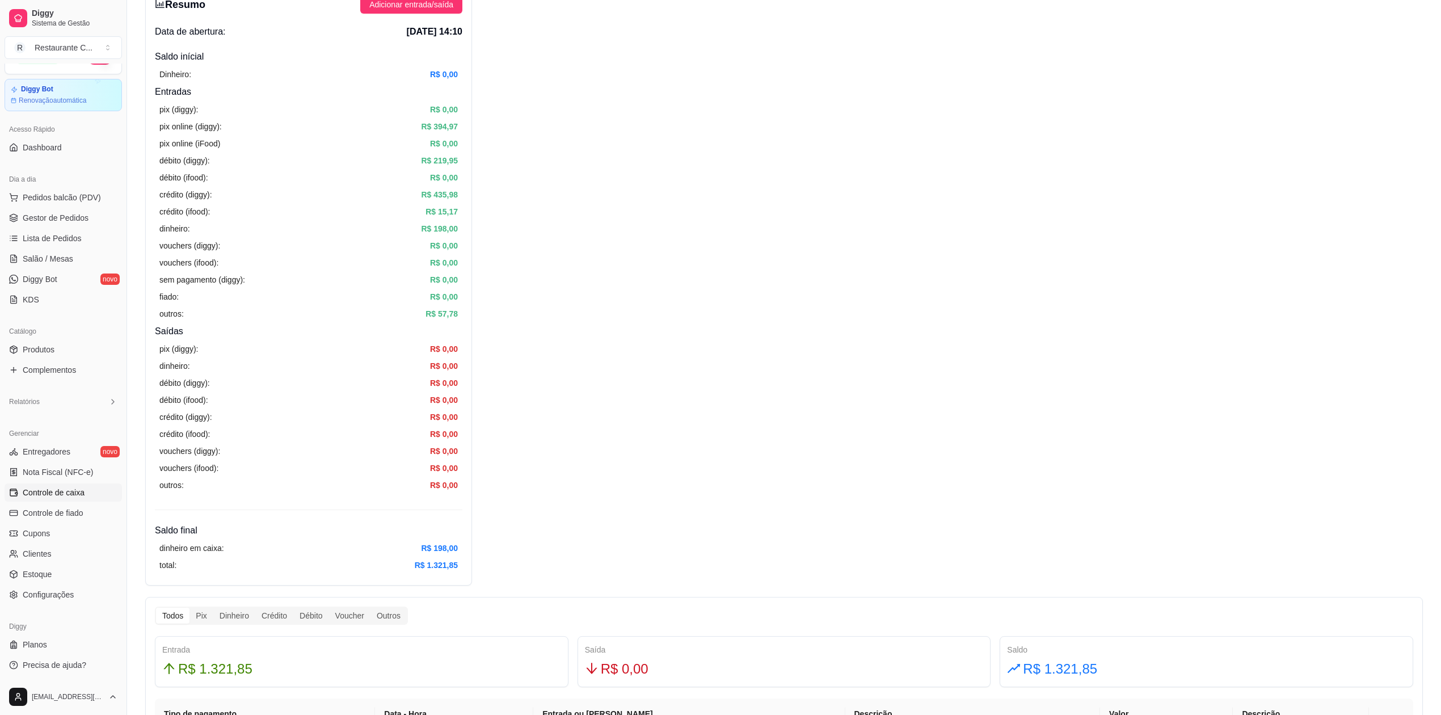
click at [78, 490] on span "Controle de caixa" at bounding box center [54, 492] width 62 height 11
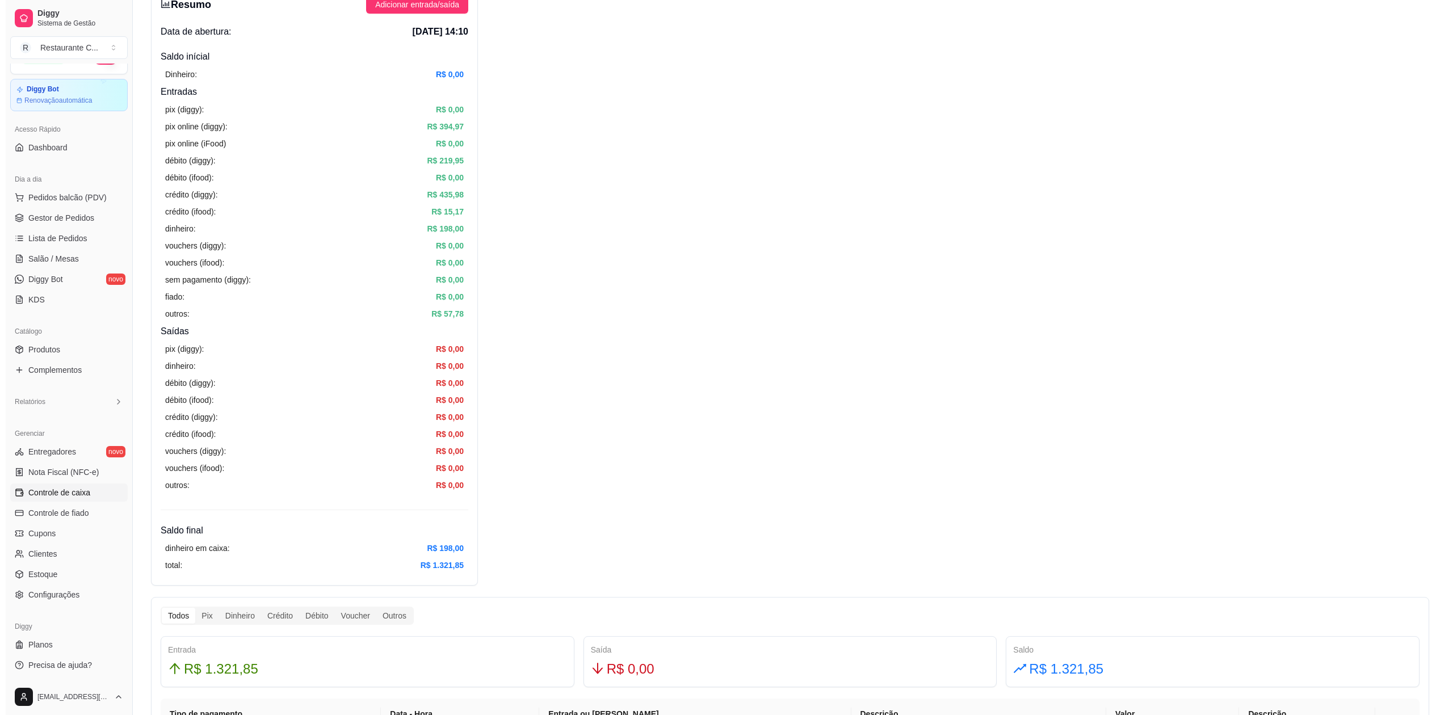
scroll to position [0, 0]
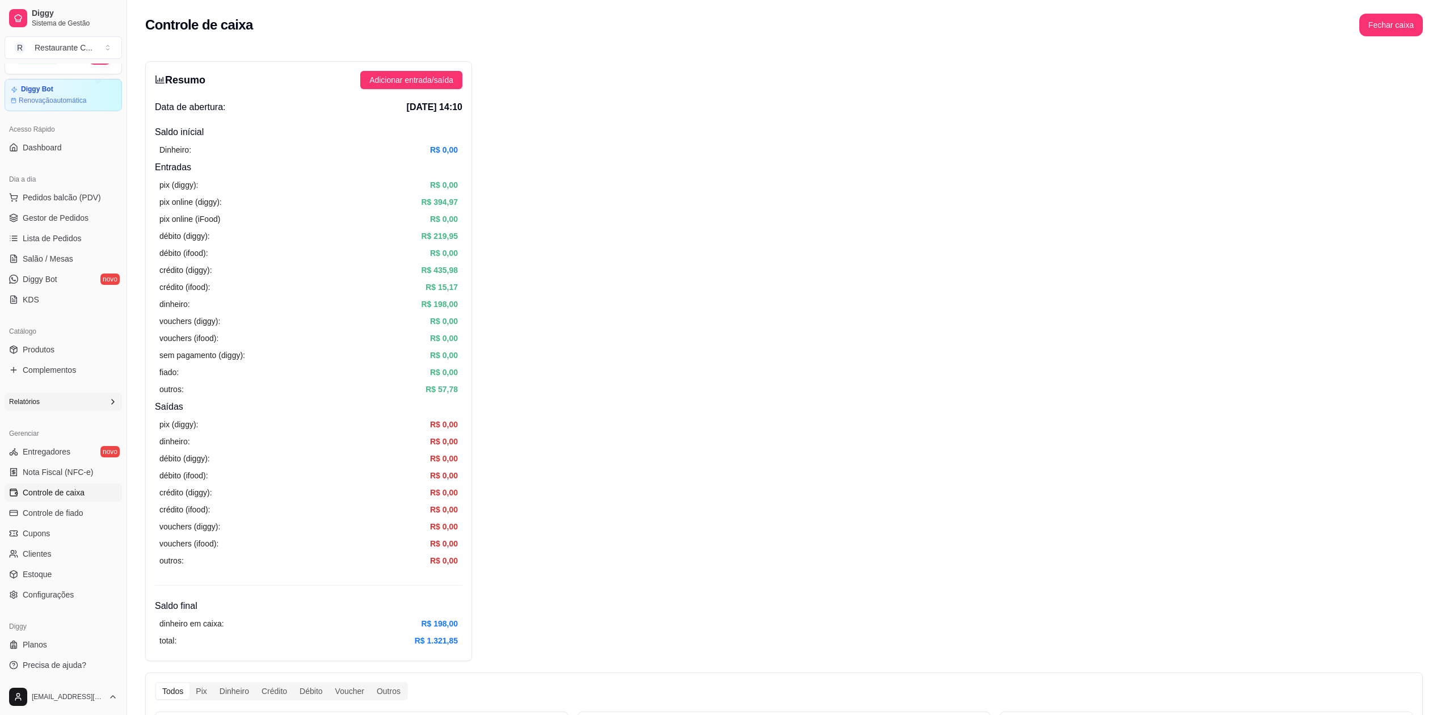
click at [57, 398] on div "Relatórios" at bounding box center [63, 402] width 117 height 18
click at [75, 414] on span "Relatórios de vendas" at bounding box center [60, 419] width 75 height 11
select select "ALL"
select select "0"
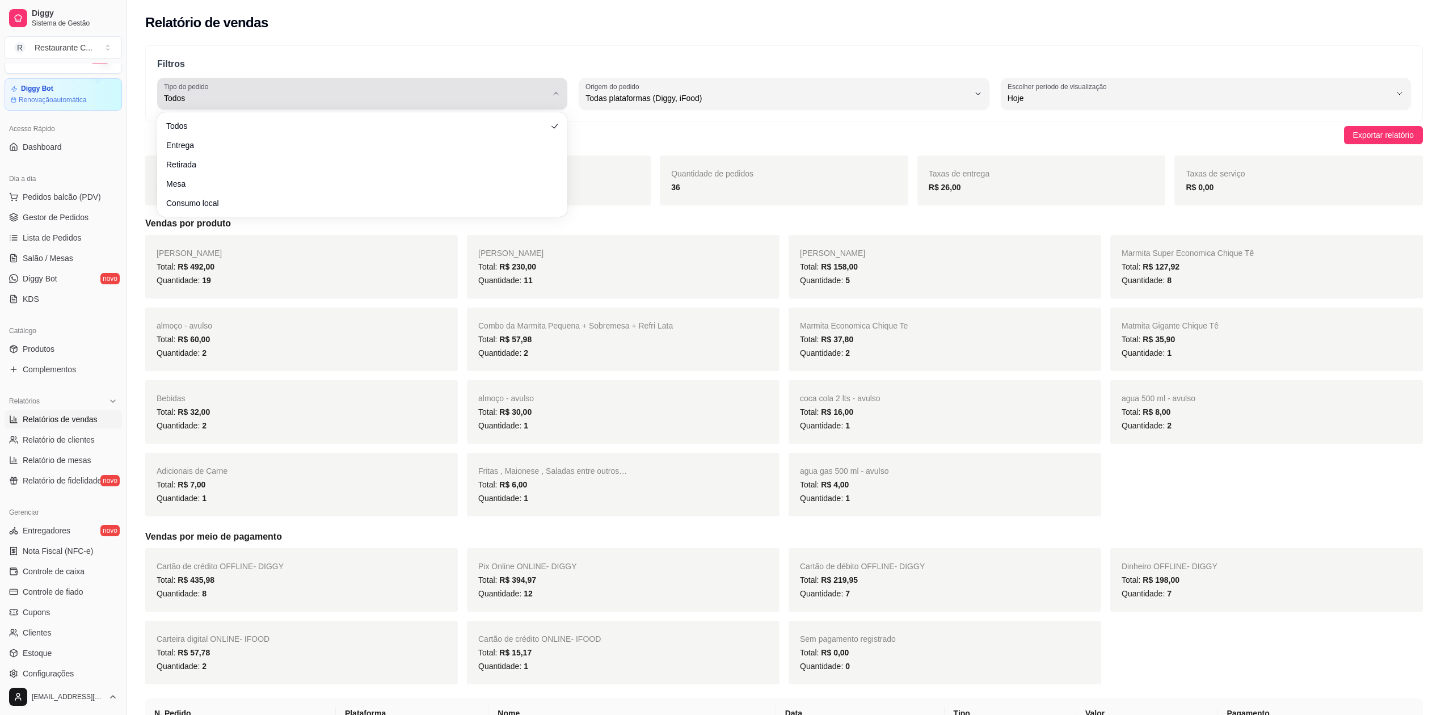
click at [368, 94] on span "Todos" at bounding box center [355, 97] width 383 height 11
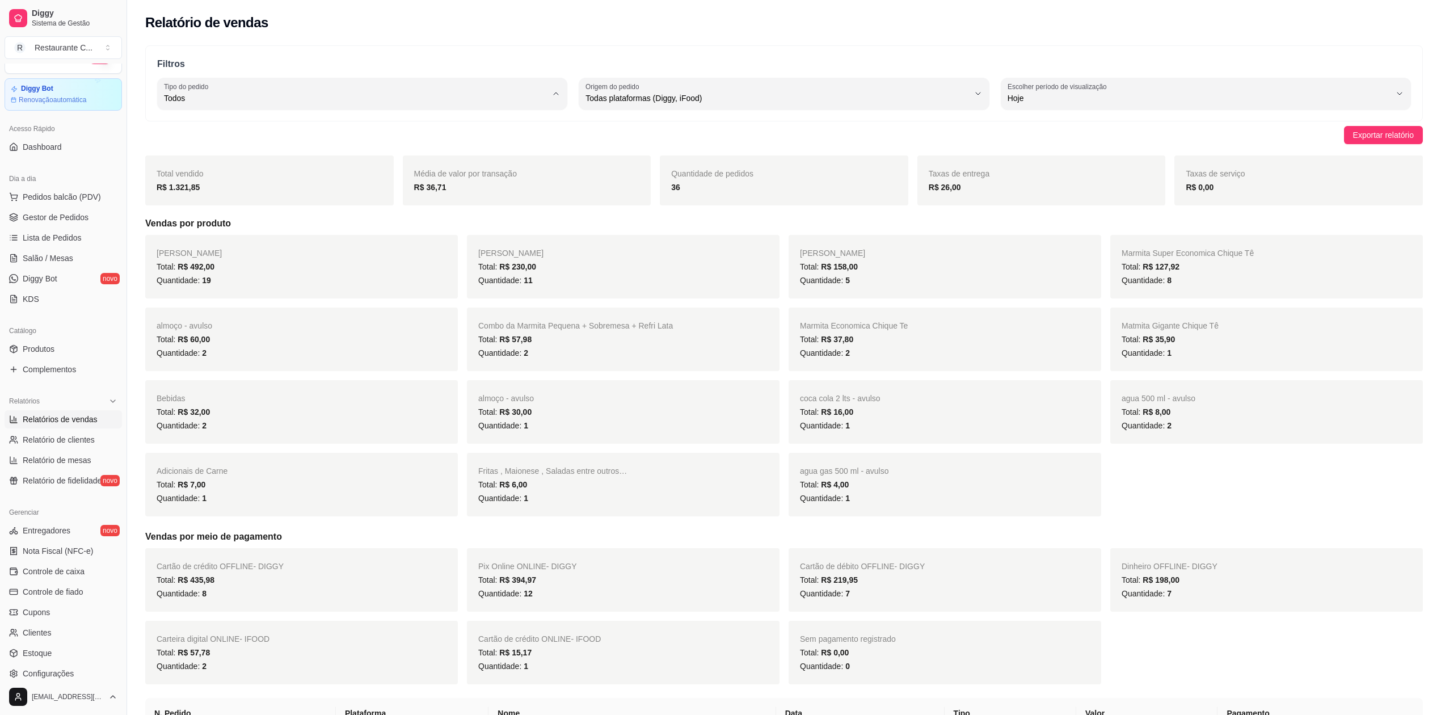
click at [233, 180] on span "Mesa" at bounding box center [356, 180] width 365 height 11
type input "IN_STORE"
select select "IN_STORE"
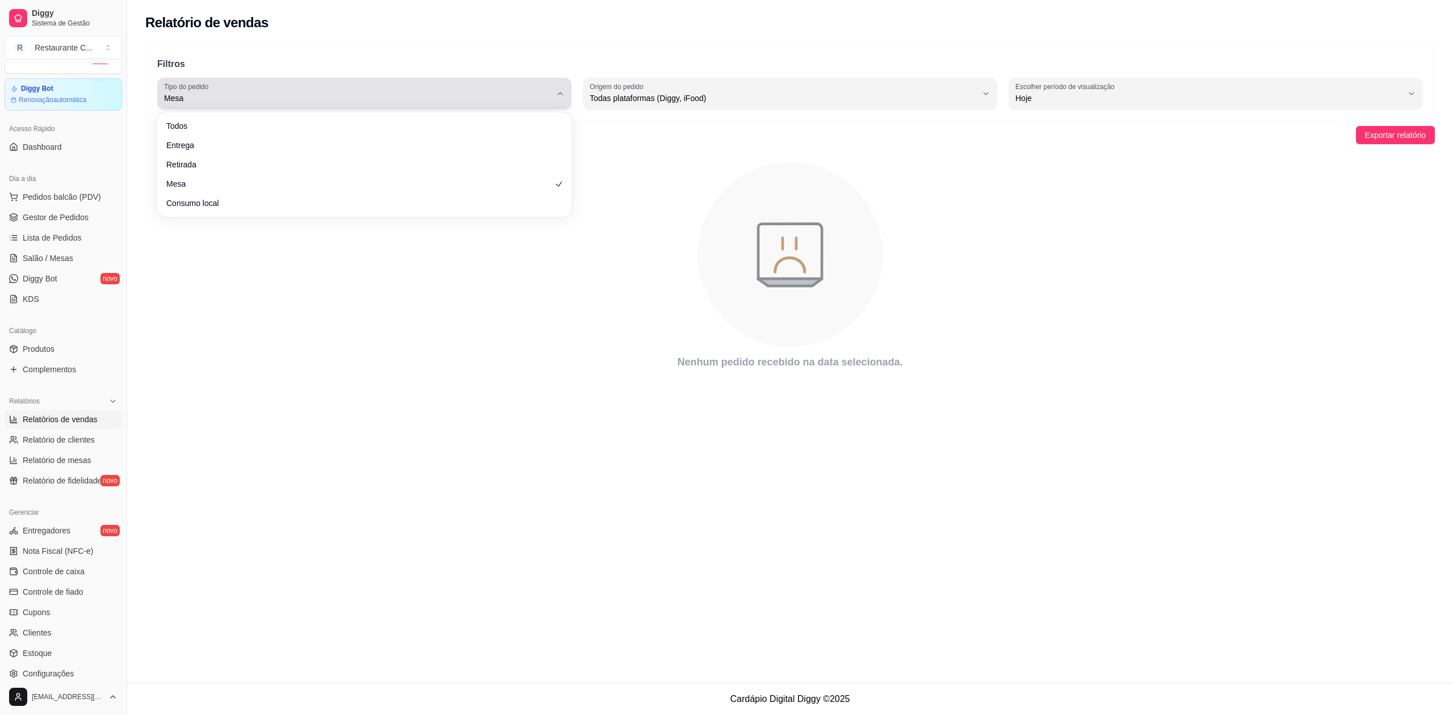
click at [220, 100] on span "Mesa" at bounding box center [357, 97] width 387 height 11
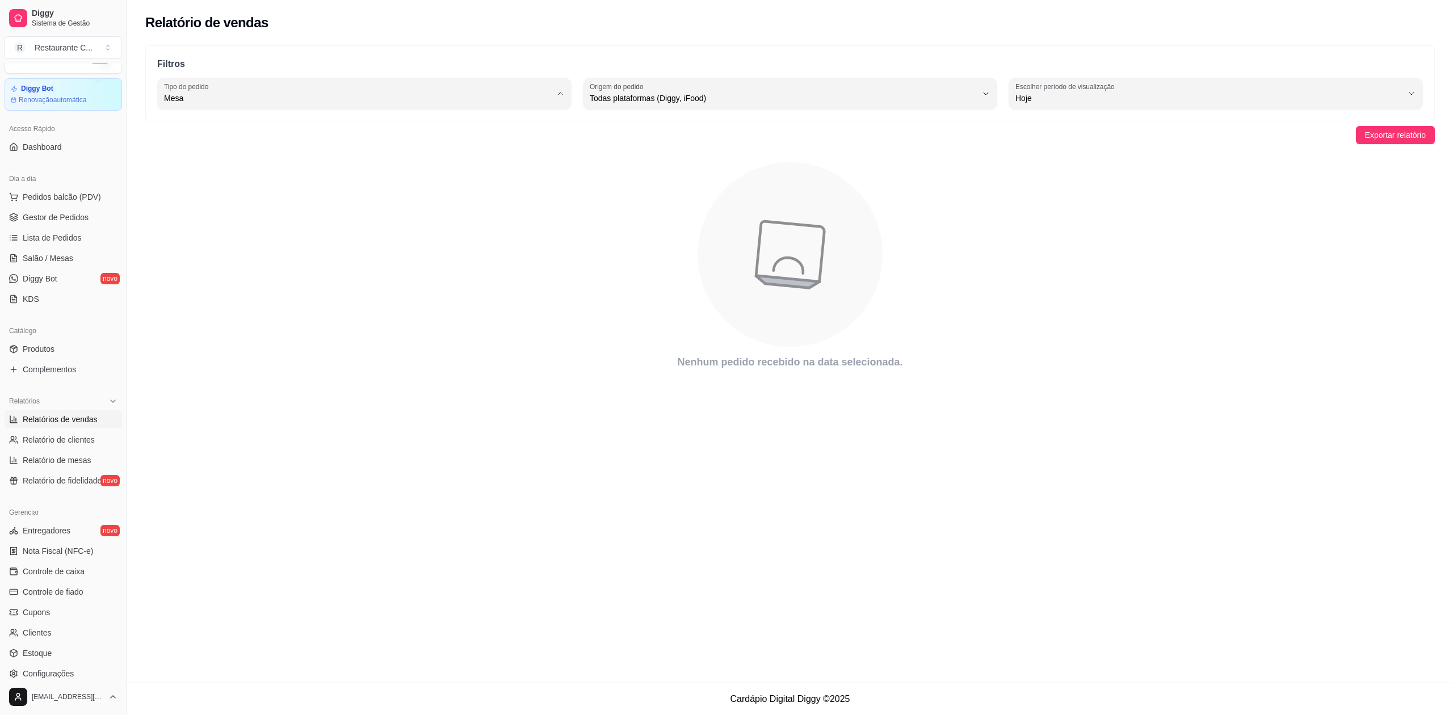
click at [239, 205] on span "Consumo local" at bounding box center [358, 199] width 369 height 11
type input "EAT_IN"
select select "EAT_IN"
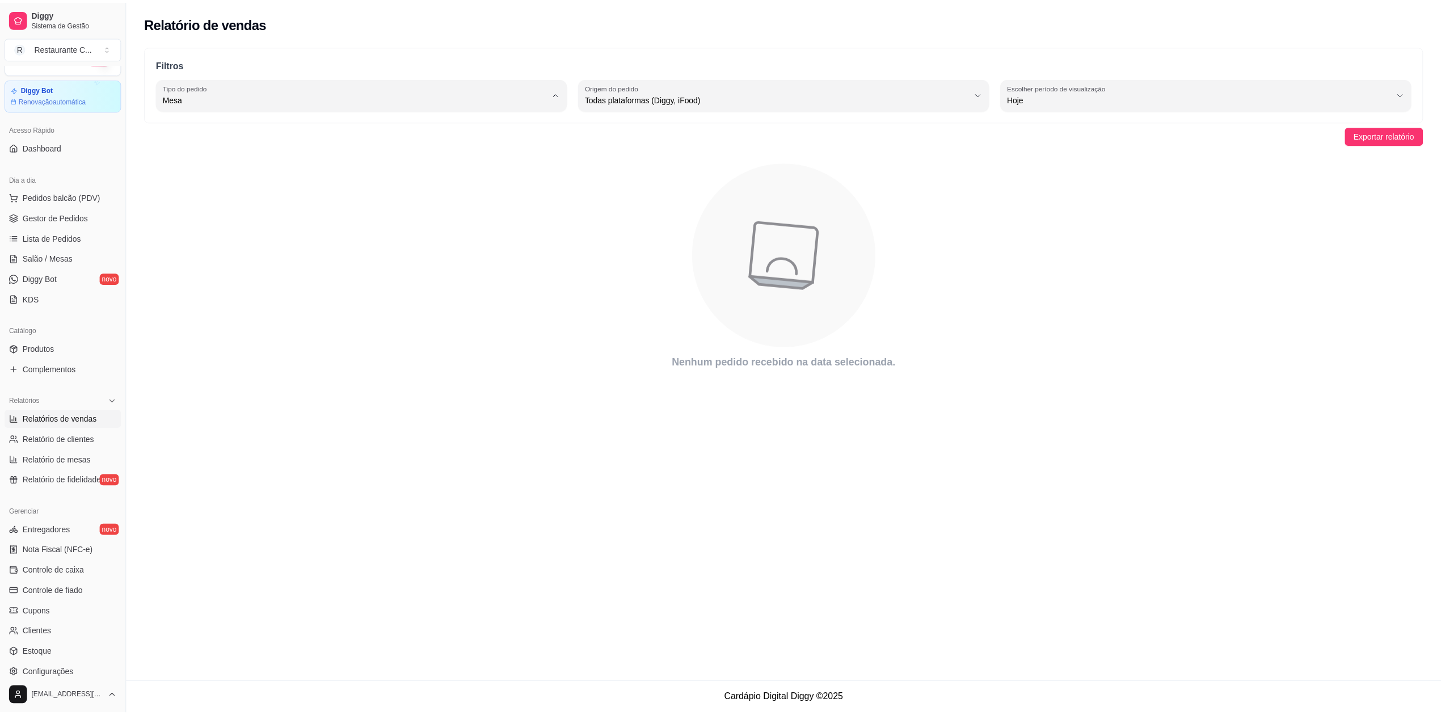
scroll to position [10, 0]
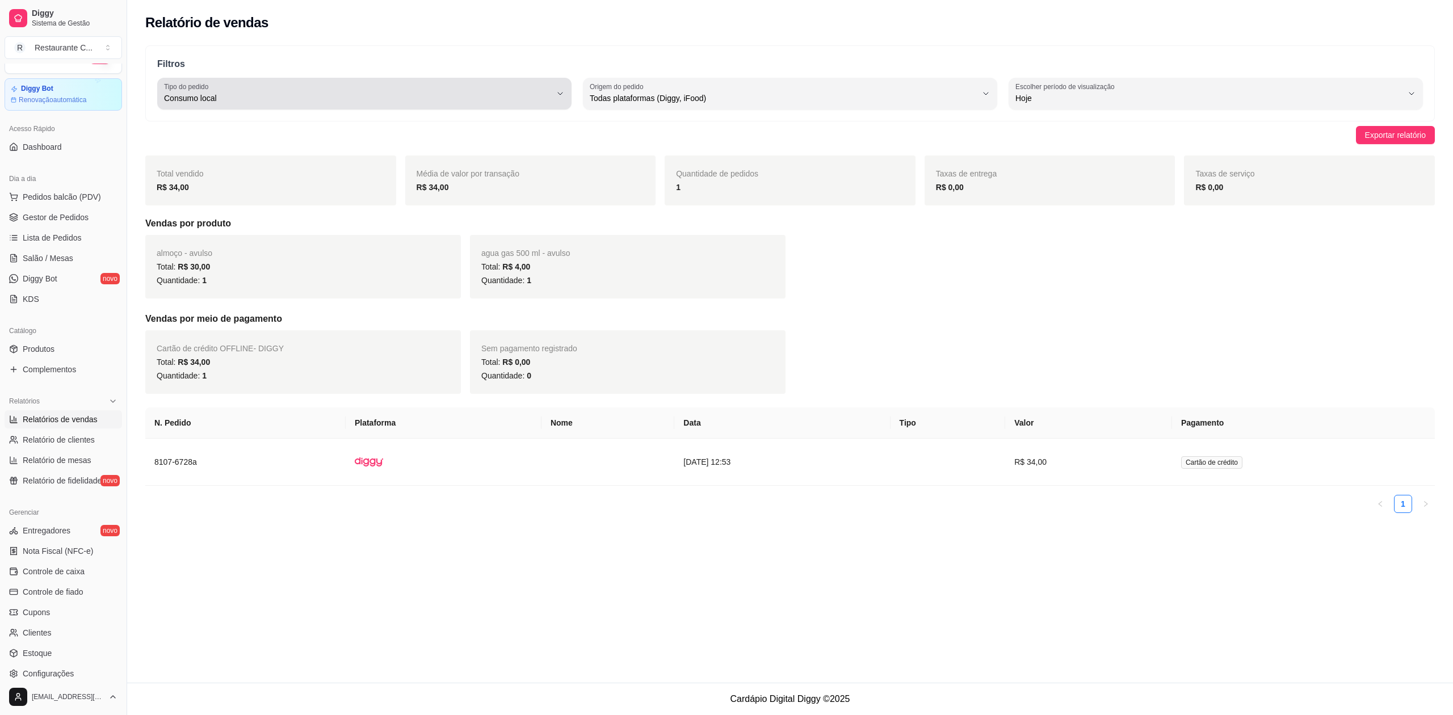
click at [183, 87] on label "Tipo do pedido" at bounding box center [188, 87] width 48 height 10
click at [209, 171] on li "Retirada" at bounding box center [364, 163] width 389 height 18
type input "PICKUP"
select select "PICKUP"
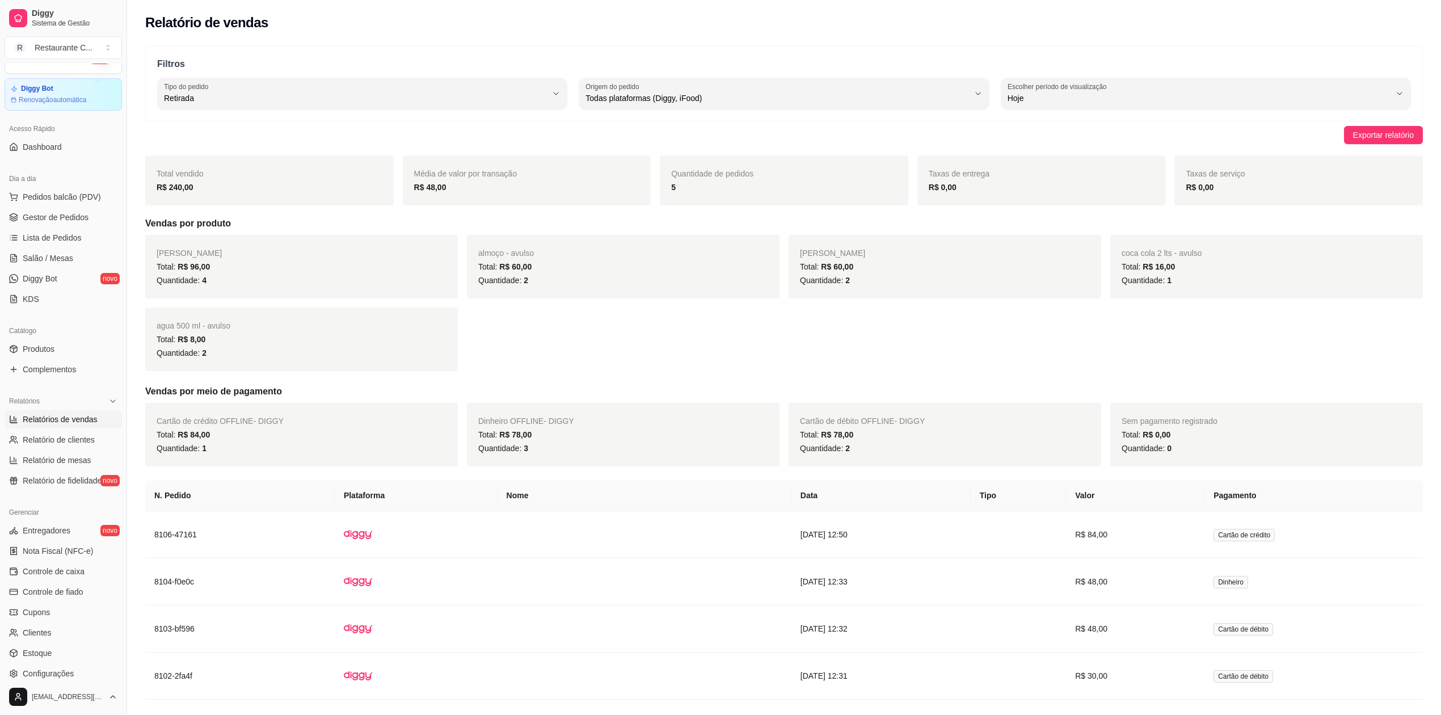
scroll to position [120, 0]
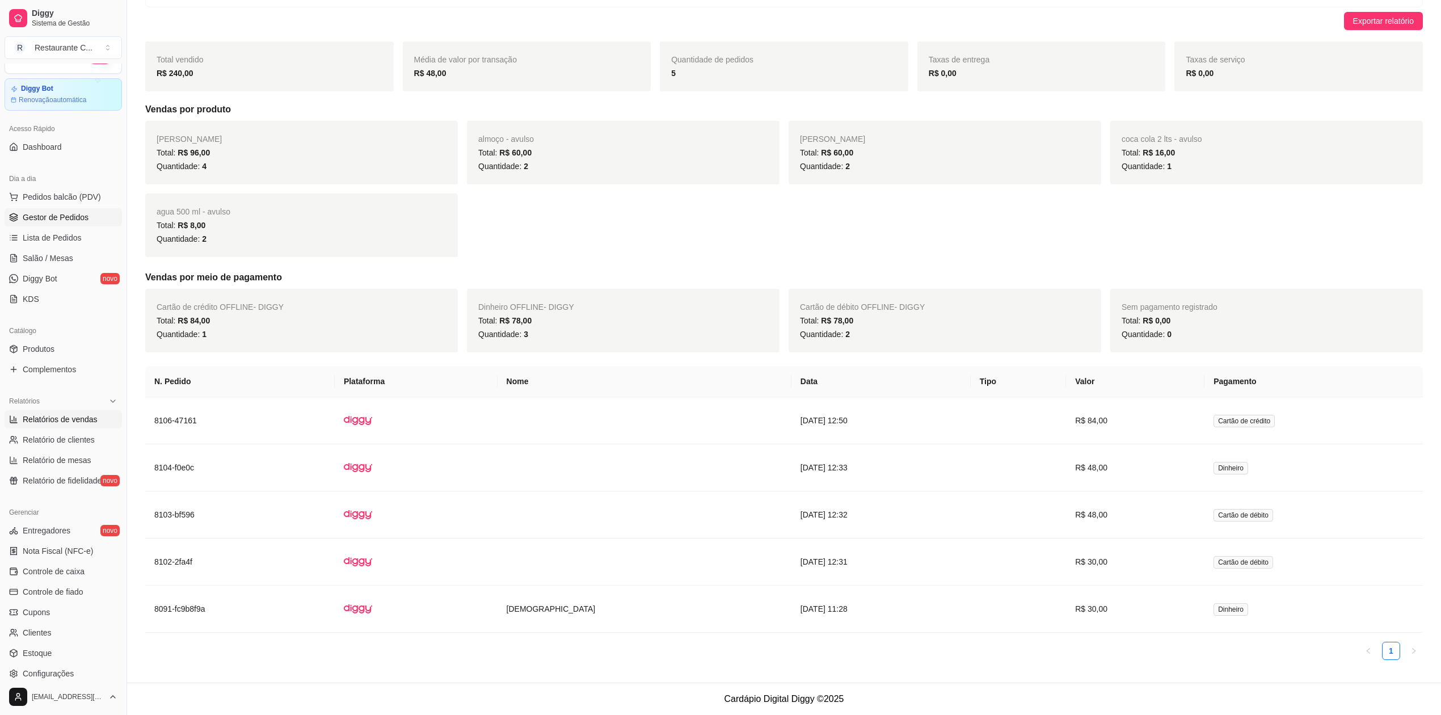
click at [50, 223] on span "Gestor de Pedidos" at bounding box center [56, 217] width 66 height 11
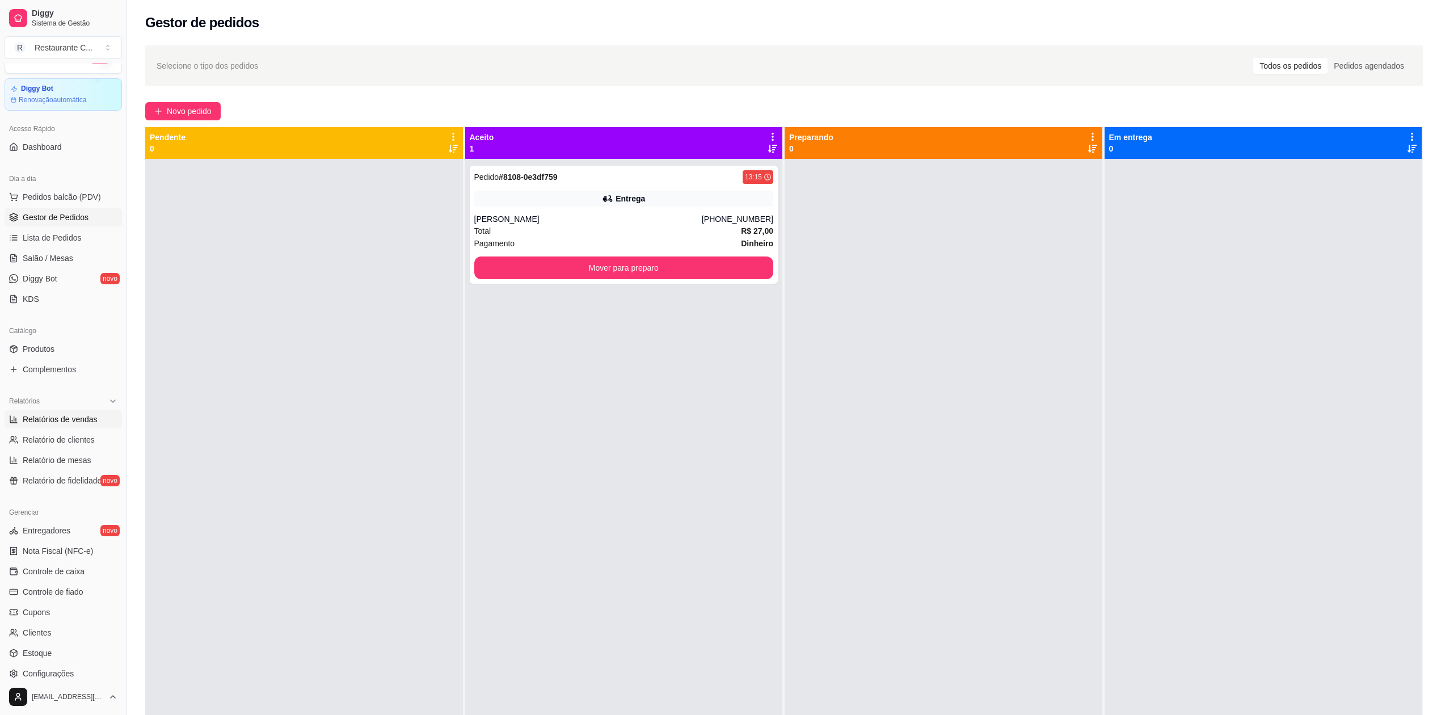
click at [45, 421] on span "Relatórios de vendas" at bounding box center [60, 419] width 75 height 11
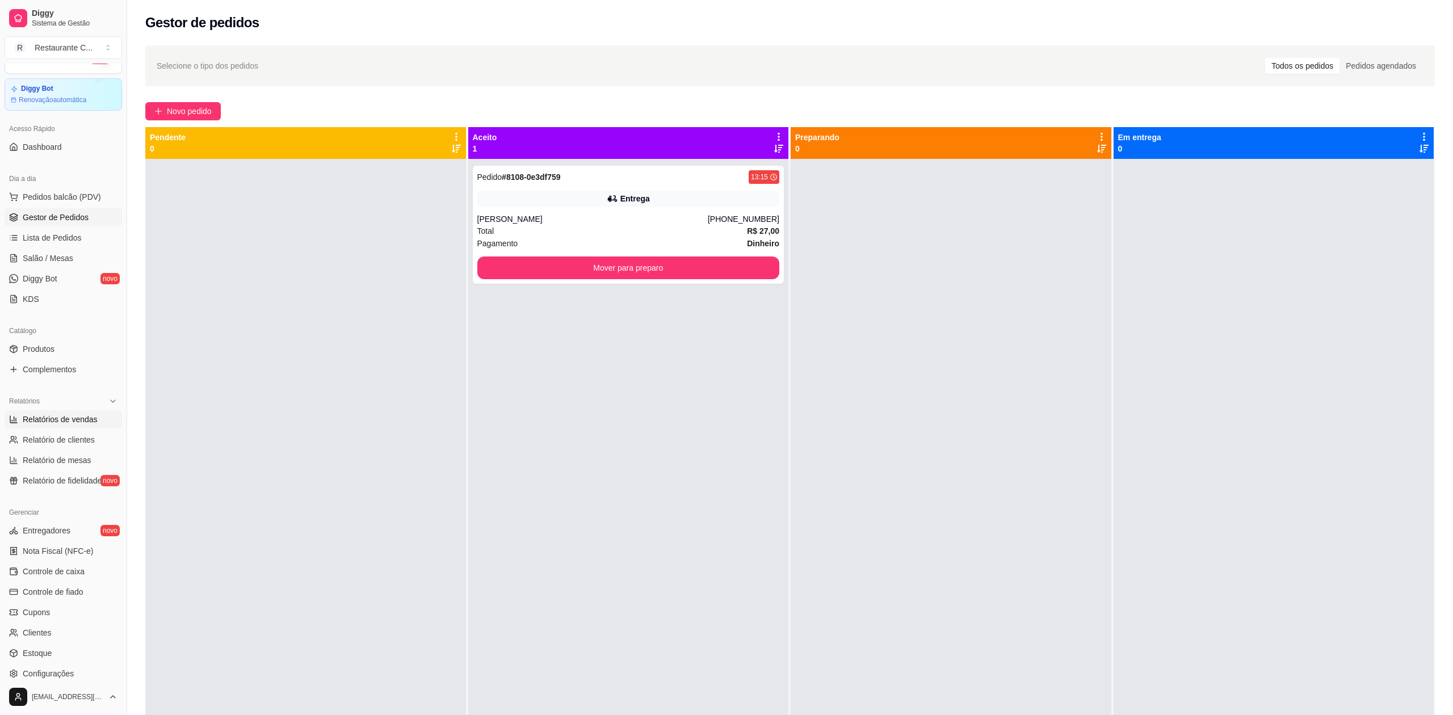
select select "ALL"
select select "0"
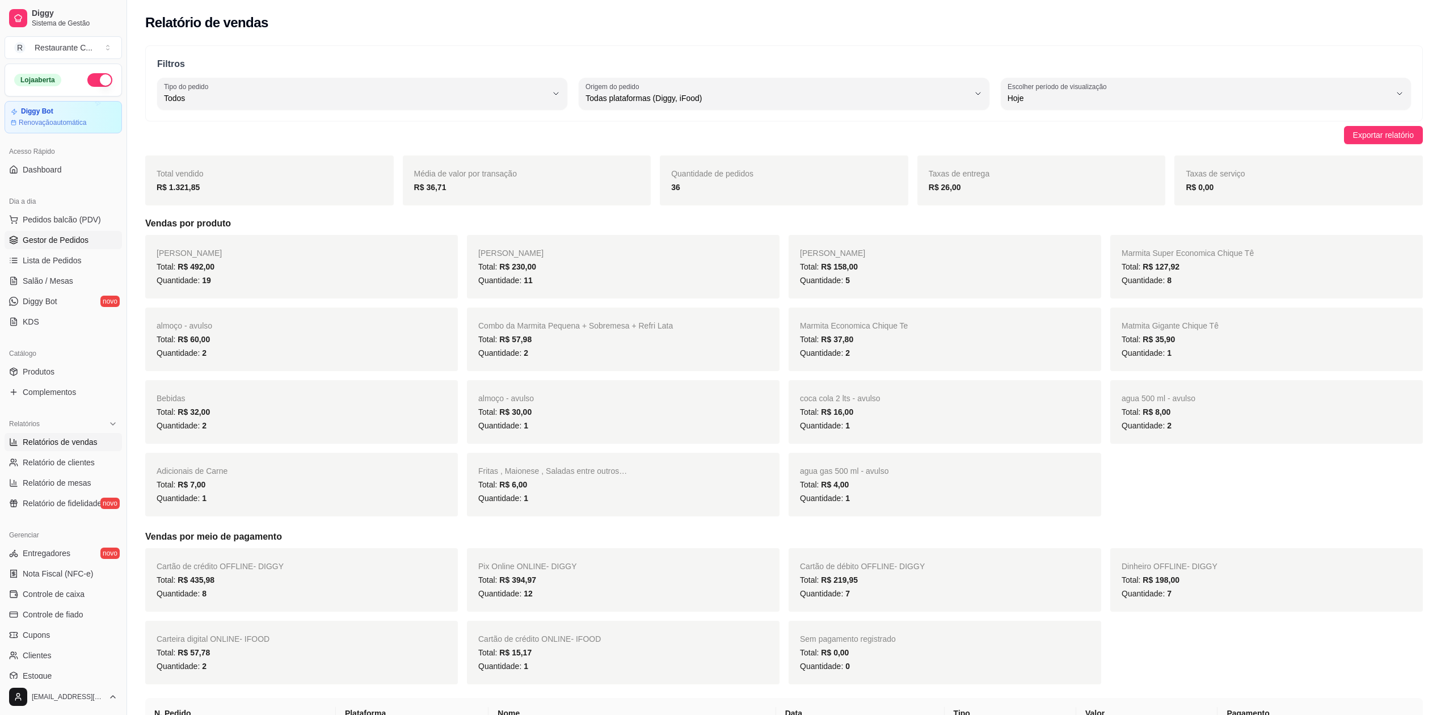
click at [47, 239] on span "Gestor de Pedidos" at bounding box center [56, 239] width 66 height 11
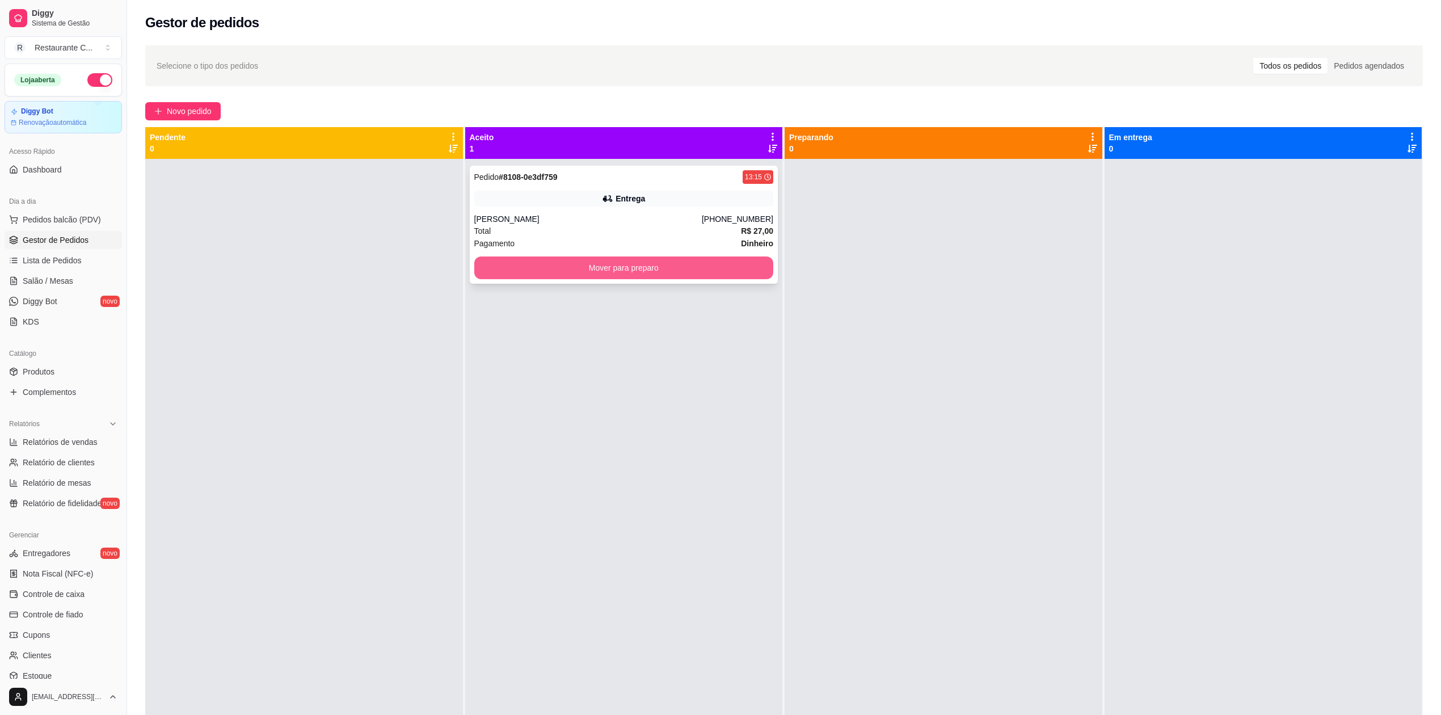
click at [666, 275] on button "Mover para preparo" at bounding box center [624, 267] width 300 height 23
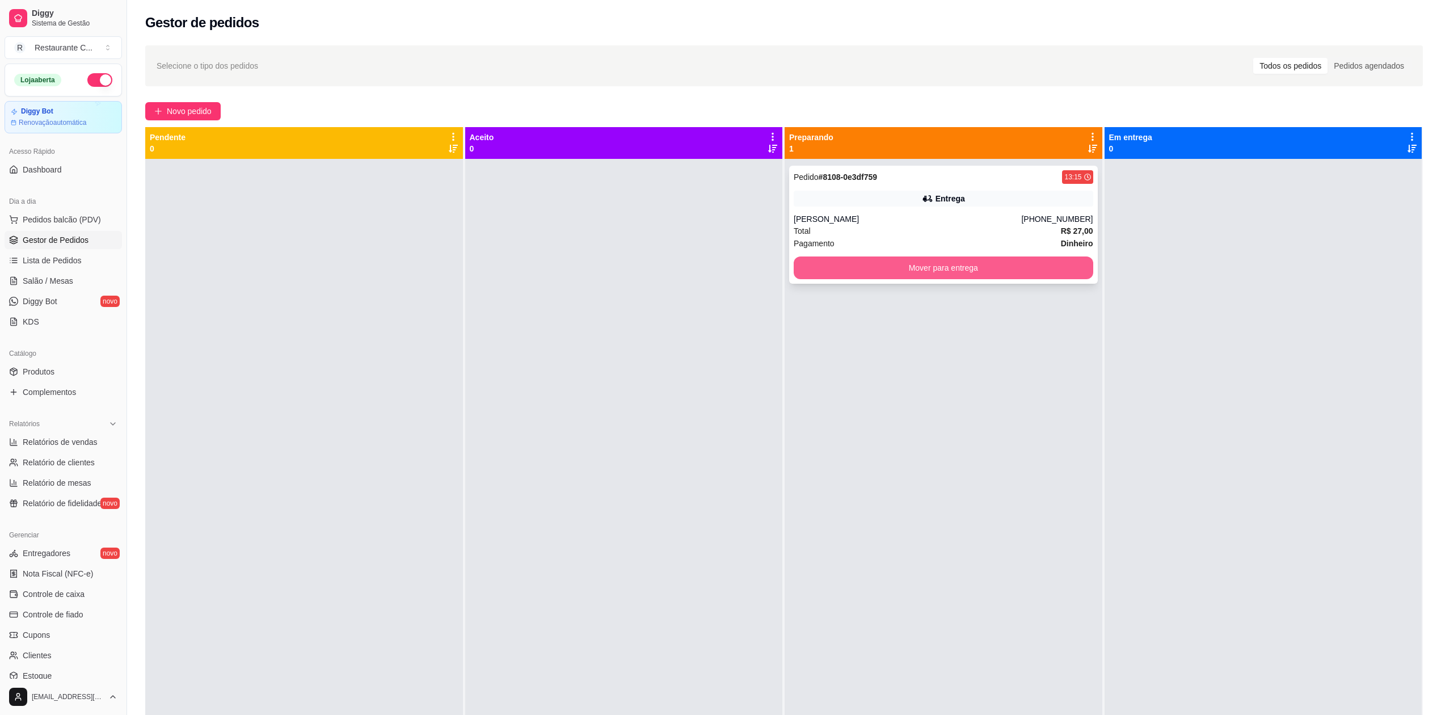
click at [895, 271] on button "Mover para entrega" at bounding box center [944, 267] width 300 height 23
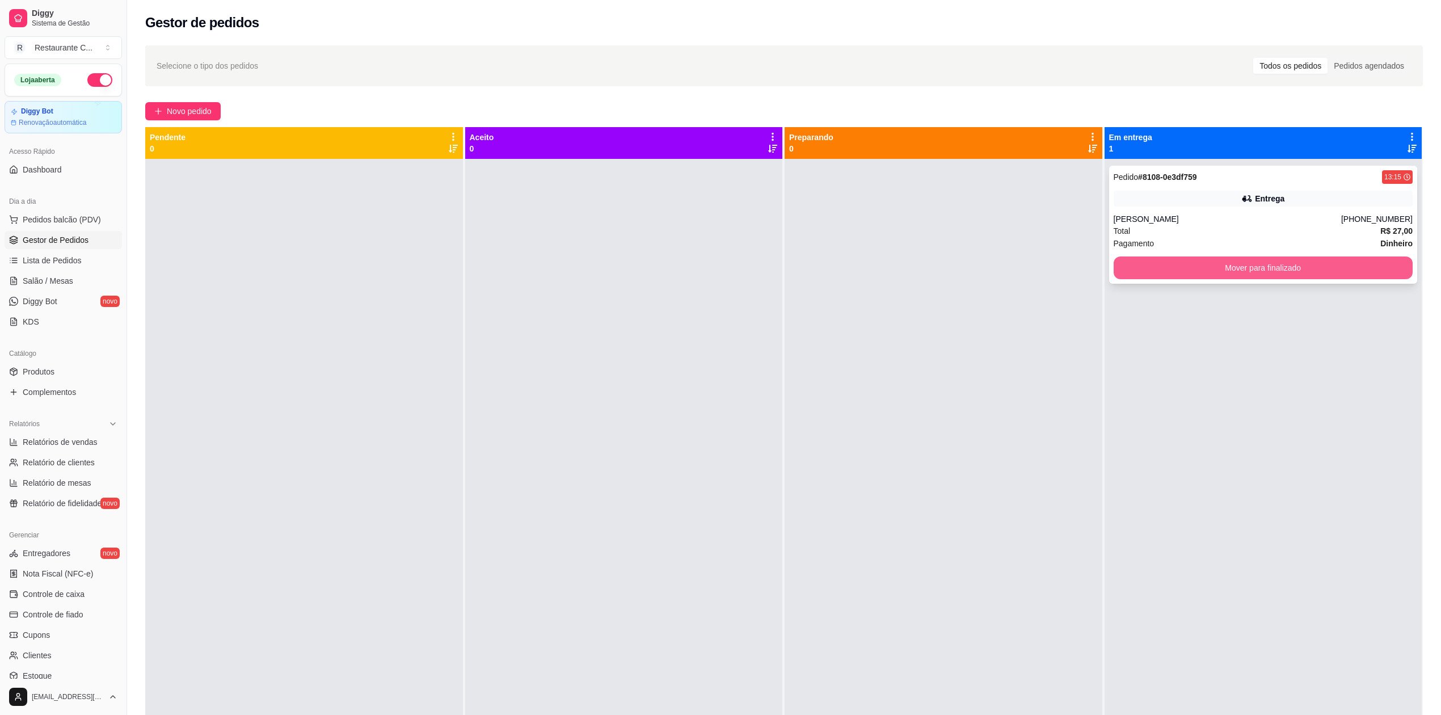
click at [1192, 268] on button "Mover para finalizado" at bounding box center [1264, 267] width 300 height 23
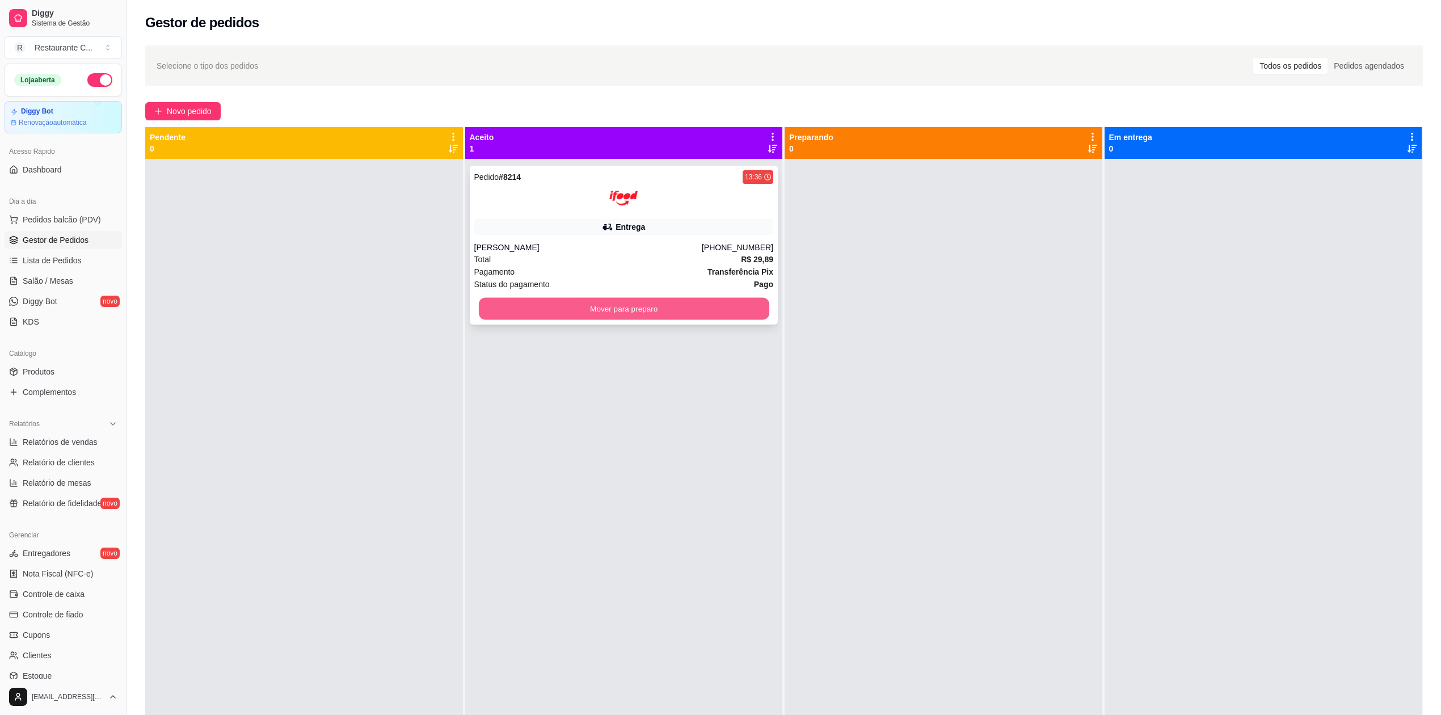
click at [593, 309] on button "Mover para preparo" at bounding box center [623, 309] width 291 height 22
click at [693, 430] on div "Pedido # 8214 13:36 Entrega Heros [PERSON_NAME] [PHONE_NUMBER] Total R$ 29,89 P…" at bounding box center [624, 516] width 318 height 715
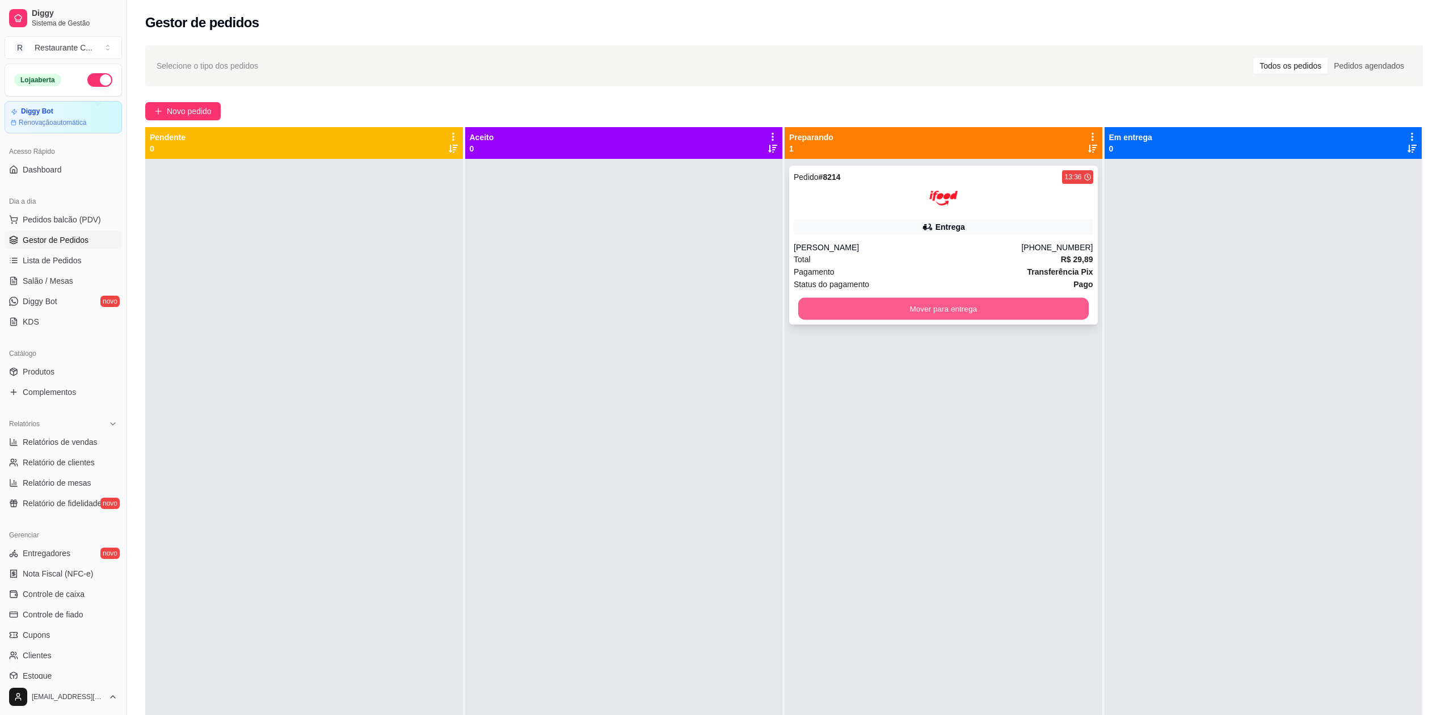
click at [947, 312] on button "Mover para entrega" at bounding box center [943, 309] width 291 height 22
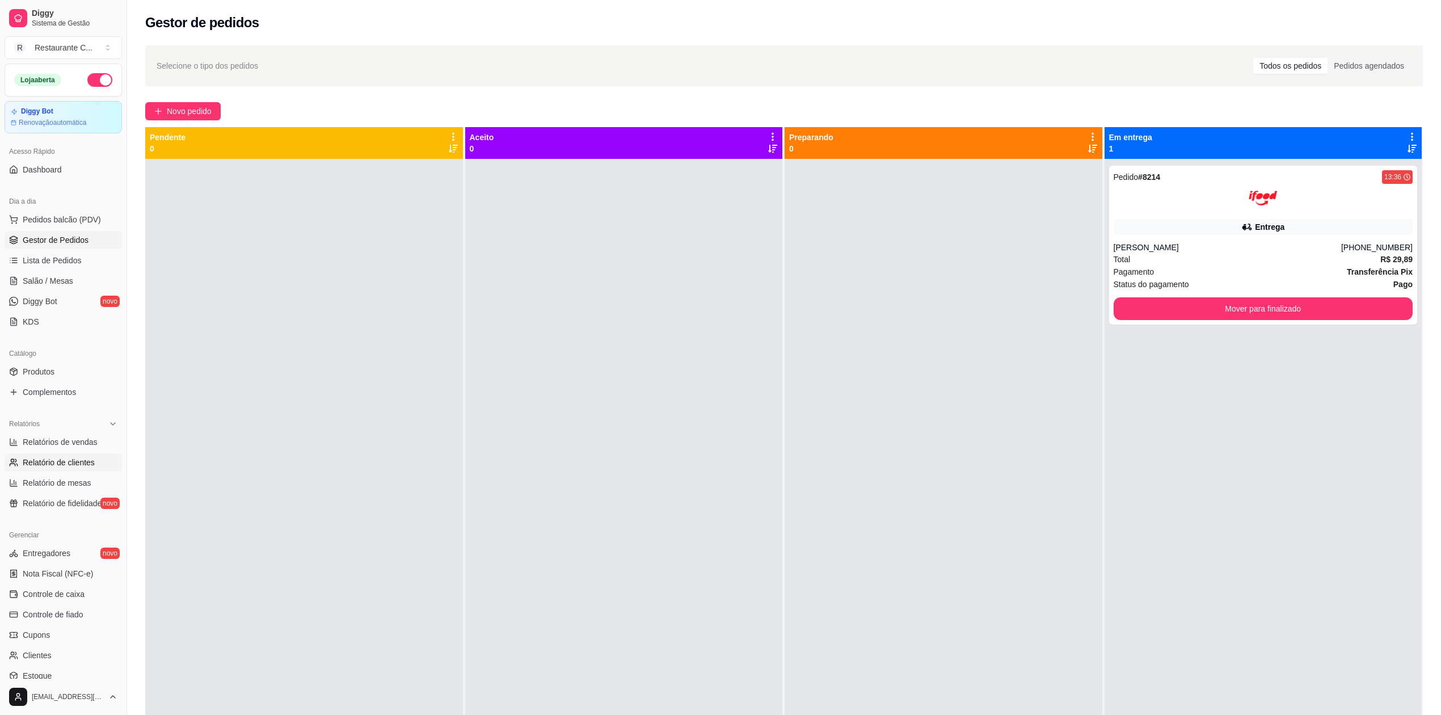
click at [79, 459] on span "Relatório de clientes" at bounding box center [59, 462] width 72 height 11
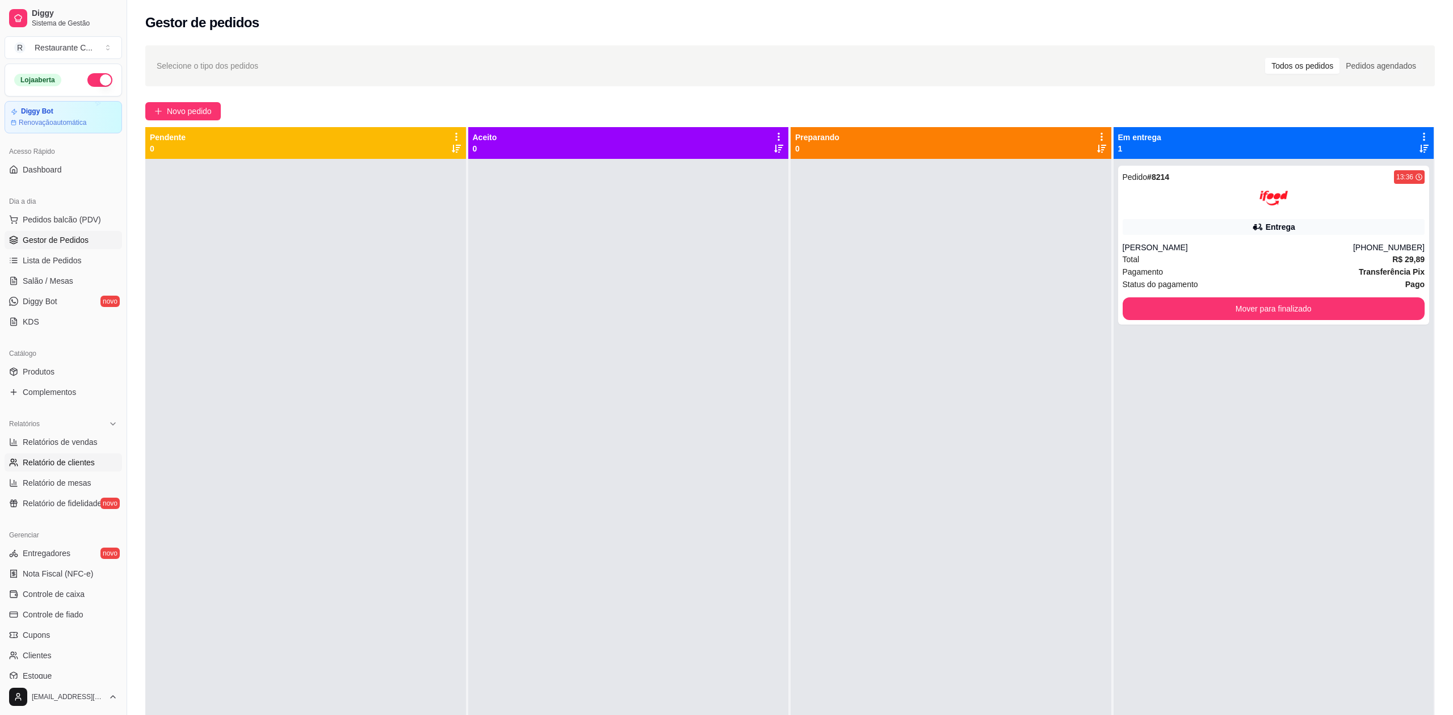
select select "30"
select select "HIGHEST_TOTAL_SPENT_WITH_ORDERS"
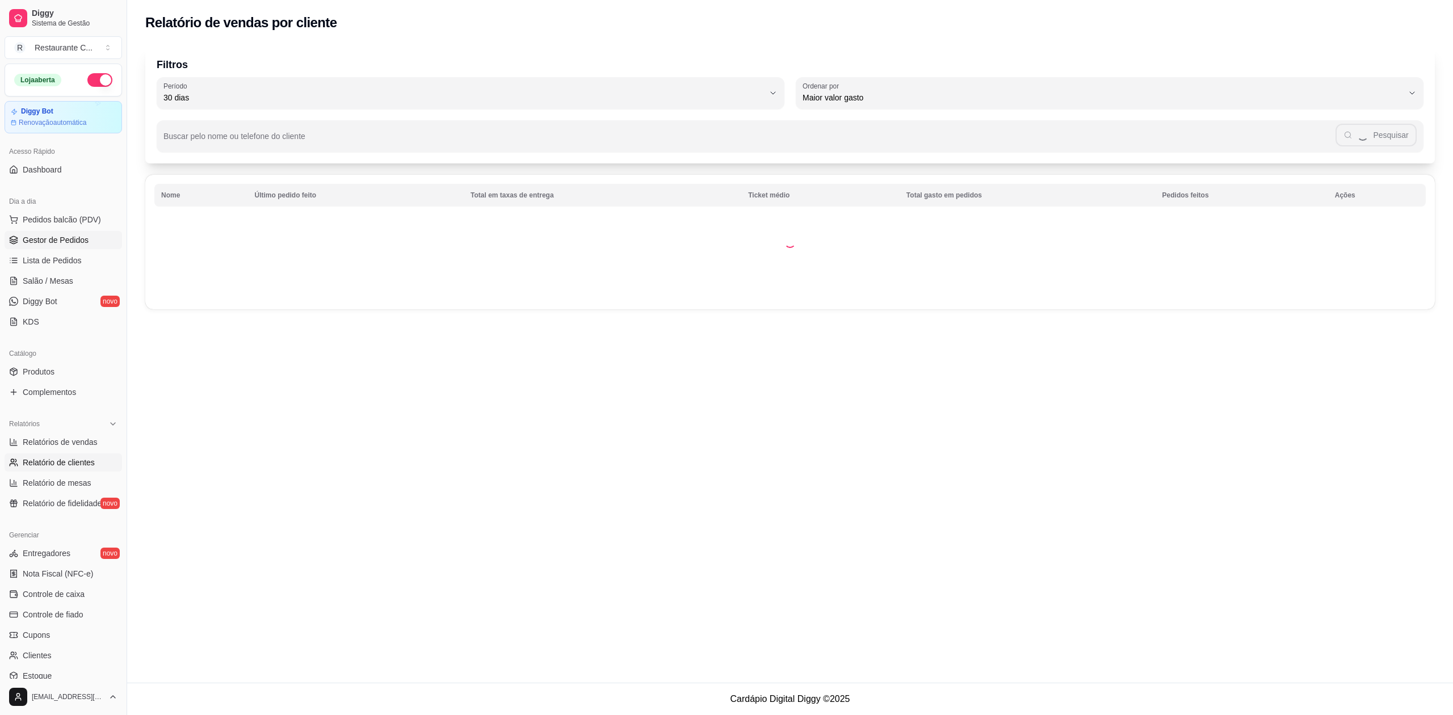
click at [94, 247] on link "Gestor de Pedidos" at bounding box center [63, 240] width 117 height 18
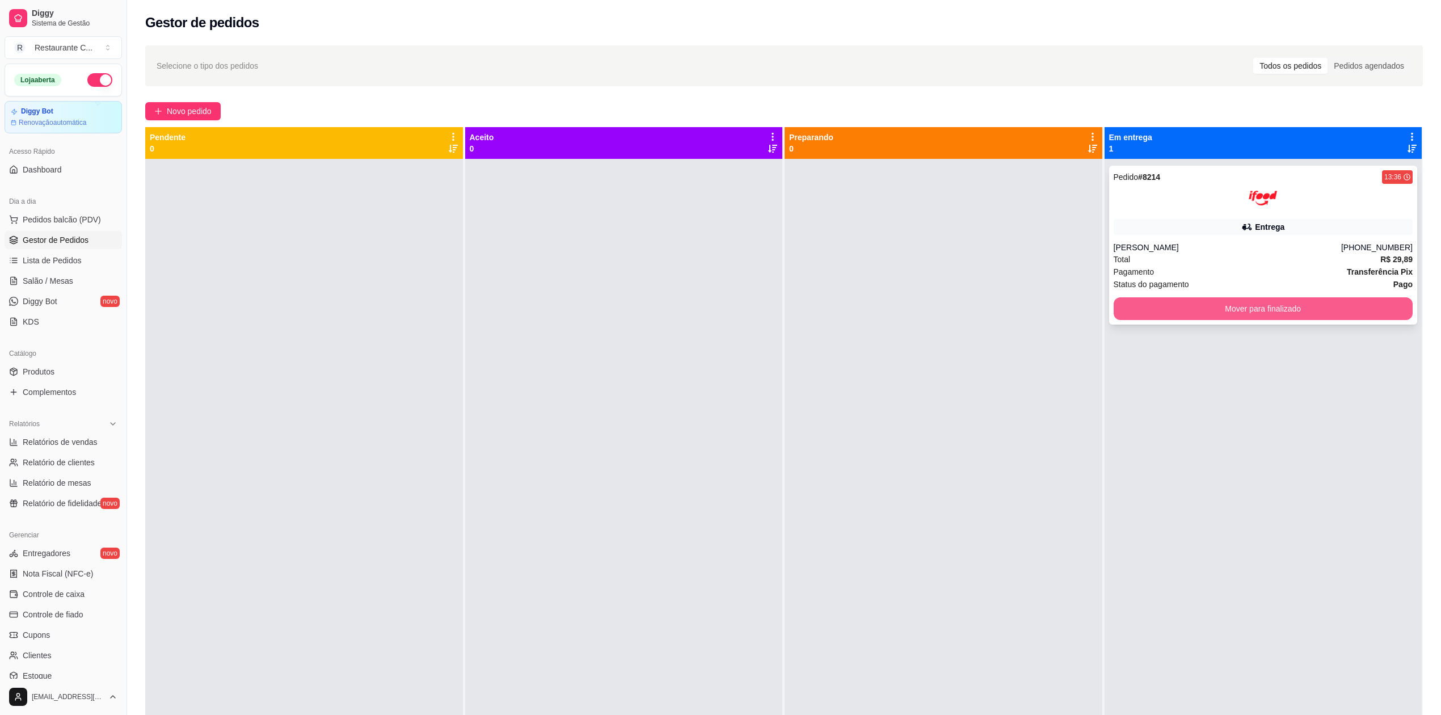
click at [1198, 312] on button "Mover para finalizado" at bounding box center [1264, 308] width 300 height 23
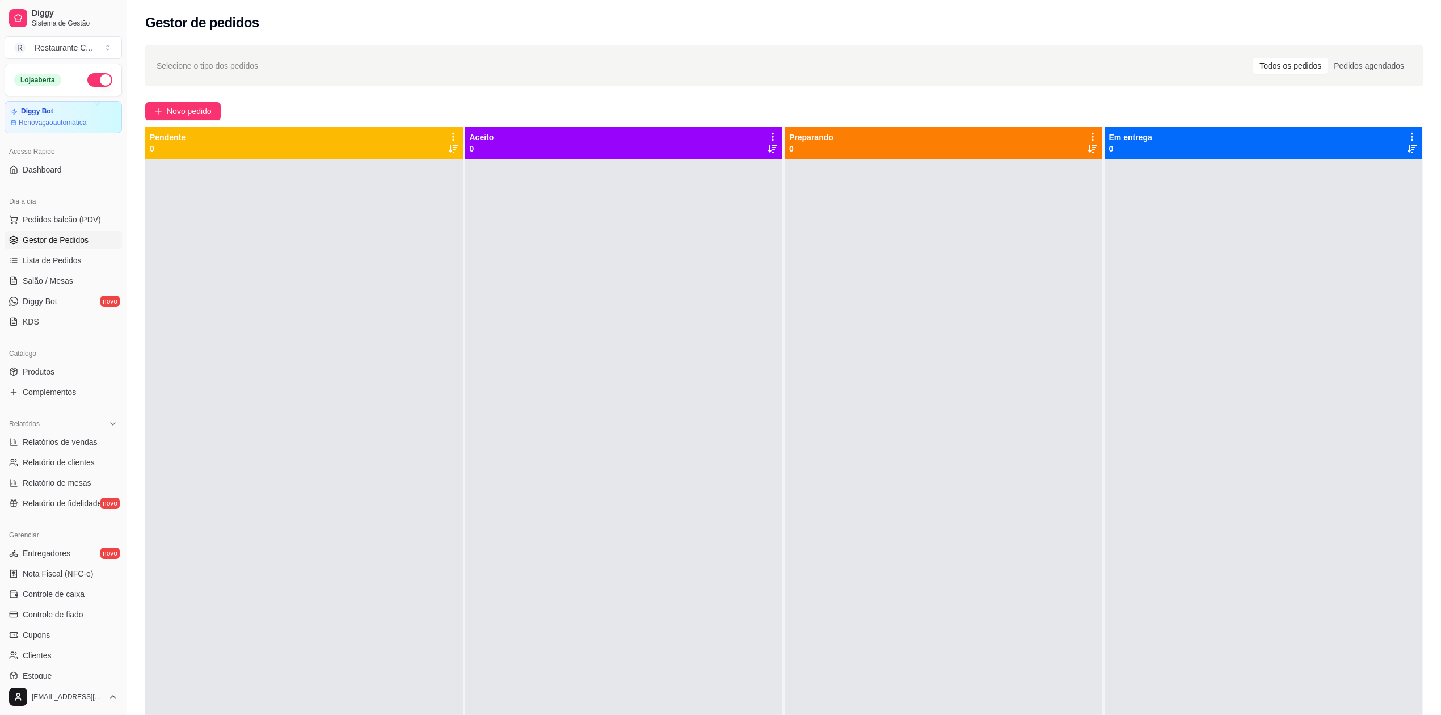
drag, startPoint x: 573, startPoint y: 341, endPoint x: 423, endPoint y: 361, distance: 151.7
click at [569, 343] on div at bounding box center [624, 516] width 318 height 715
click at [85, 443] on span "Relatórios de vendas" at bounding box center [60, 441] width 75 height 11
select select "ALL"
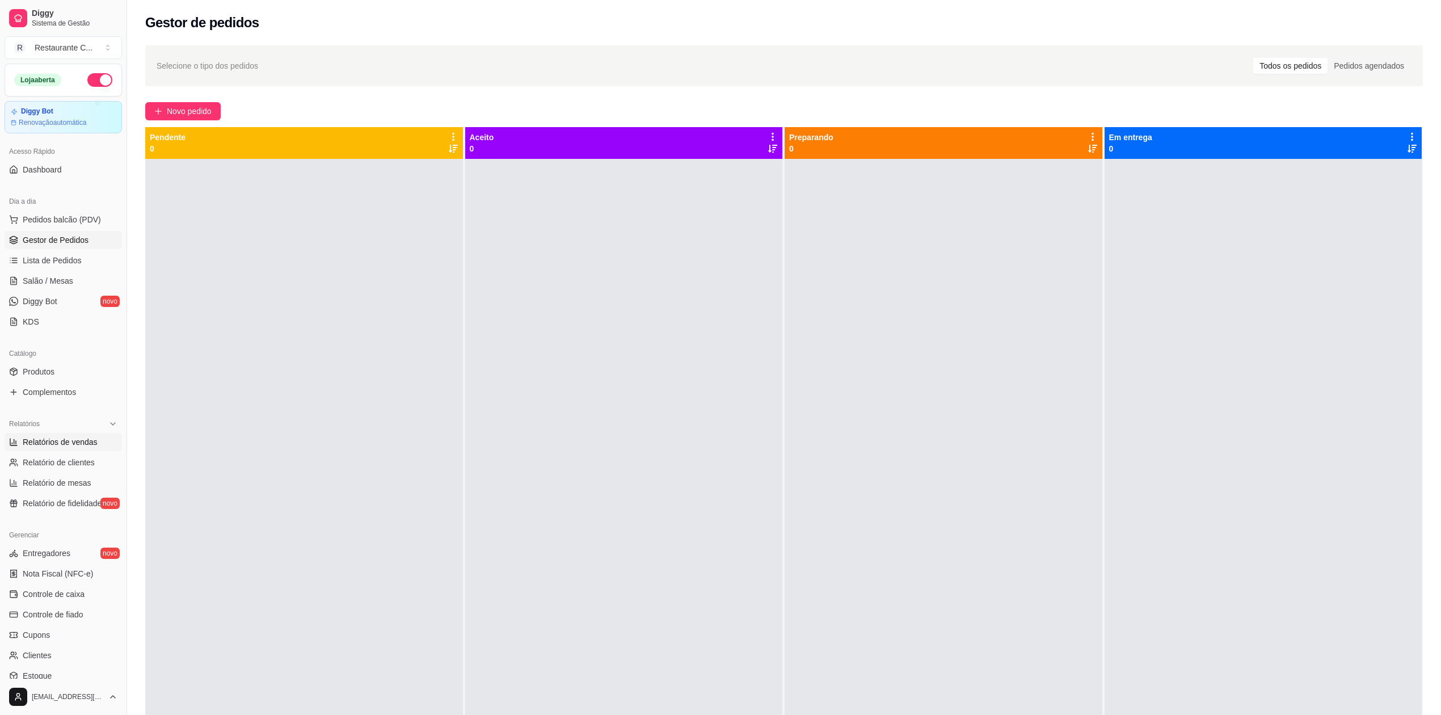
select select "0"
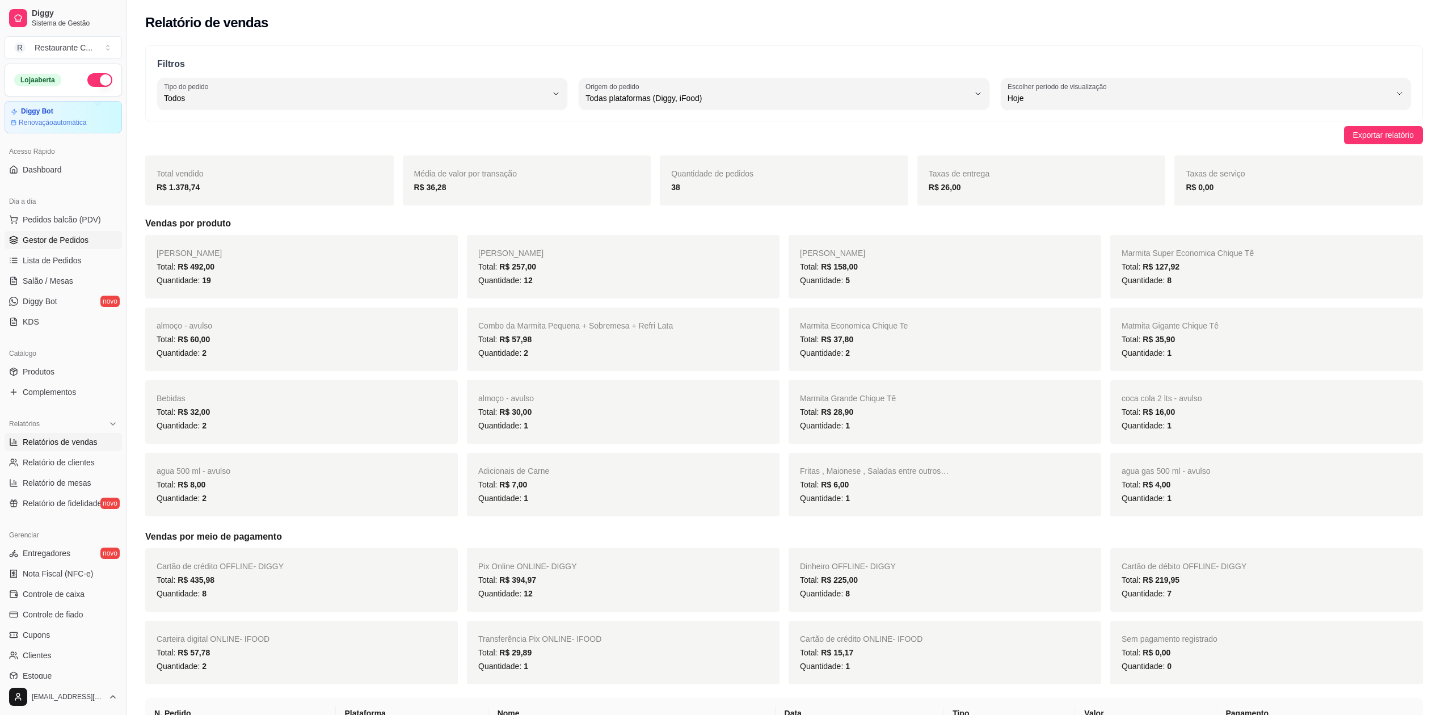
click at [84, 238] on span "Gestor de Pedidos" at bounding box center [56, 239] width 66 height 11
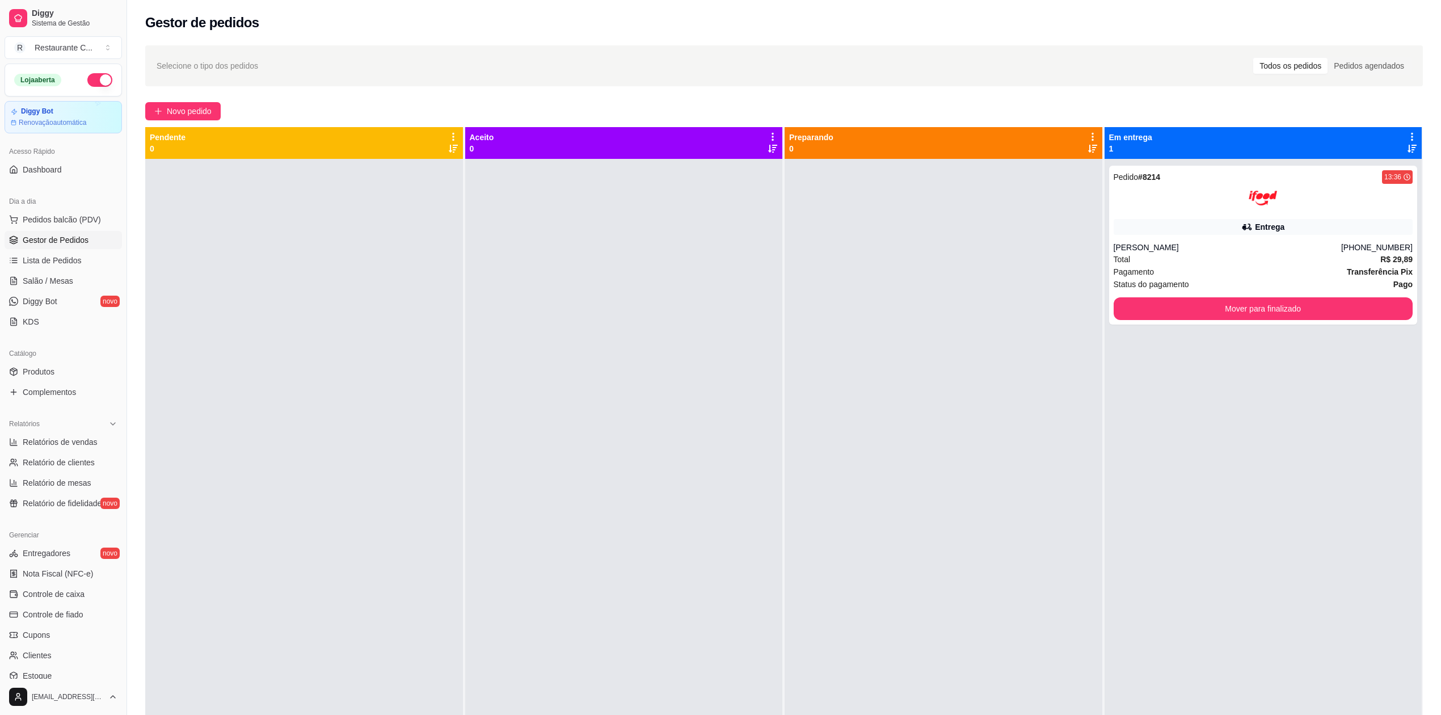
click at [518, 301] on div at bounding box center [624, 516] width 318 height 715
click at [1270, 309] on button "Mover para finalizado" at bounding box center [1263, 309] width 291 height 22
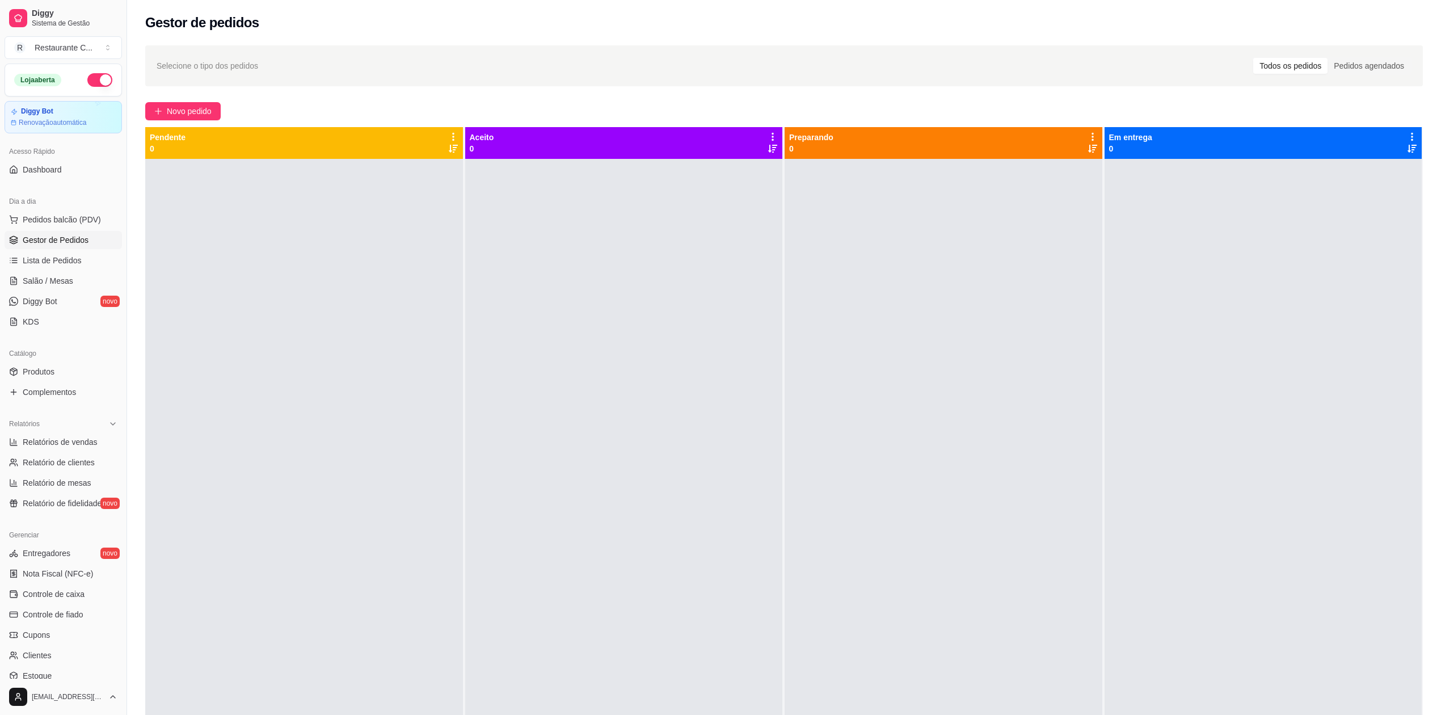
click at [1299, 489] on div at bounding box center [1264, 516] width 318 height 715
click at [91, 436] on span "Relatórios de vendas" at bounding box center [60, 441] width 75 height 11
select select "ALL"
select select "0"
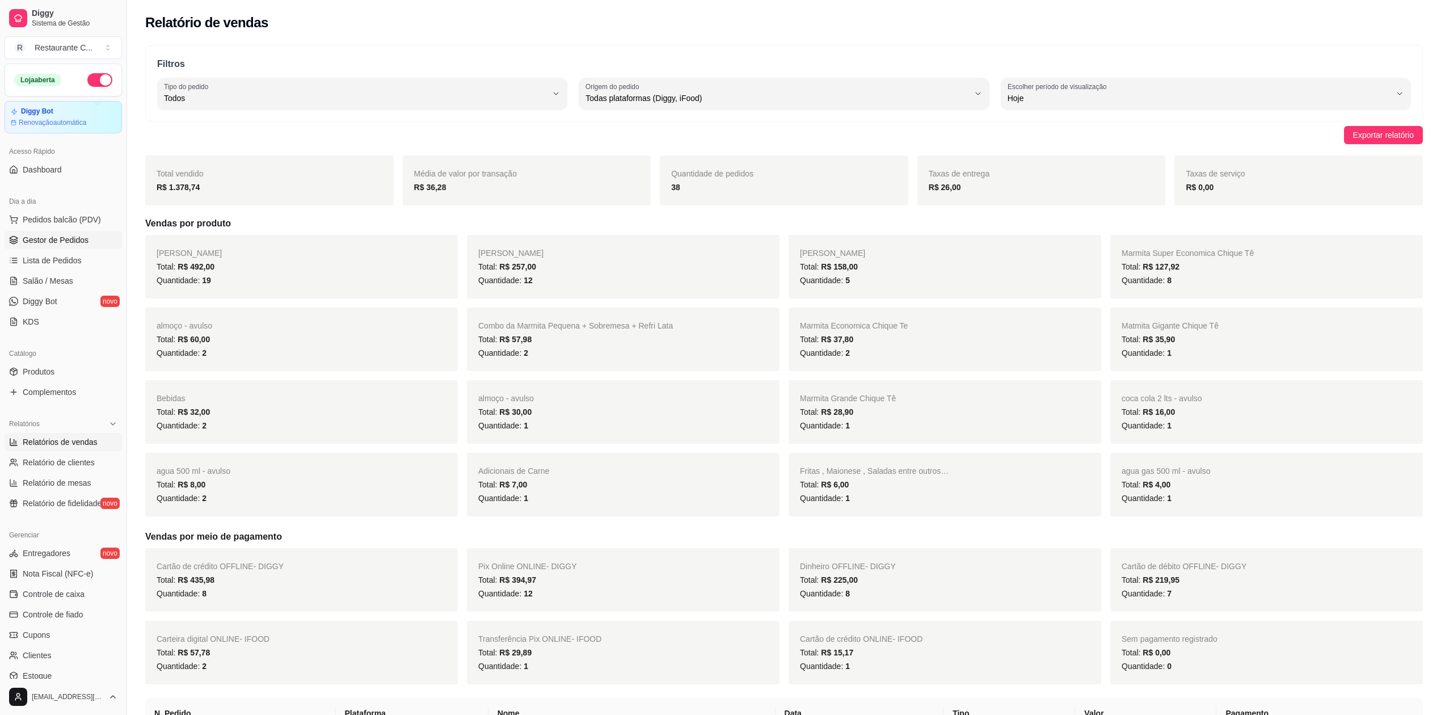
click at [67, 244] on span "Gestor de Pedidos" at bounding box center [56, 239] width 66 height 11
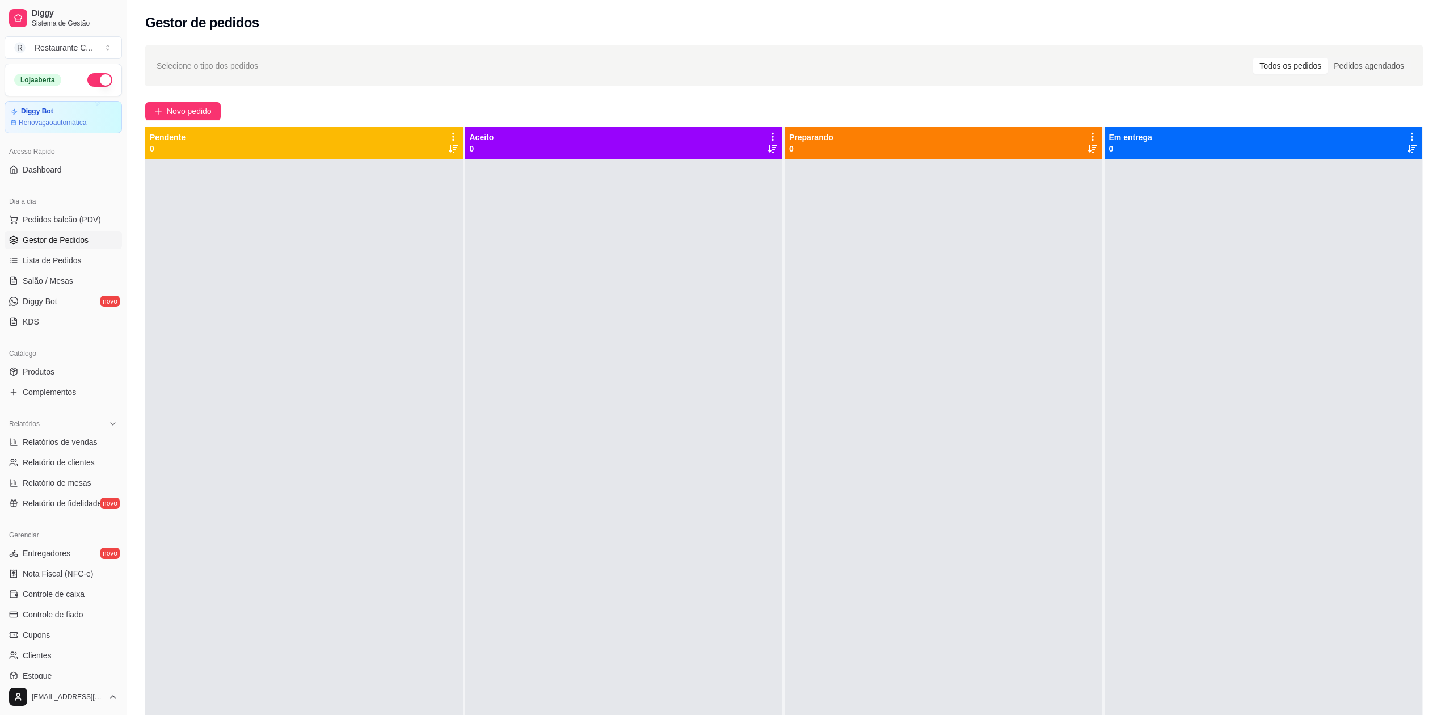
click at [494, 320] on div at bounding box center [624, 516] width 318 height 715
click at [79, 438] on span "Relatórios de vendas" at bounding box center [60, 441] width 75 height 11
select select "ALL"
select select "0"
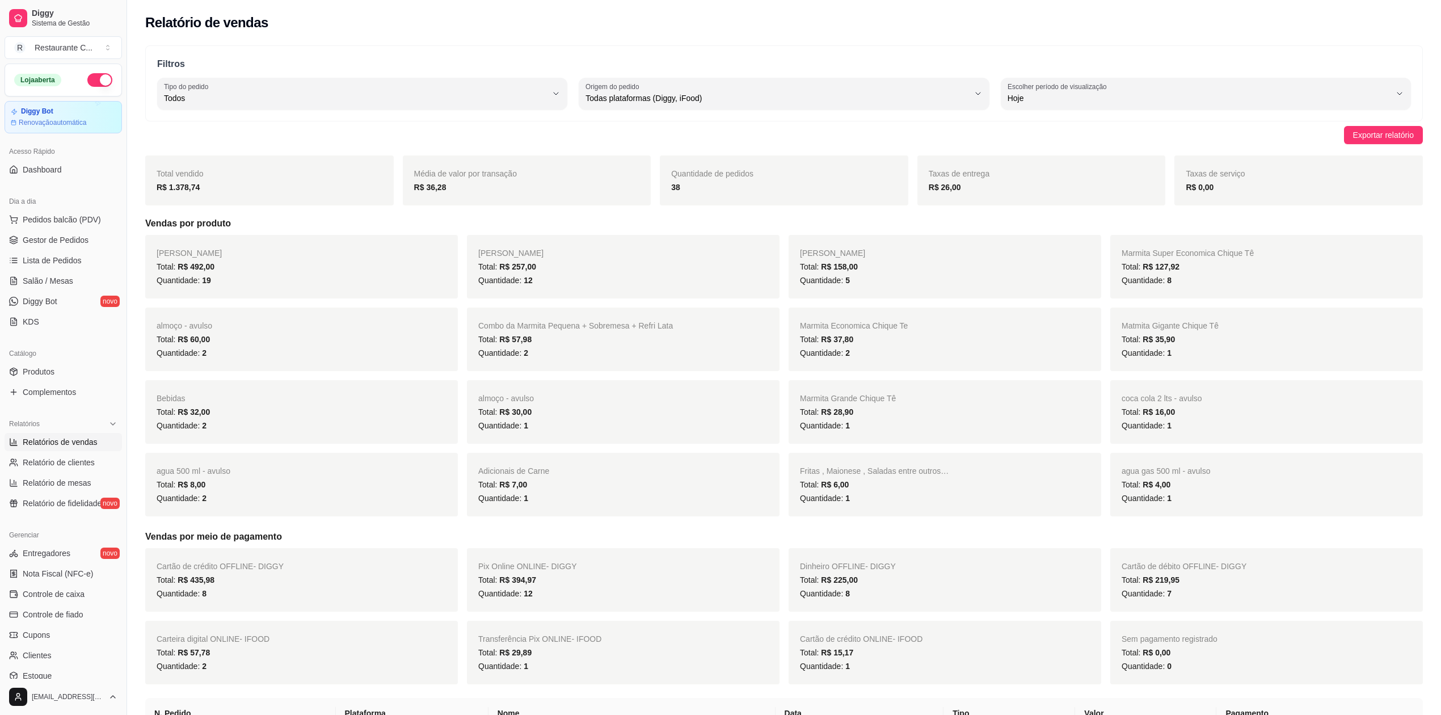
scroll to position [75, 0]
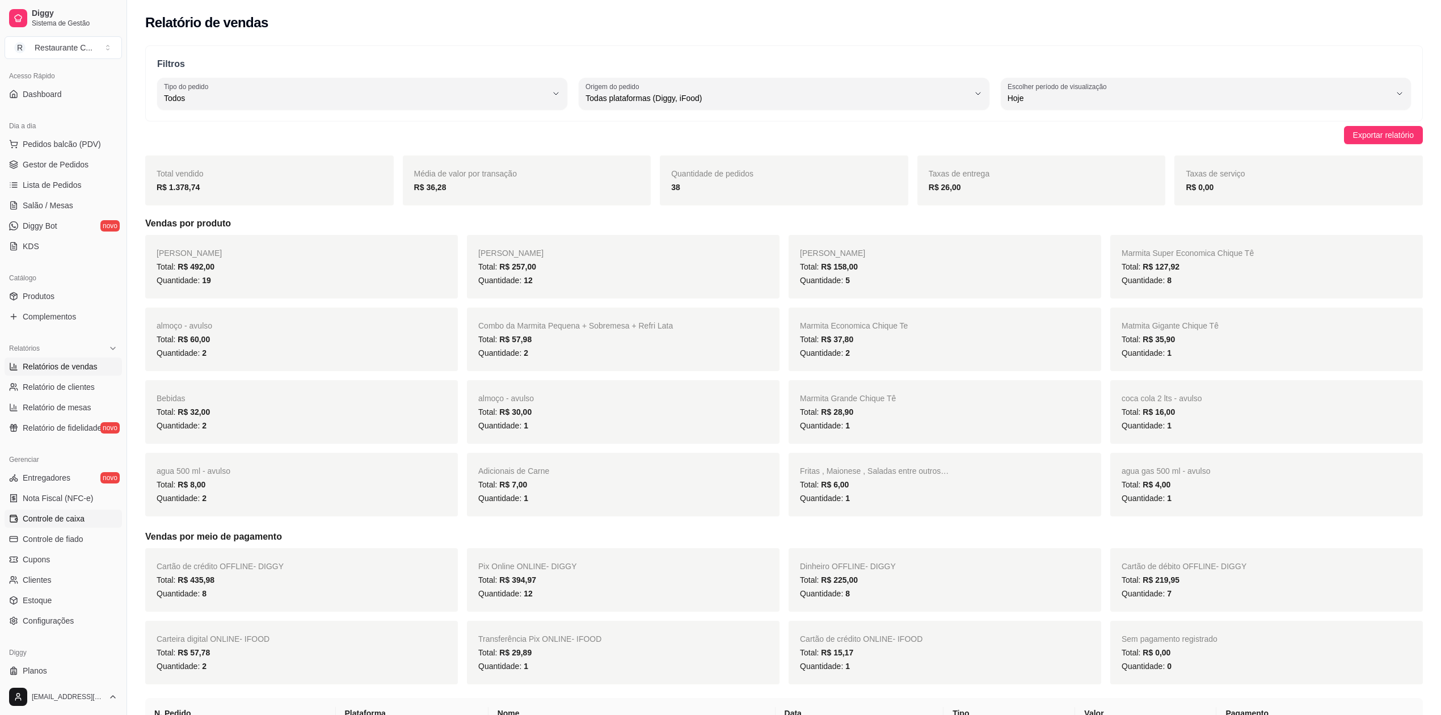
click at [74, 516] on span "Controle de caixa" at bounding box center [54, 518] width 62 height 11
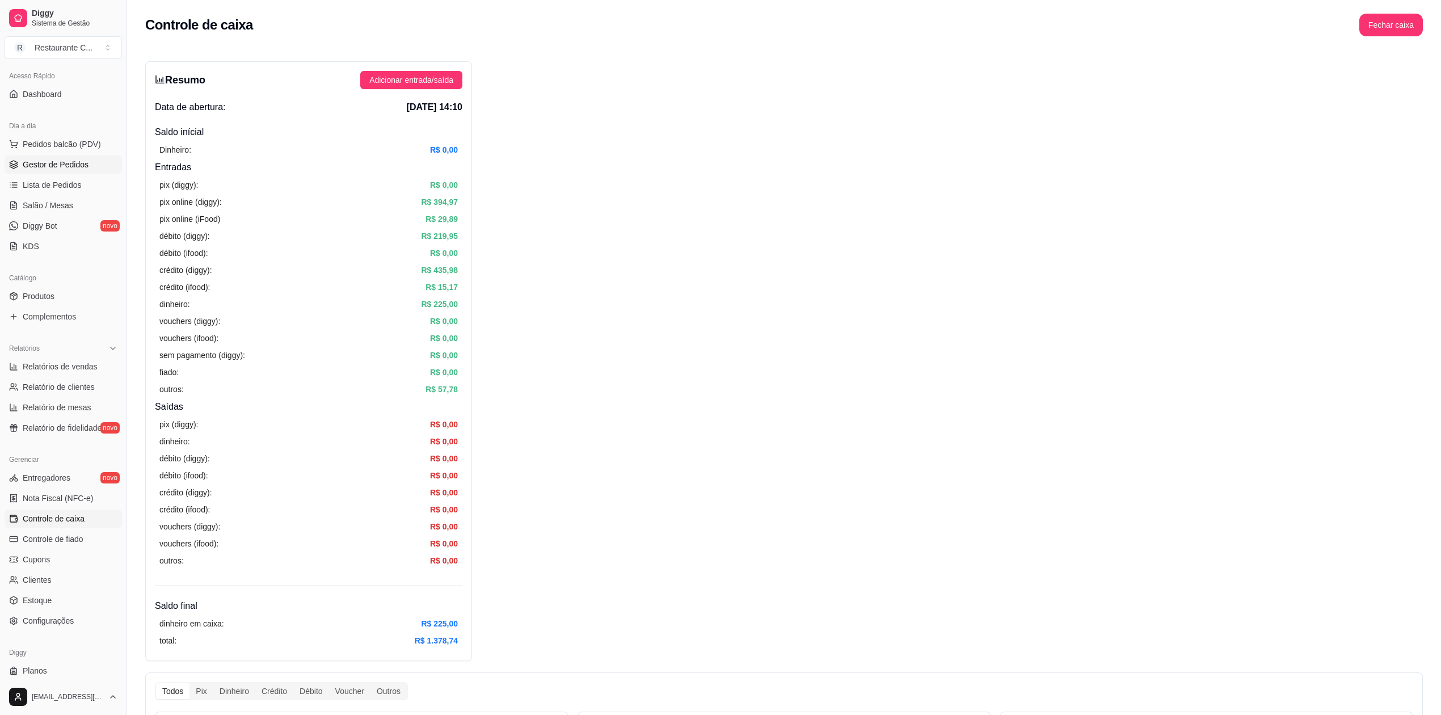
click at [66, 166] on span "Gestor de Pedidos" at bounding box center [56, 164] width 66 height 11
